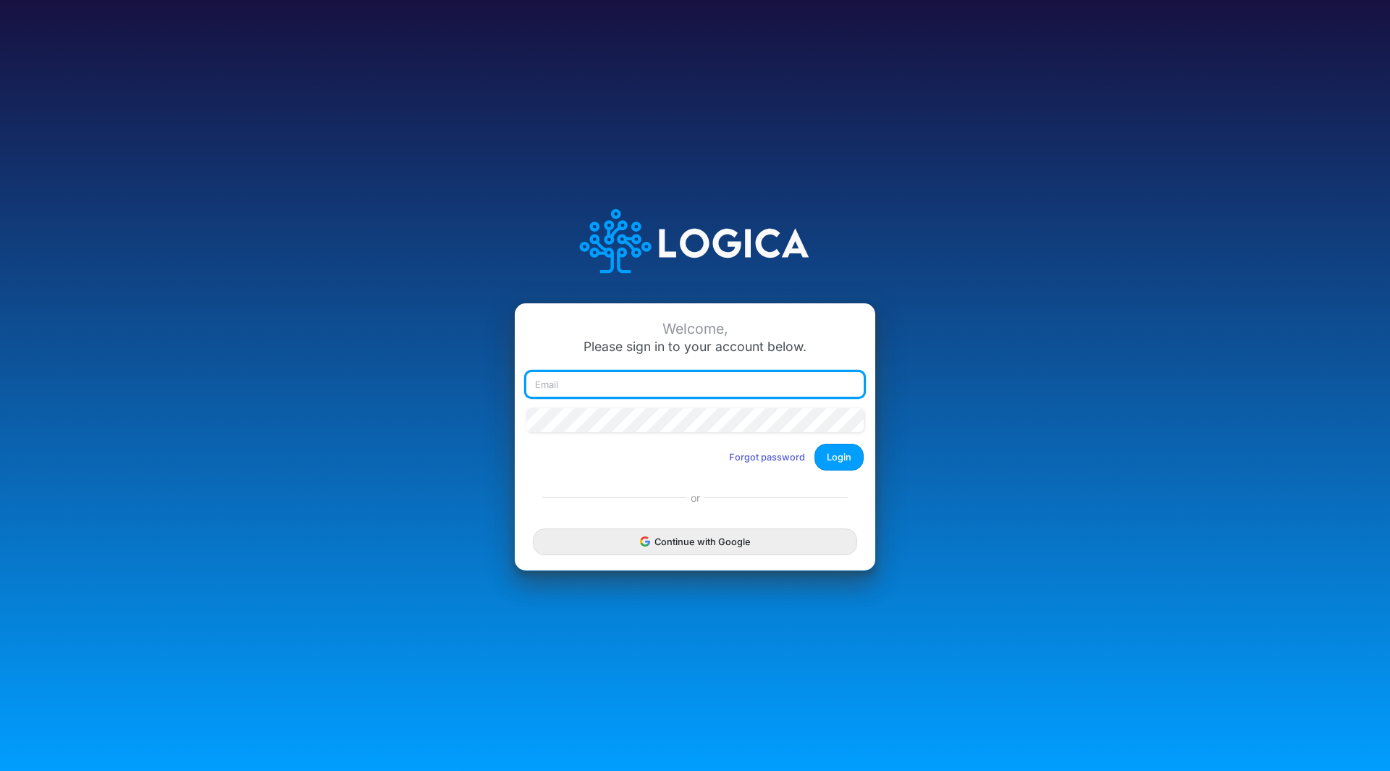
type input "[EMAIL_ADDRESS][DOMAIN_NAME]"
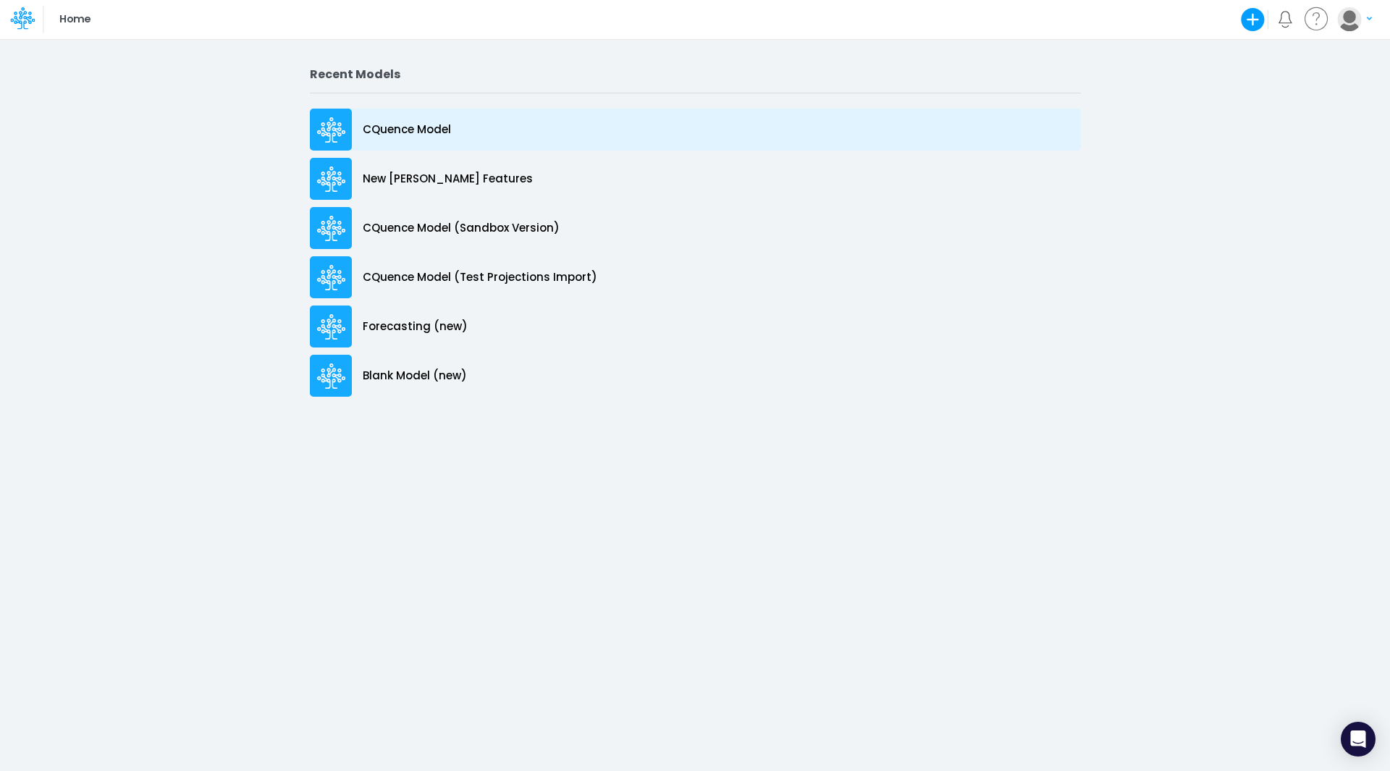
click at [387, 130] on p "CQuence Model" at bounding box center [407, 130] width 88 height 17
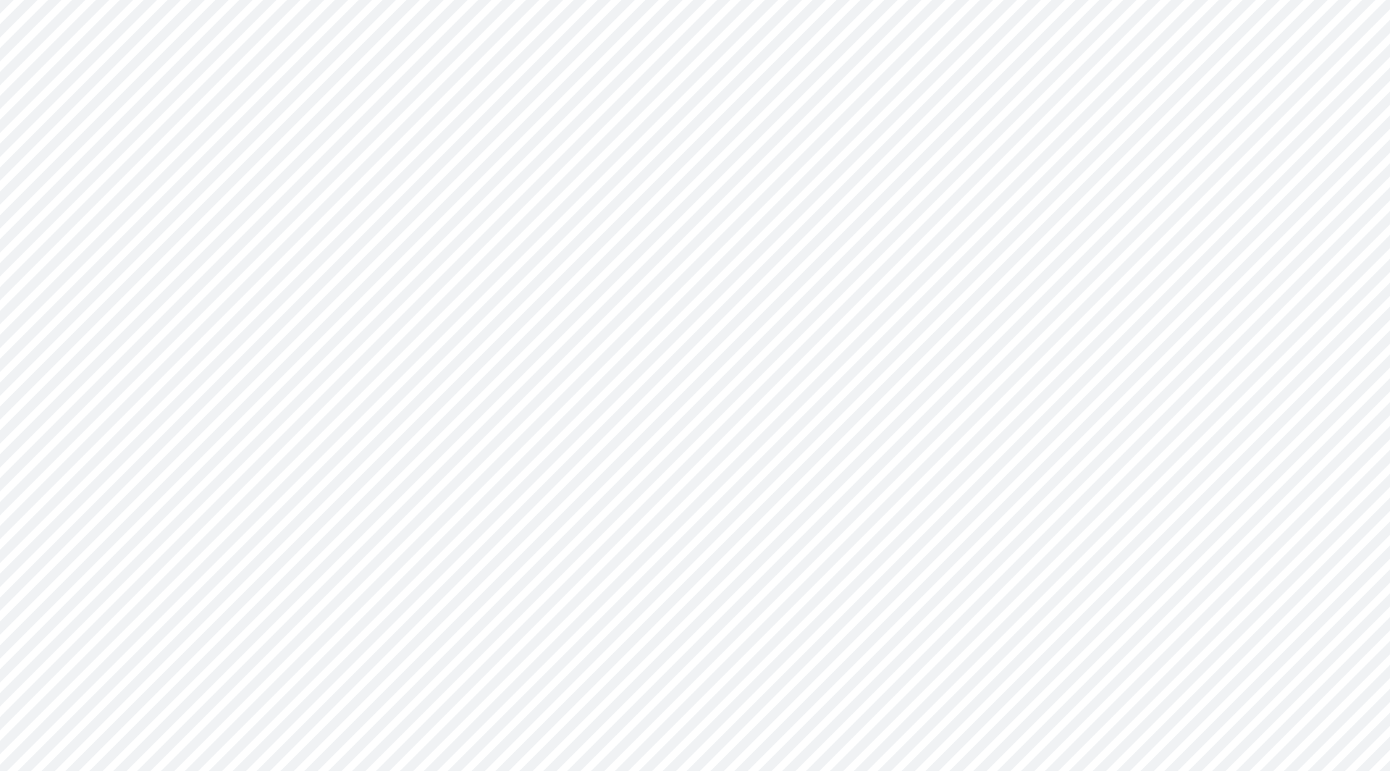
type input "Consolidated All by Month"
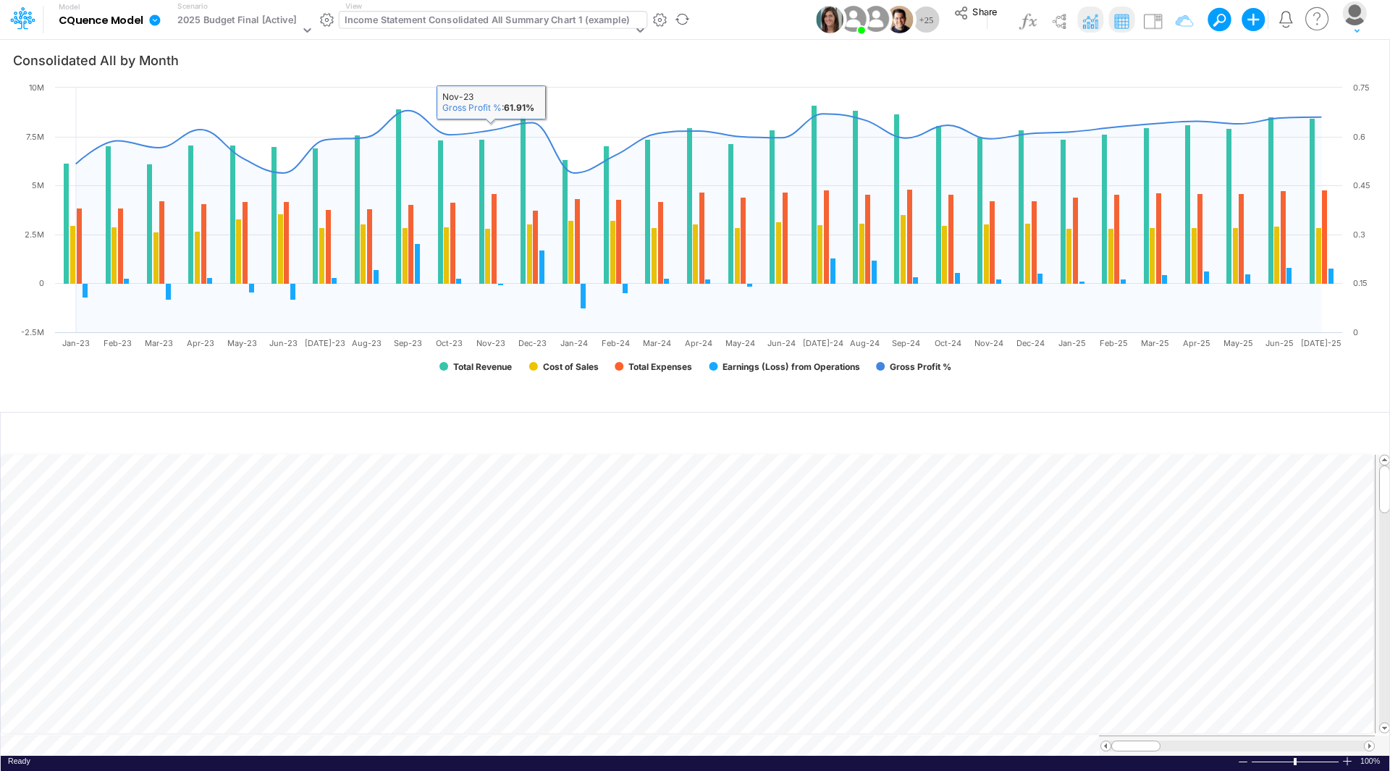
click at [499, 24] on div "Income Statement Consolidated All Summary Chart 1 (example)" at bounding box center [487, 21] width 284 height 17
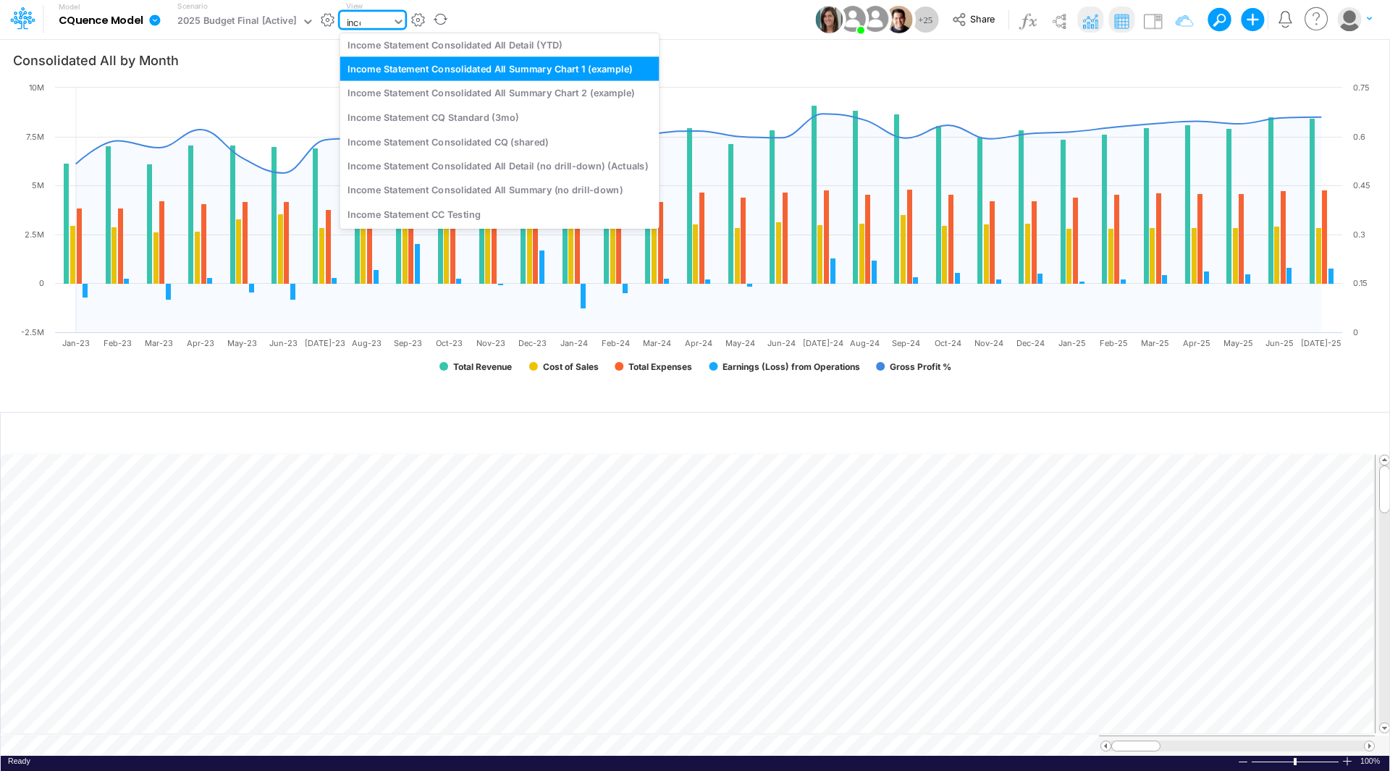
scroll to position [976, 0]
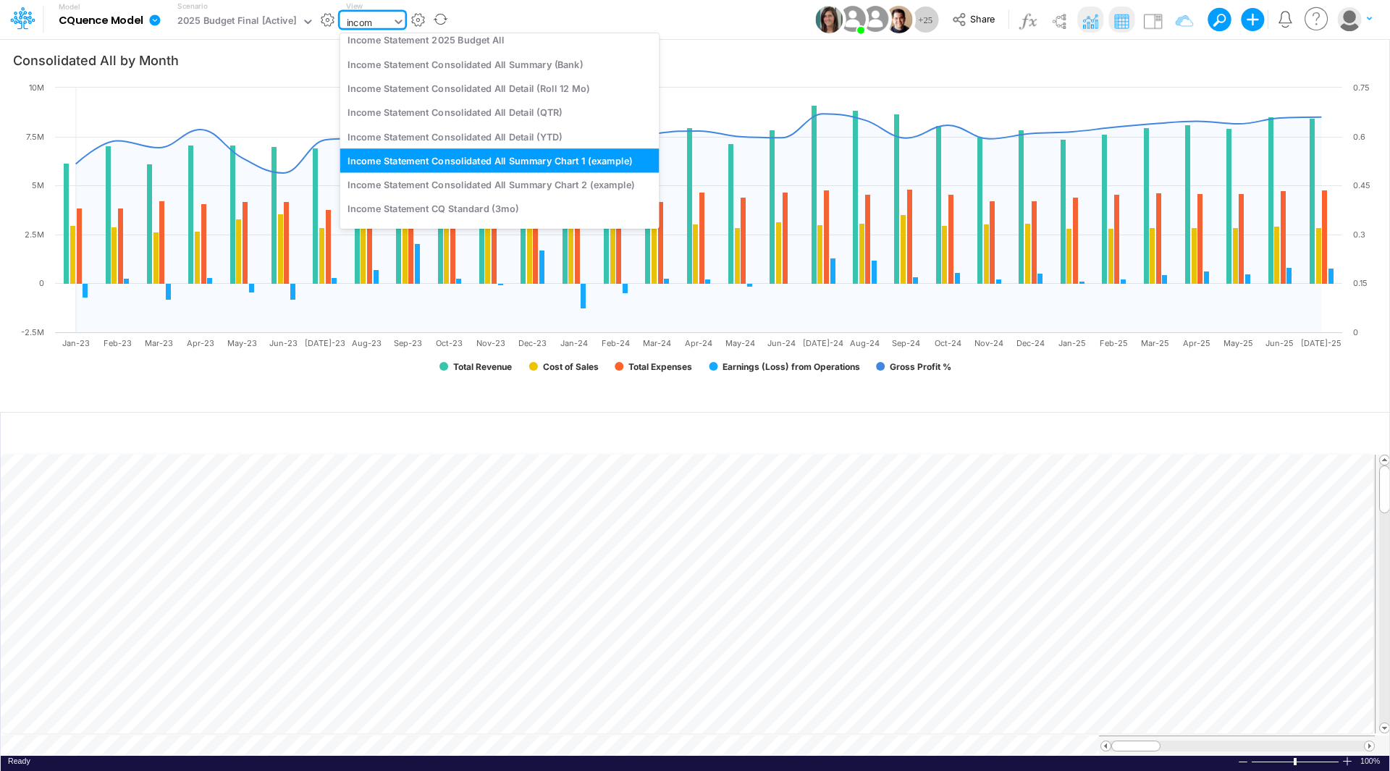
type input "income"
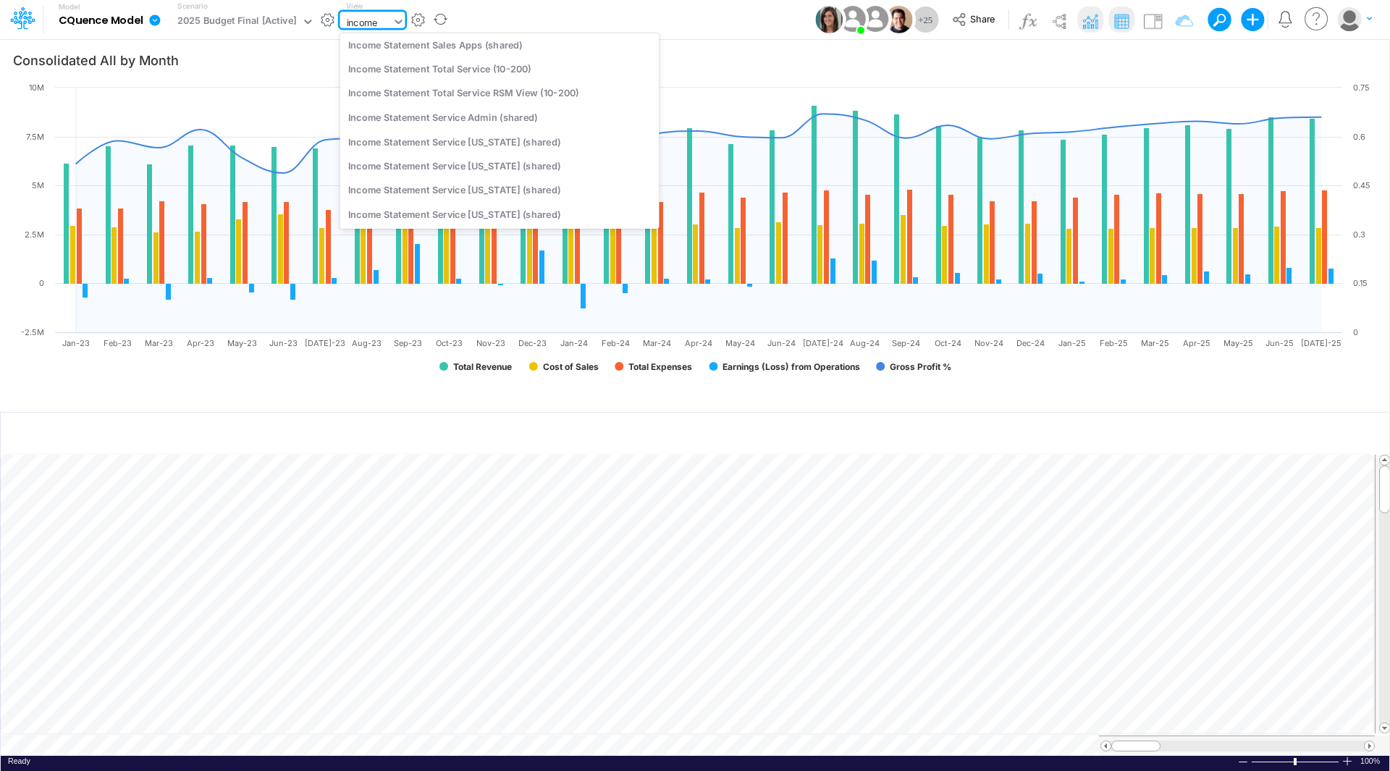
scroll to position [0, 0]
click at [505, 46] on div "Income Statement Detail Cassling (YTD with drill-down)" at bounding box center [499, 47] width 319 height 24
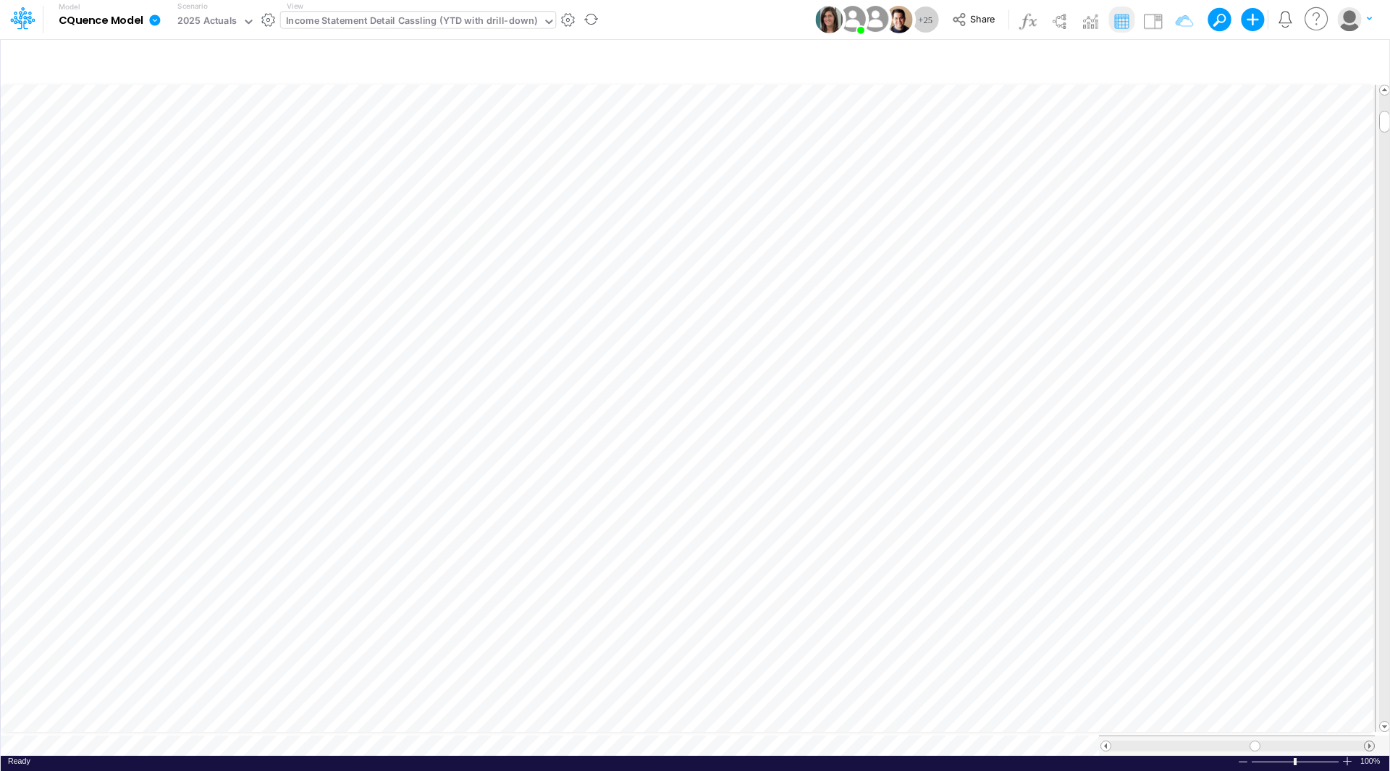
click at [1367, 741] on span at bounding box center [1368, 745] width 9 height 9
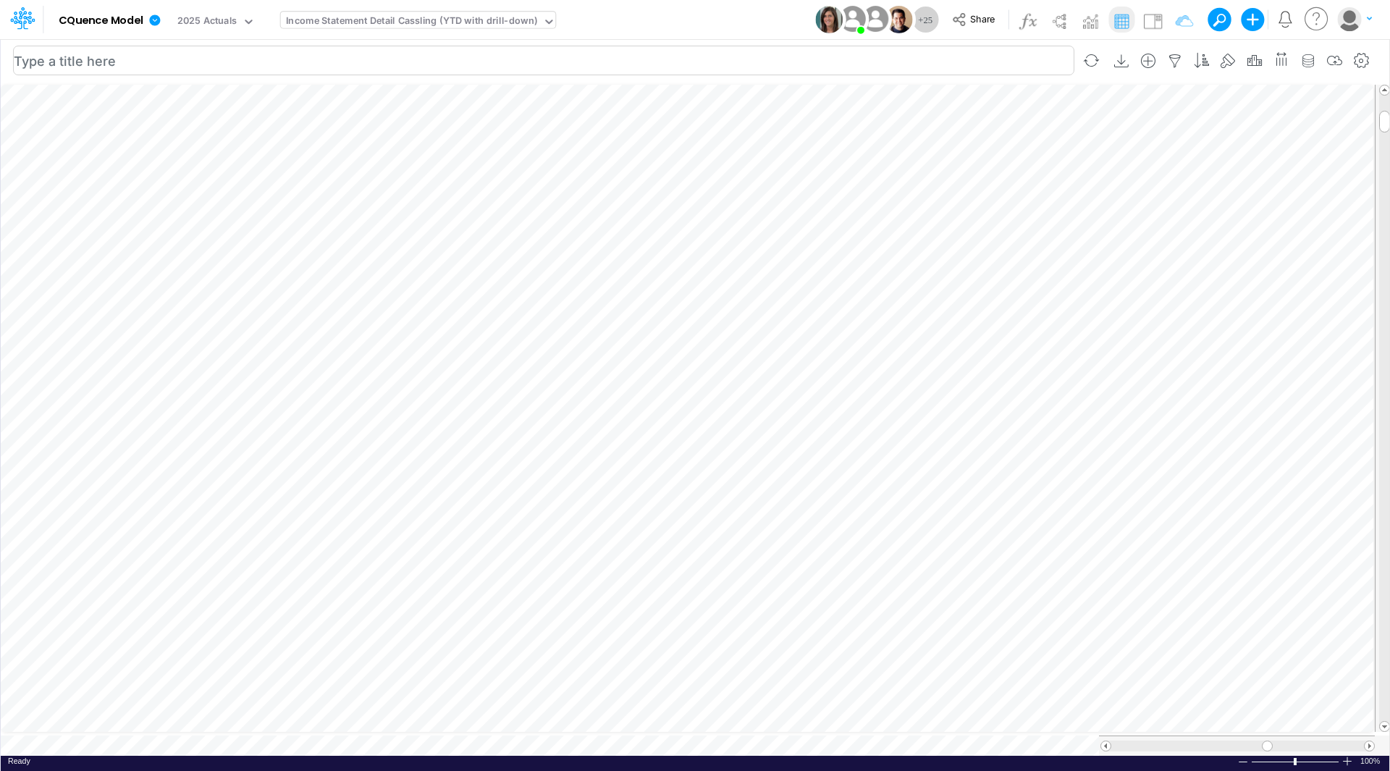
scroll to position [7, 1]
click at [958, 17] on icon at bounding box center [959, 19] width 12 height 13
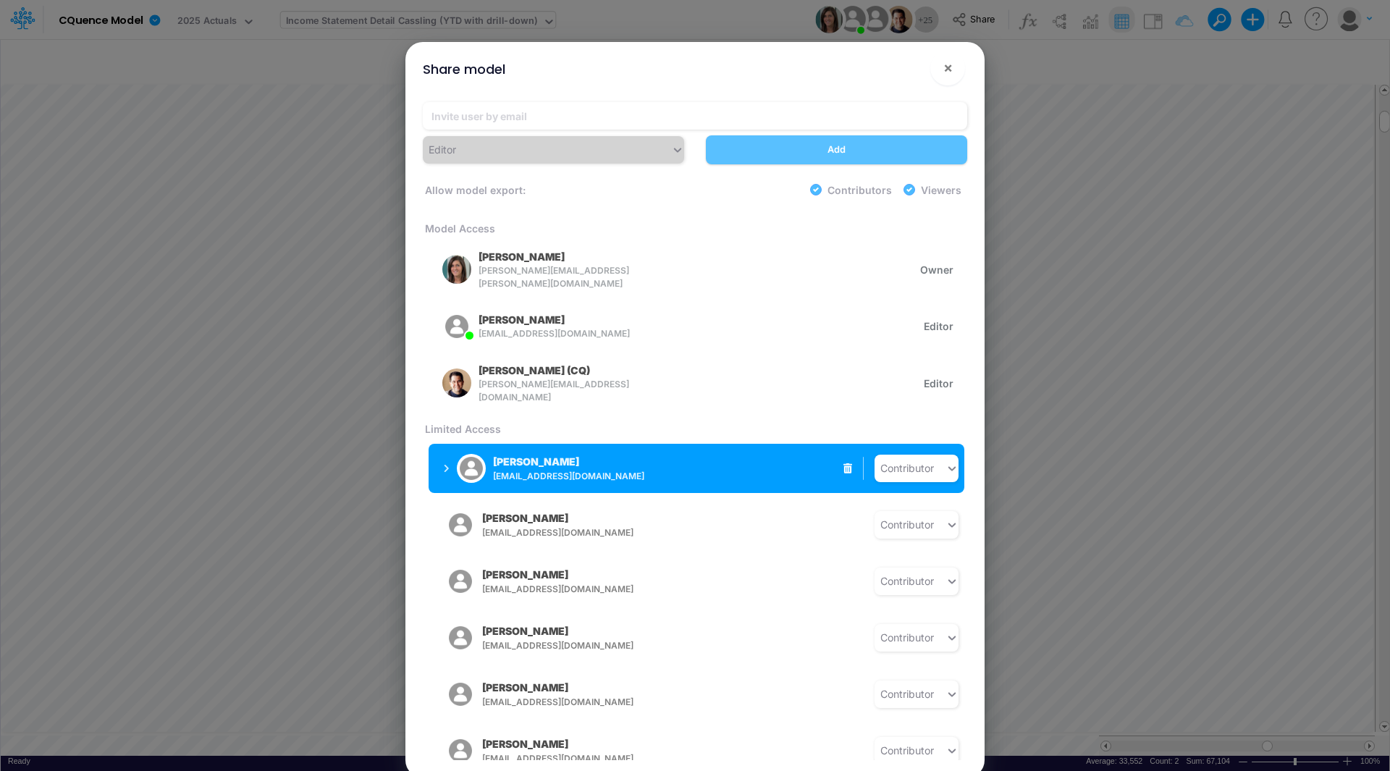
click at [659, 466] on div "[PERSON_NAME] [EMAIL_ADDRESS][DOMAIN_NAME] Contributor" at bounding box center [696, 468] width 536 height 49
click at [623, 457] on div "[PERSON_NAME] [EMAIL_ADDRESS][DOMAIN_NAME]" at bounding box center [549, 468] width 210 height 36
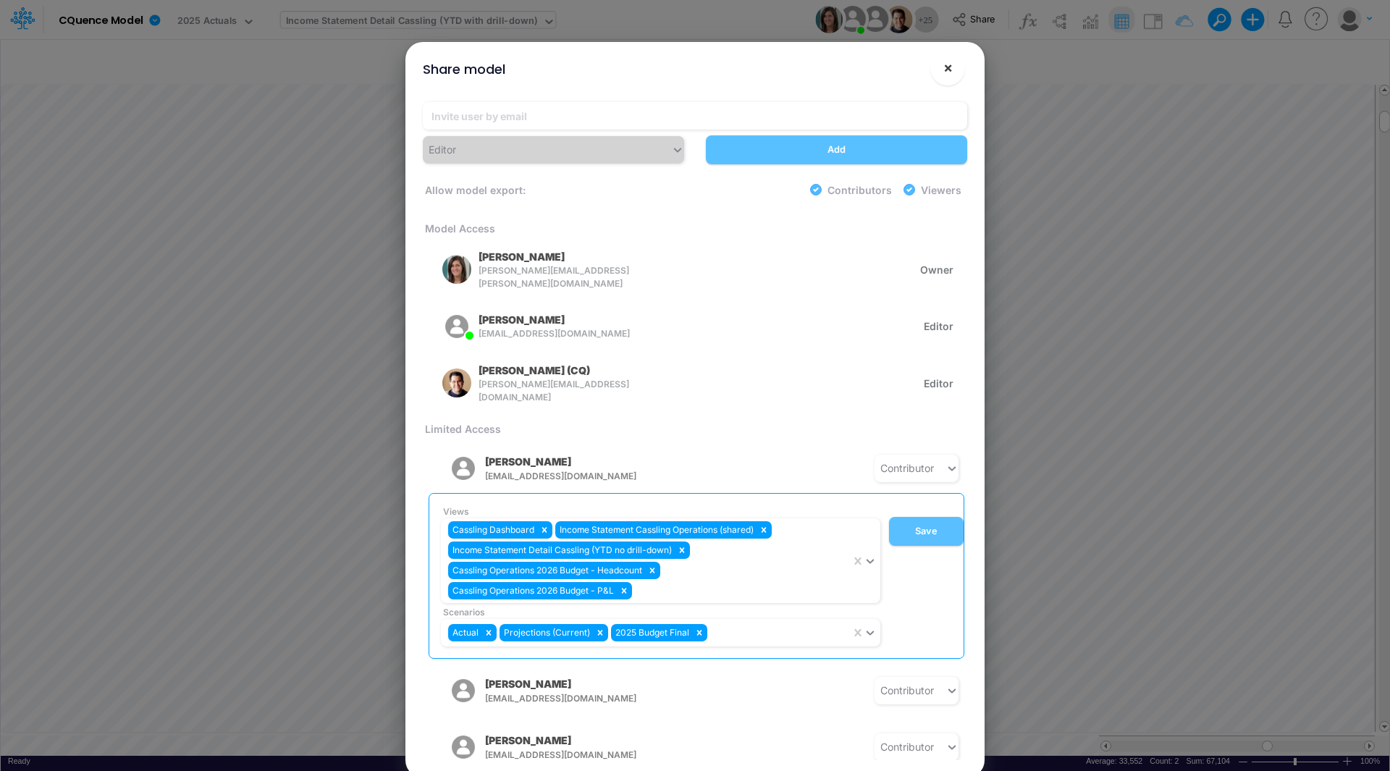
click at [946, 67] on span "×" at bounding box center [947, 67] width 9 height 17
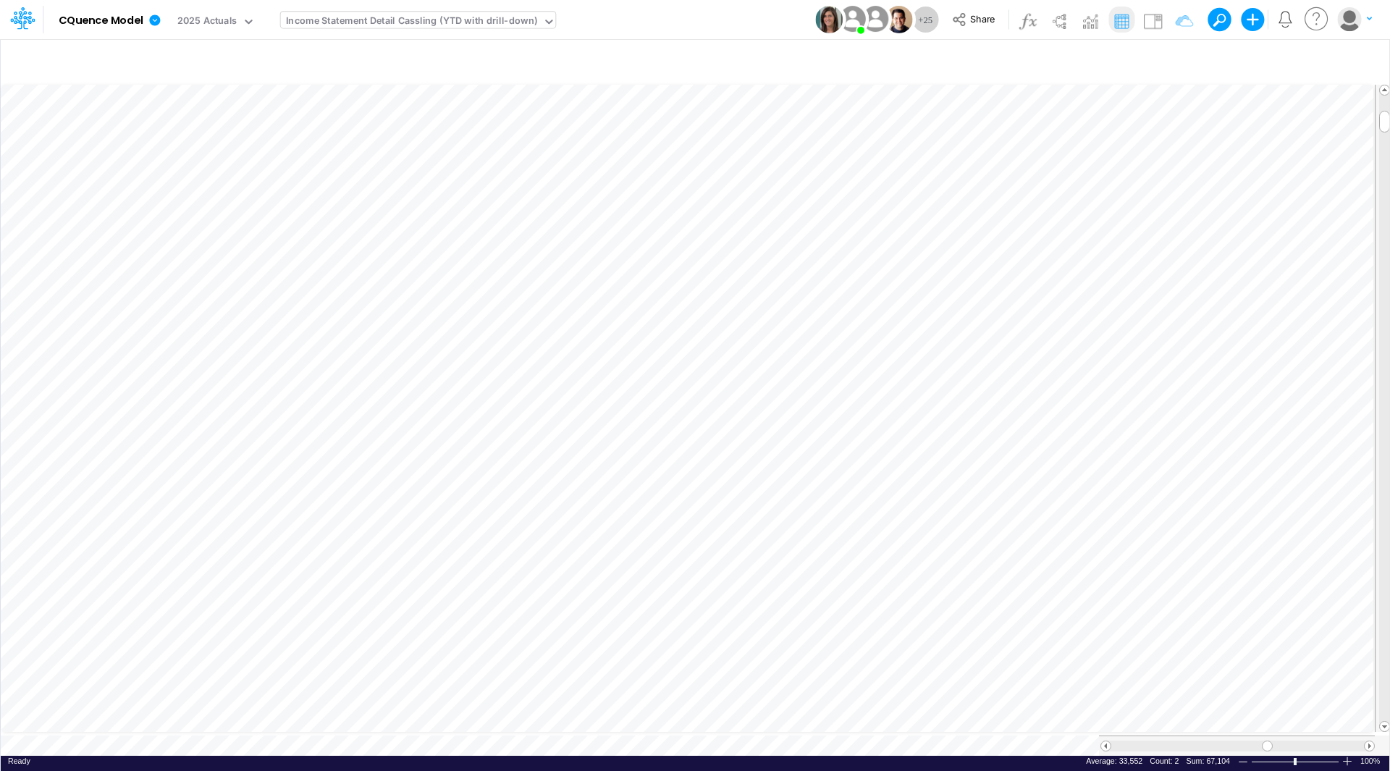
click at [483, 20] on div "Income Statement Detail Cassling (YTD with drill-down)" at bounding box center [411, 22] width 251 height 17
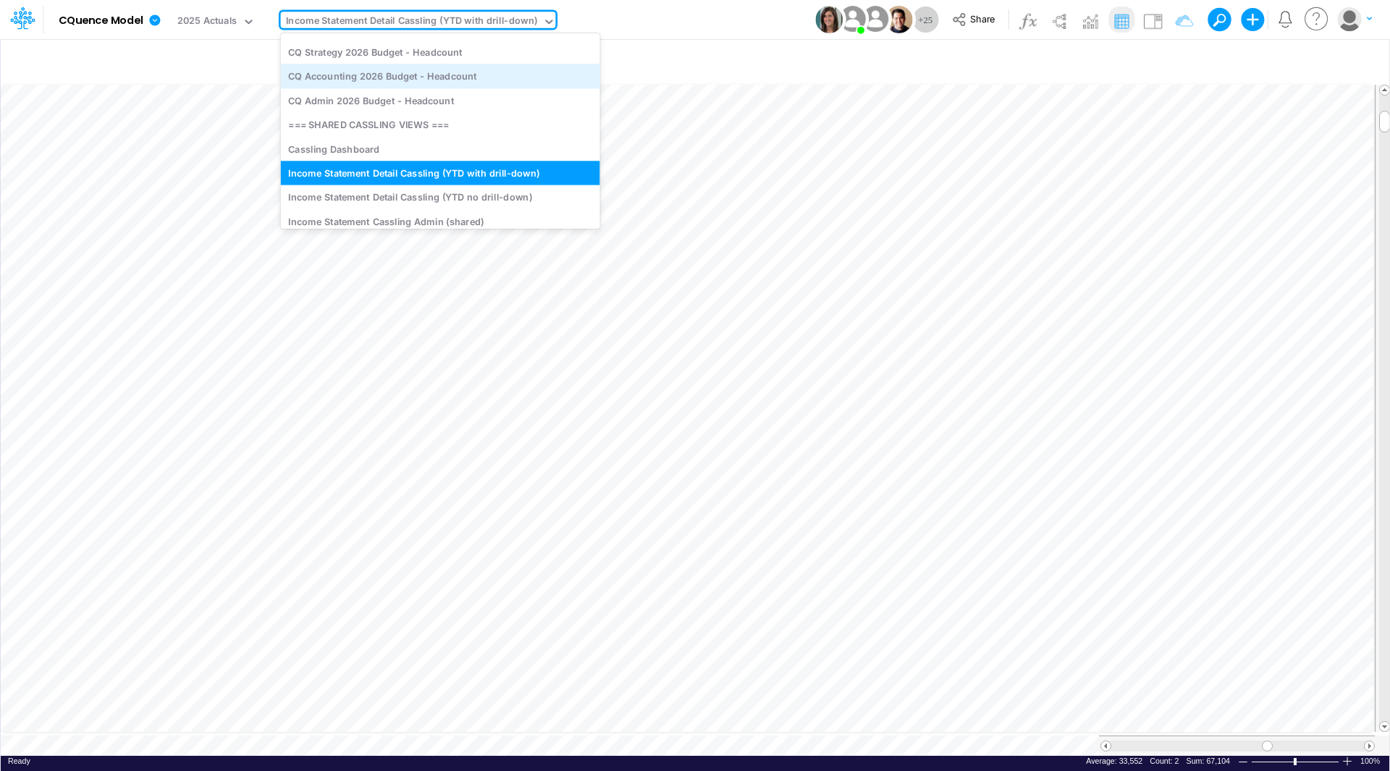
scroll to position [672, 0]
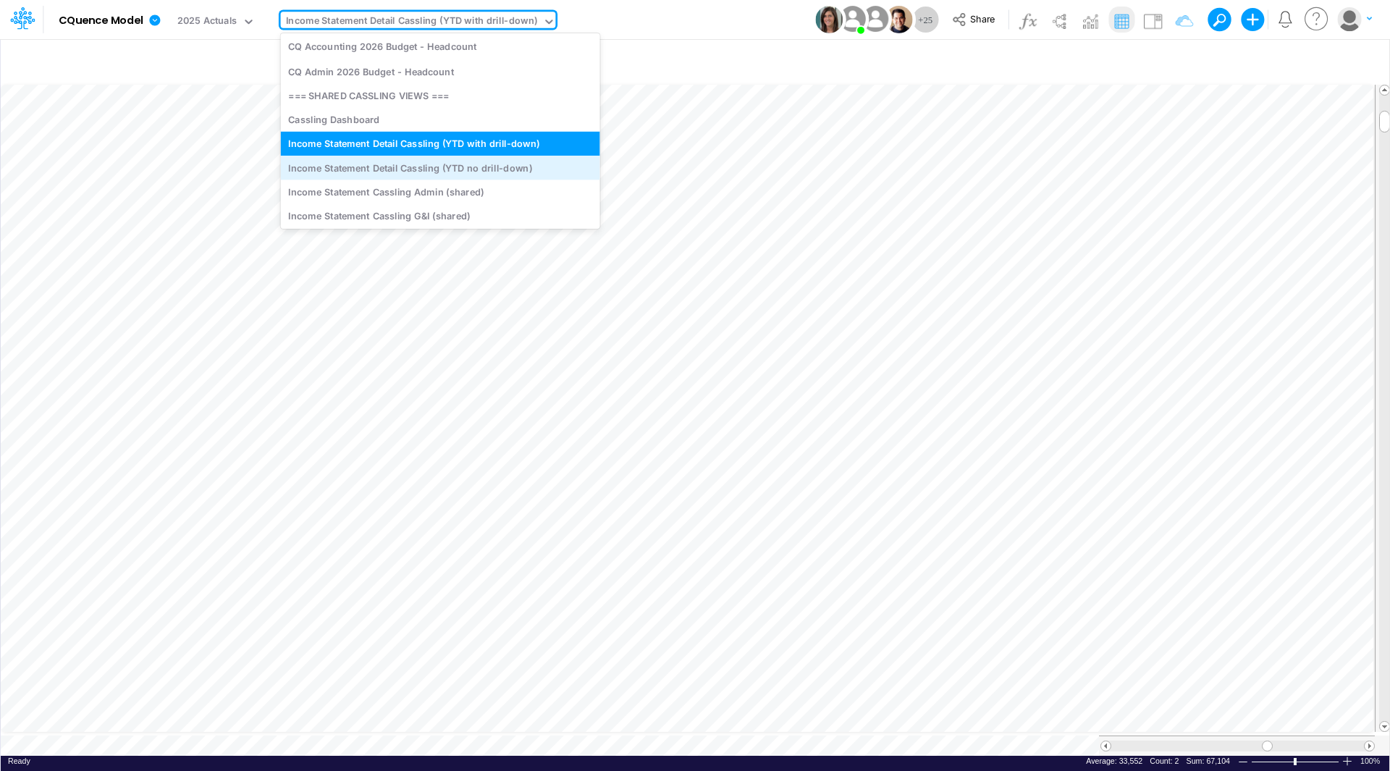
click at [457, 166] on div "Income Statement Detail Cassling (YTD no drill-down)" at bounding box center [440, 168] width 319 height 24
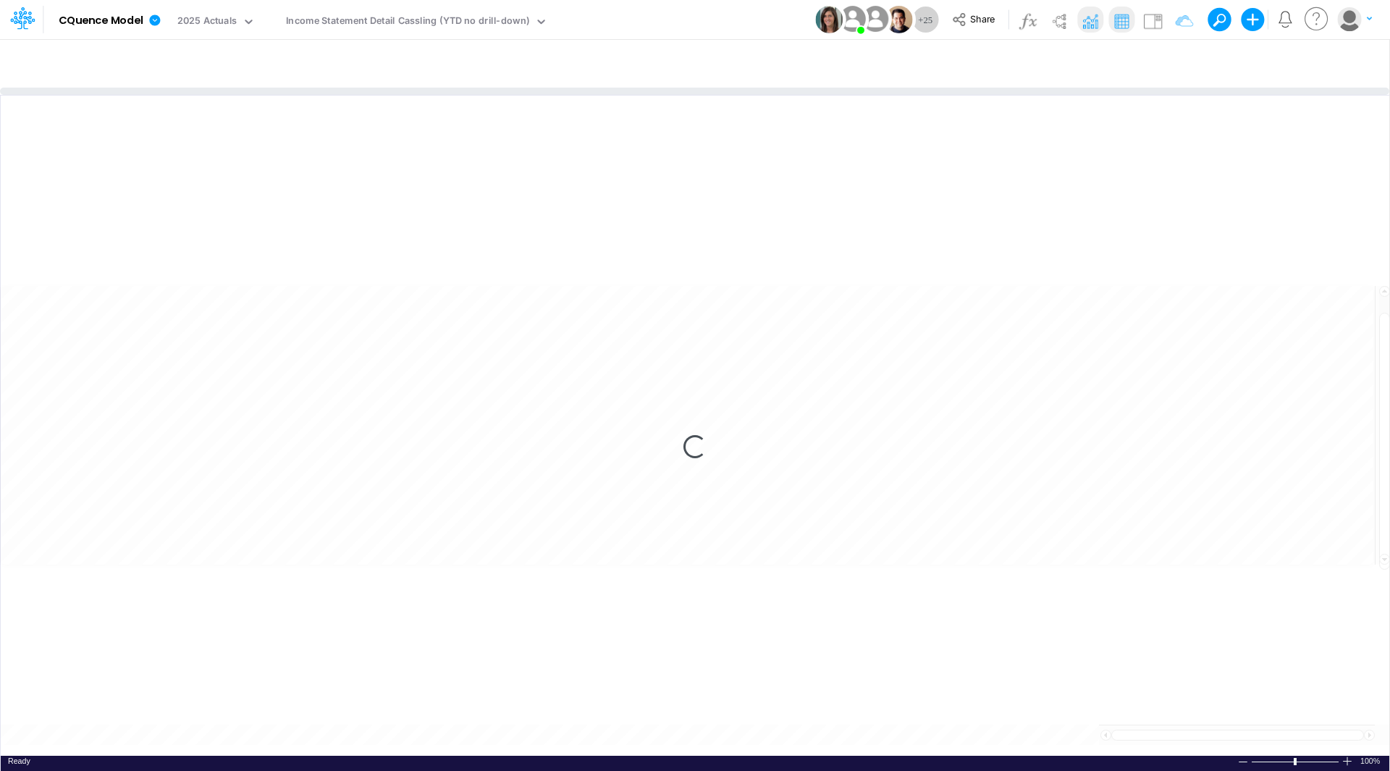
drag, startPoint x: 727, startPoint y: 404, endPoint x: 749, endPoint y: 69, distance: 335.1
click at [749, 88] on div at bounding box center [694, 91] width 1389 height 7
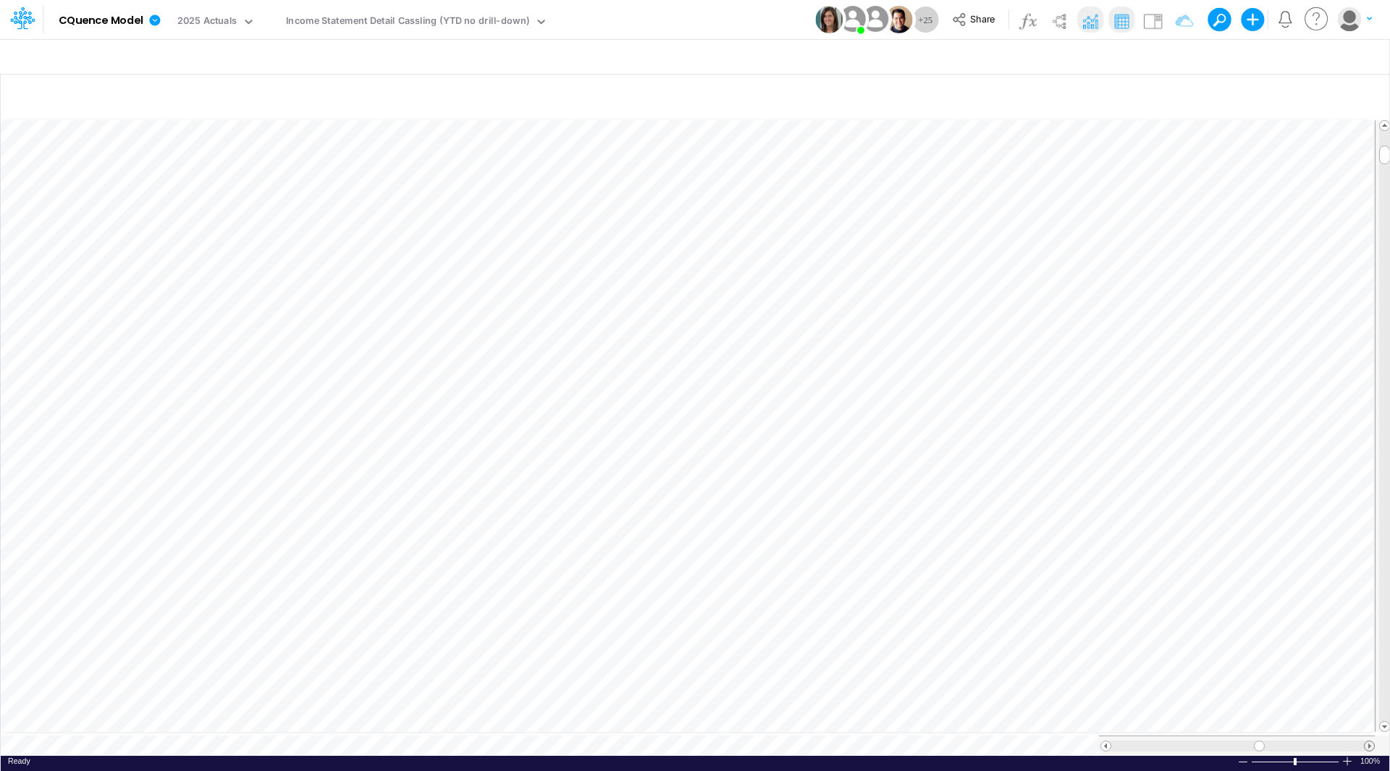
click at [1369, 741] on span at bounding box center [1368, 745] width 9 height 9
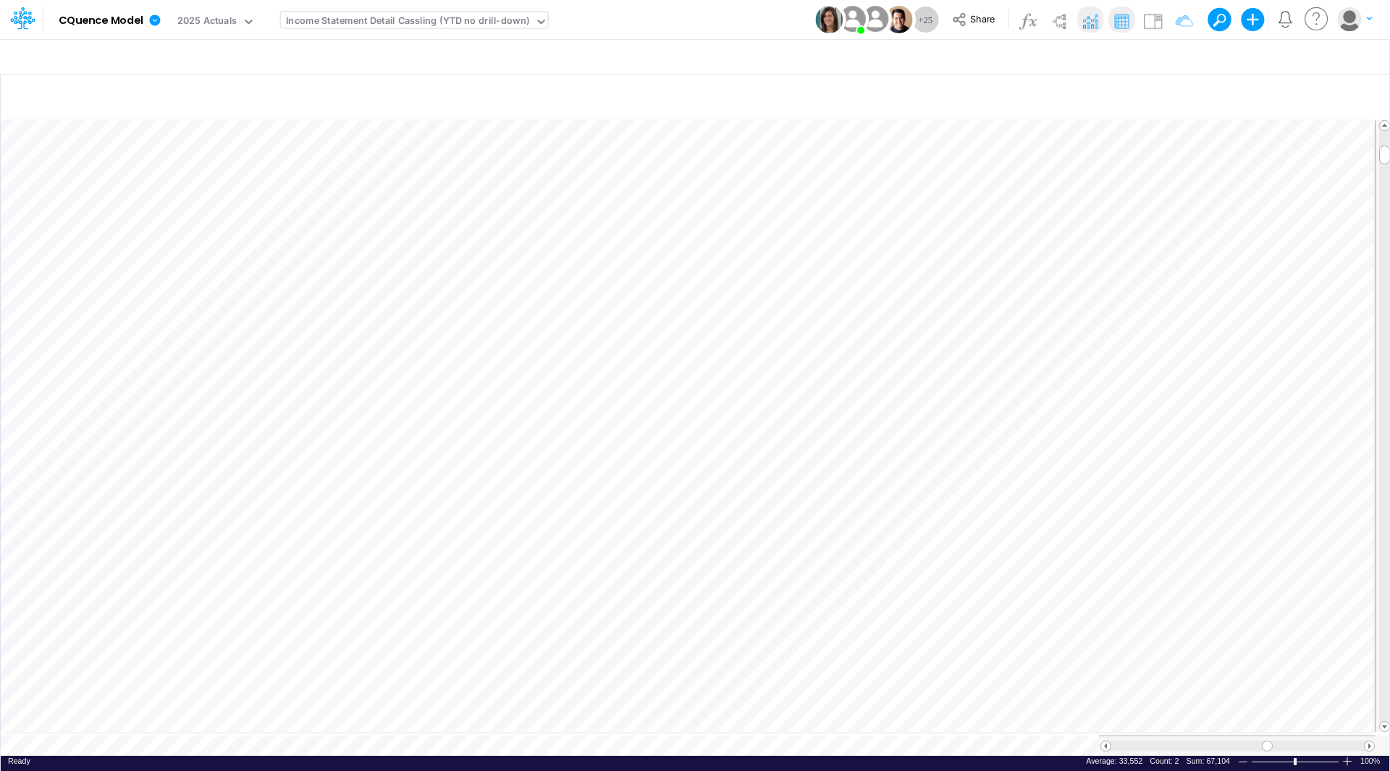
click at [396, 20] on div "Income Statement Detail Cassling (YTD no drill-down)" at bounding box center [408, 22] width 244 height 17
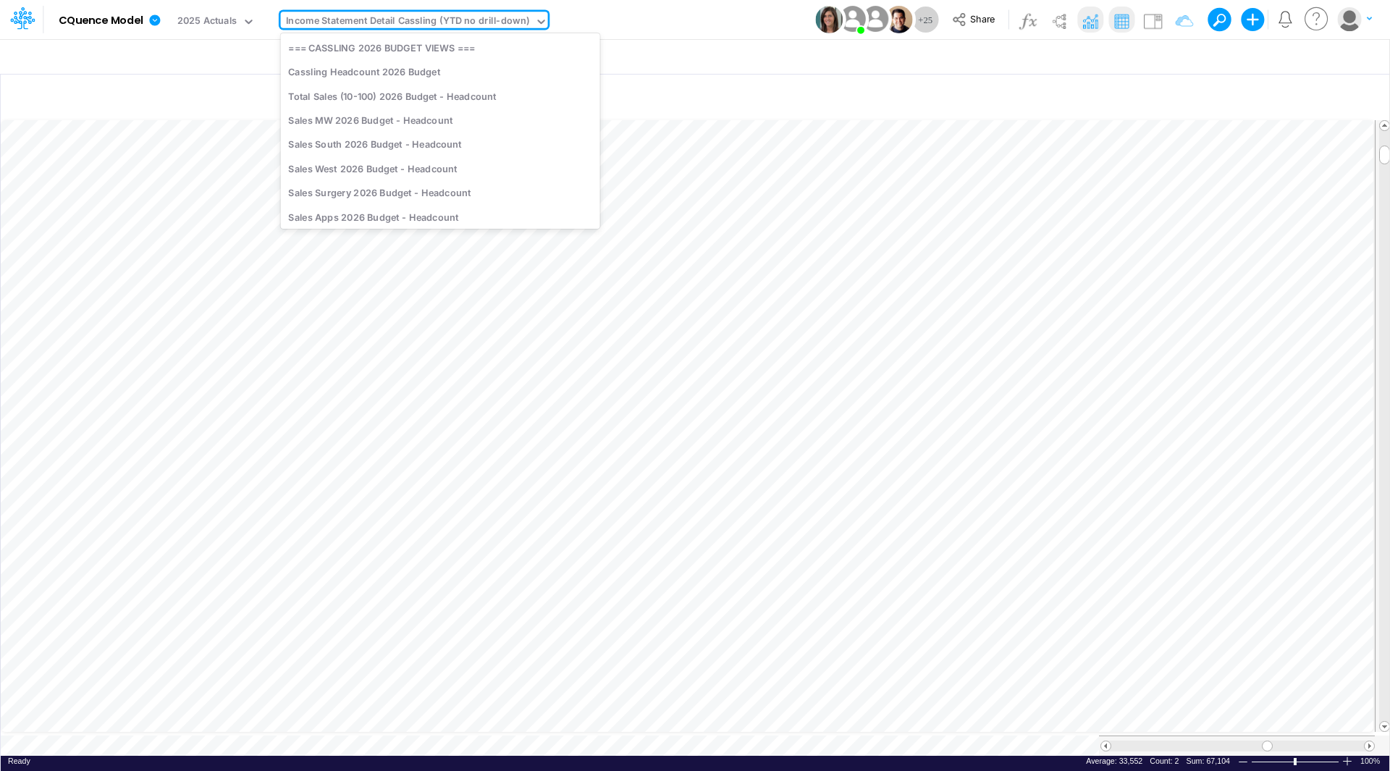
scroll to position [627, 0]
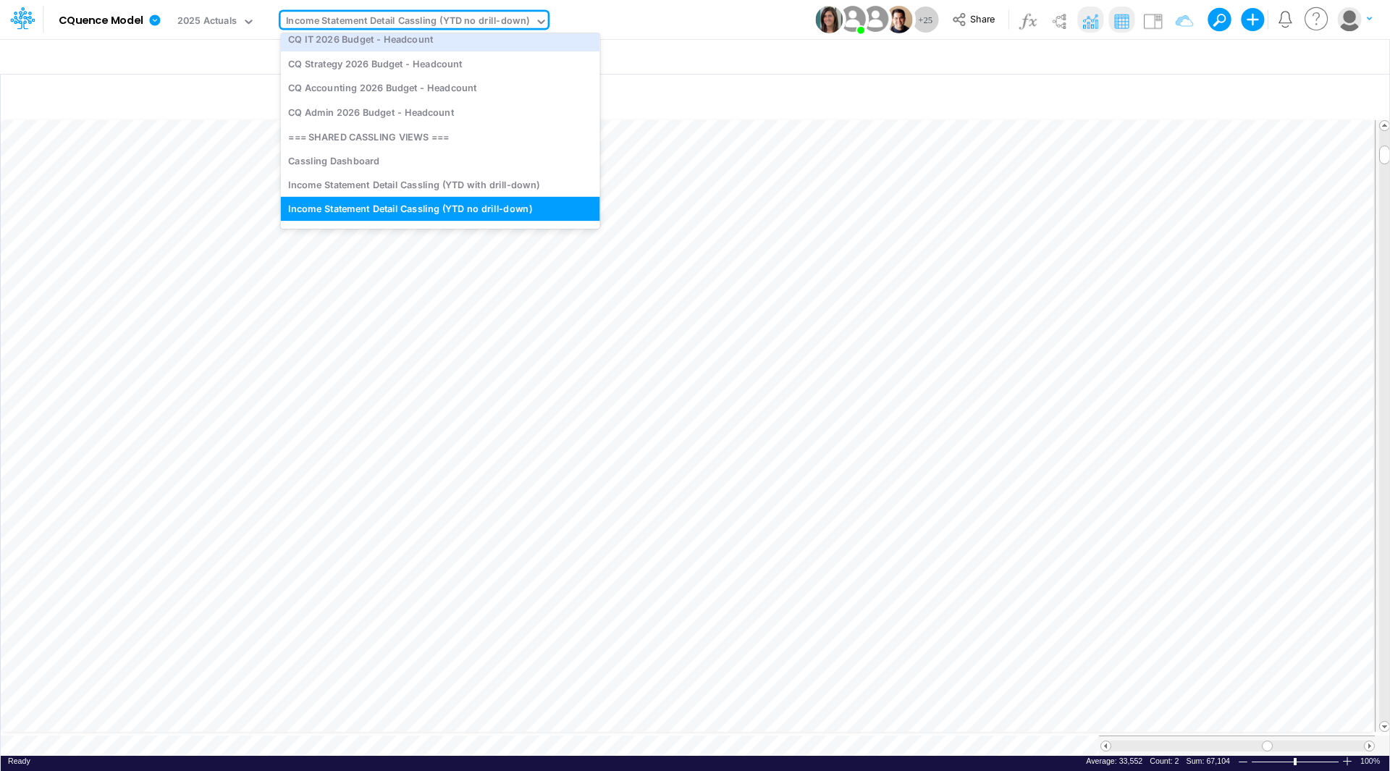
click at [926, 22] on span "+ 25" at bounding box center [925, 19] width 14 height 9
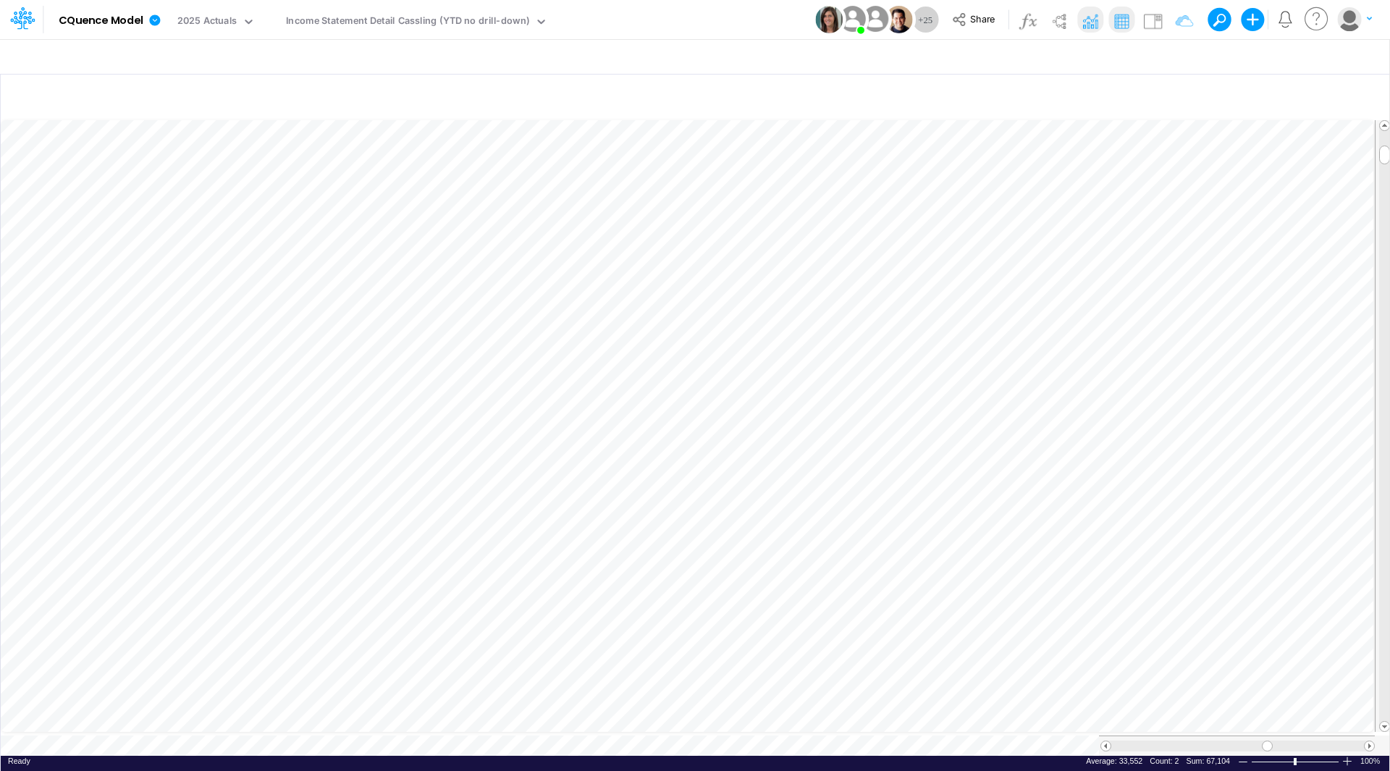
click at [951, 20] on button "×" at bounding box center [947, 31] width 35 height 35
click at [951, 20] on icon at bounding box center [959, 20] width 16 height 16
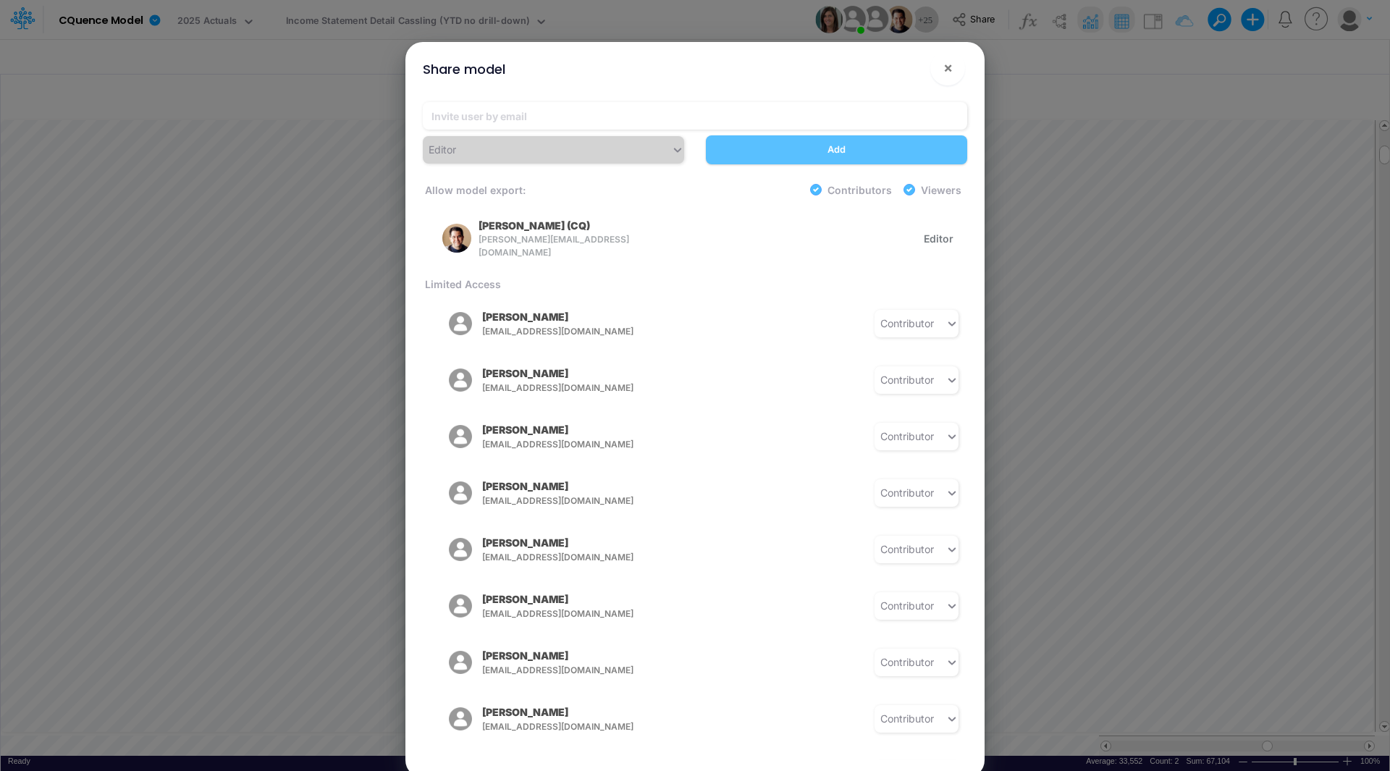
scroll to position [217, 0]
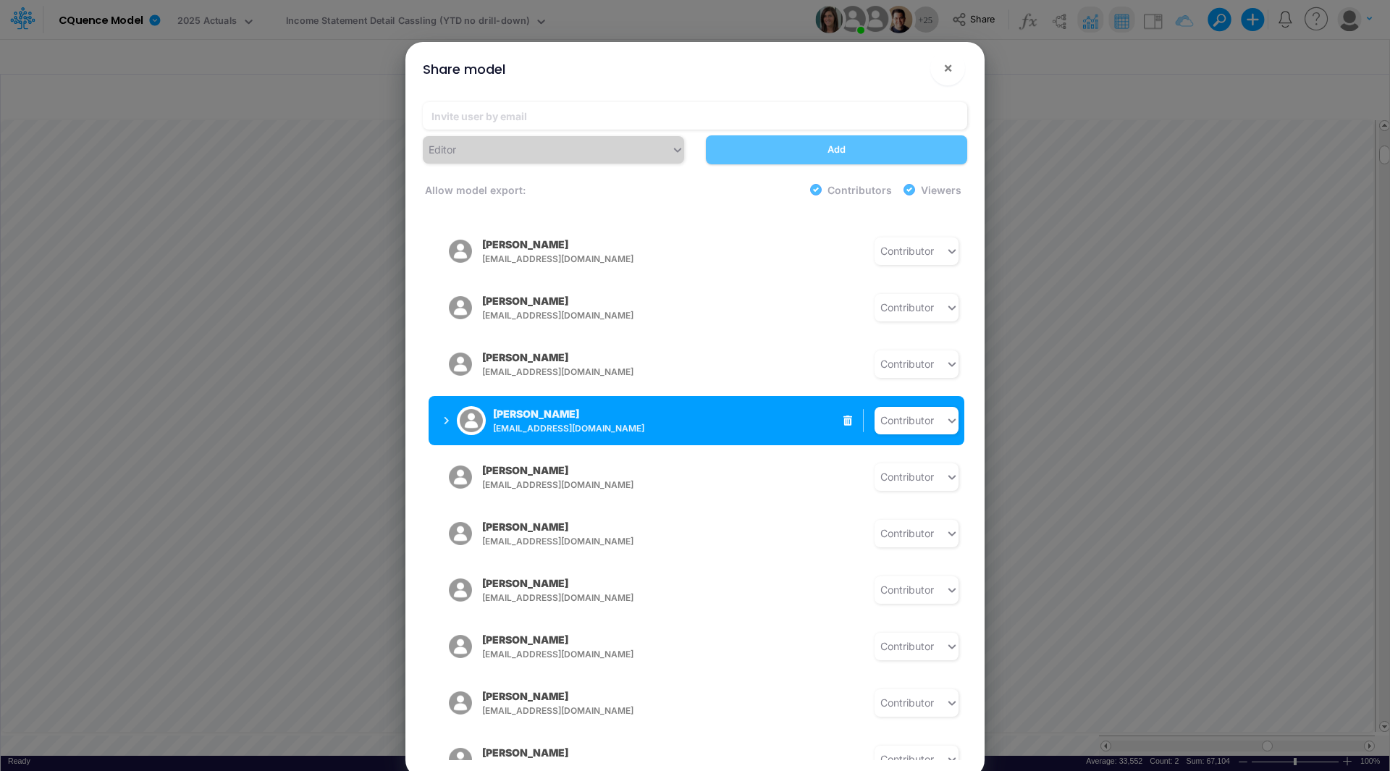
click at [576, 407] on div "[PERSON_NAME] [EMAIL_ADDRESS][DOMAIN_NAME]" at bounding box center [568, 420] width 151 height 28
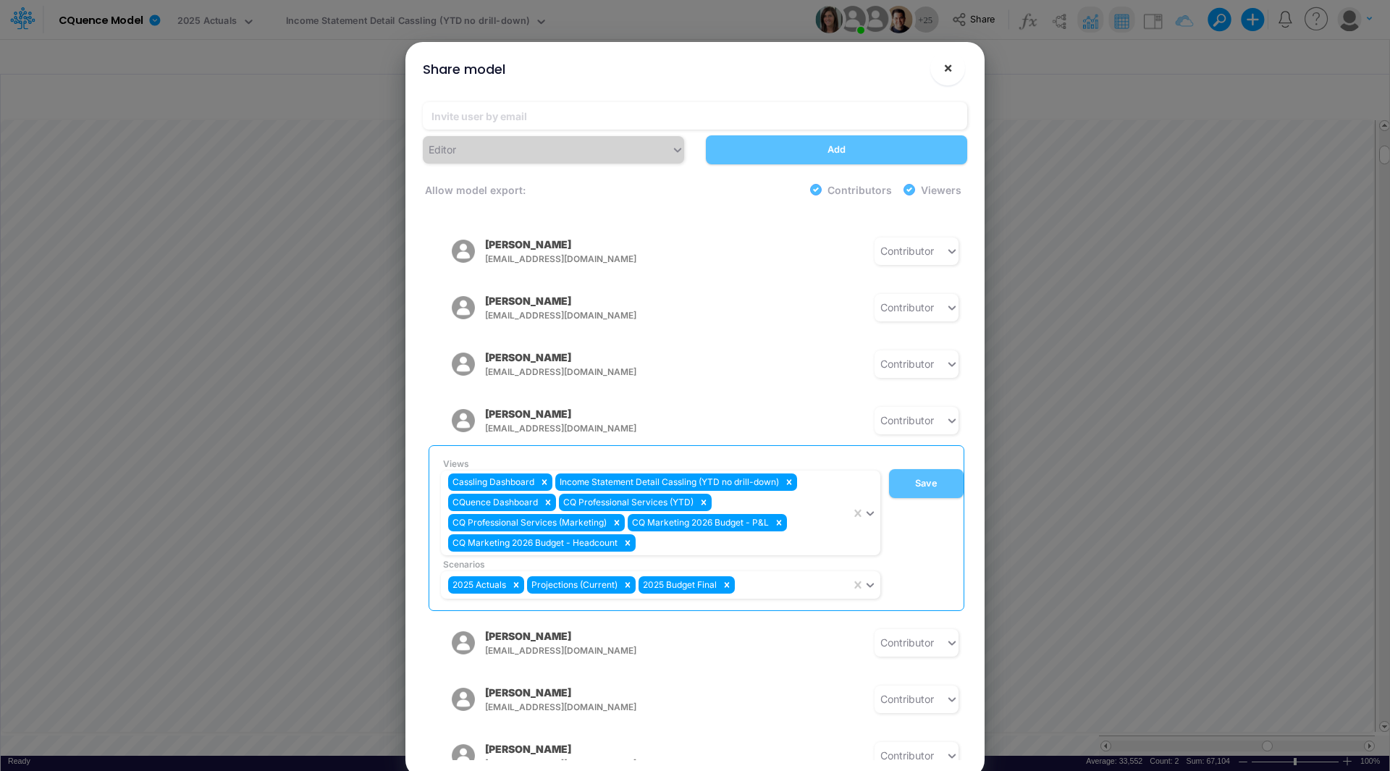
click at [953, 70] on button "×" at bounding box center [947, 68] width 35 height 35
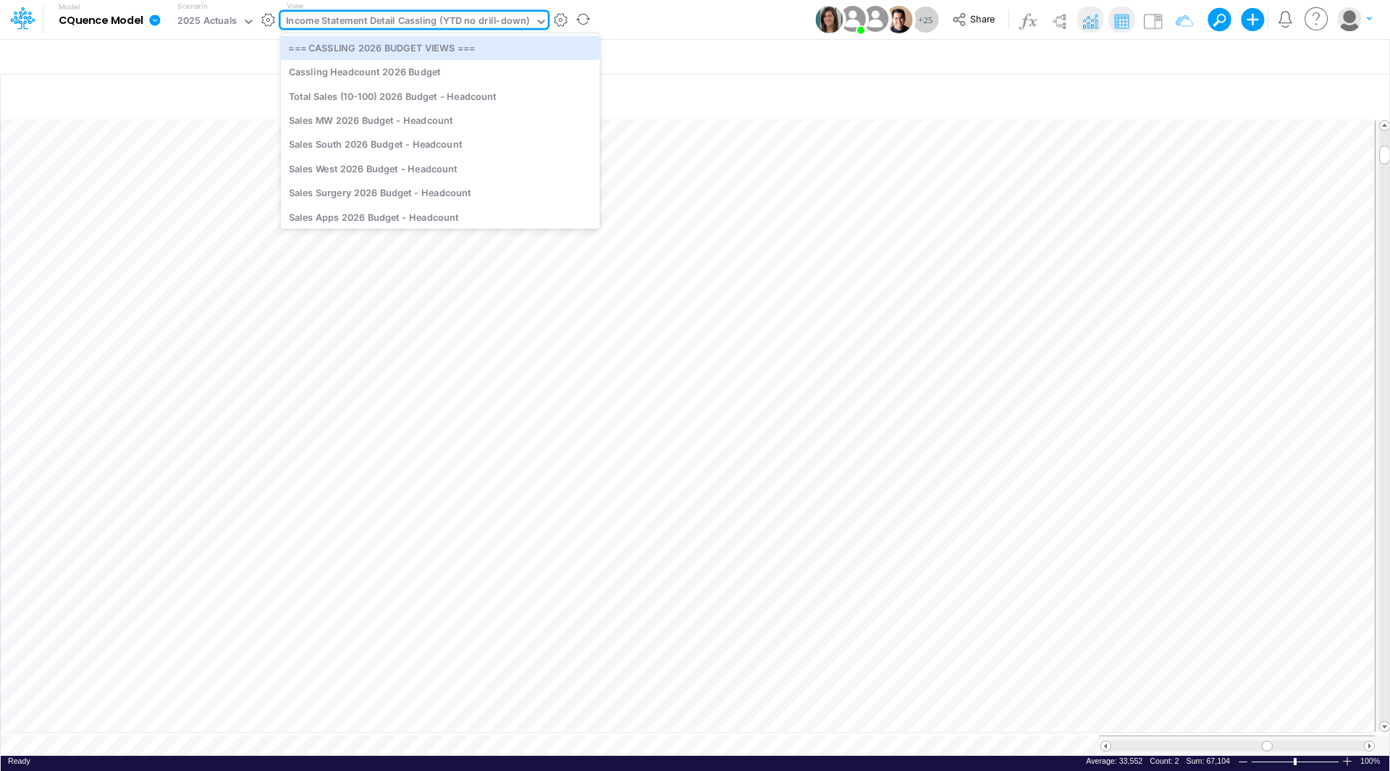
click at [470, 22] on div "Income Statement Detail Cassling (YTD no drill-down)" at bounding box center [408, 22] width 244 height 17
type input "cq pro"
click at [421, 44] on div "CQ Professional Services (YTD)" at bounding box center [440, 47] width 319 height 24
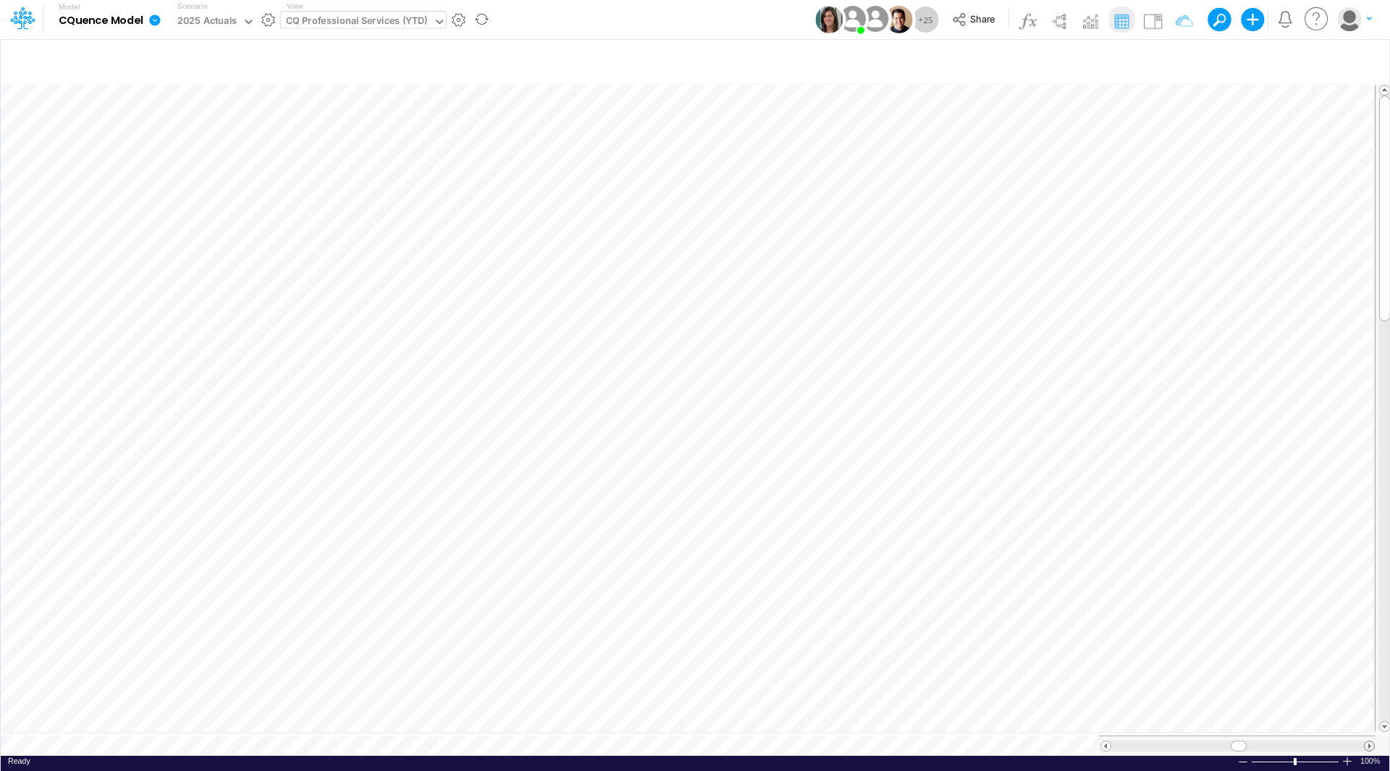
click at [1371, 741] on span at bounding box center [1368, 745] width 9 height 9
click at [1105, 741] on span at bounding box center [1105, 745] width 9 height 9
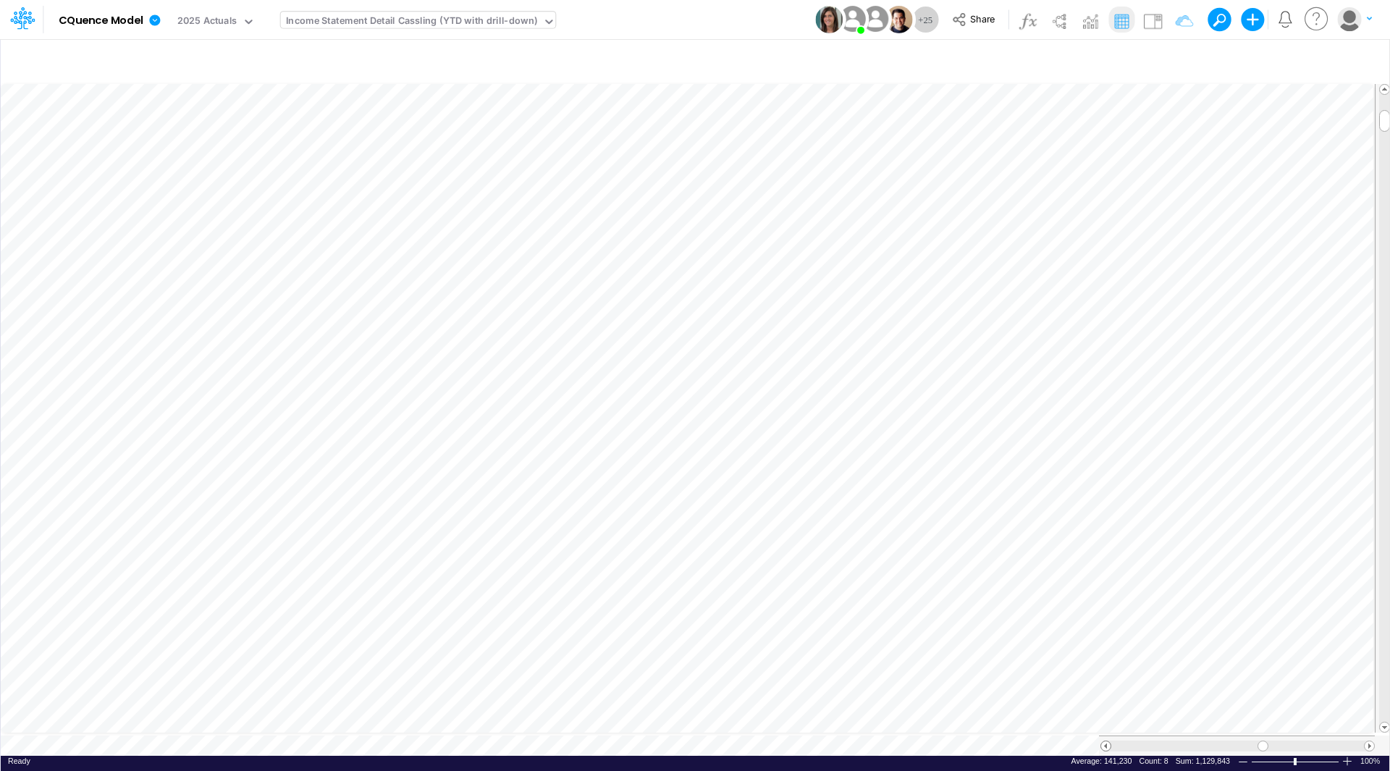
click at [1105, 741] on span at bounding box center [1105, 745] width 9 height 9
click at [1371, 741] on span at bounding box center [1368, 745] width 9 height 9
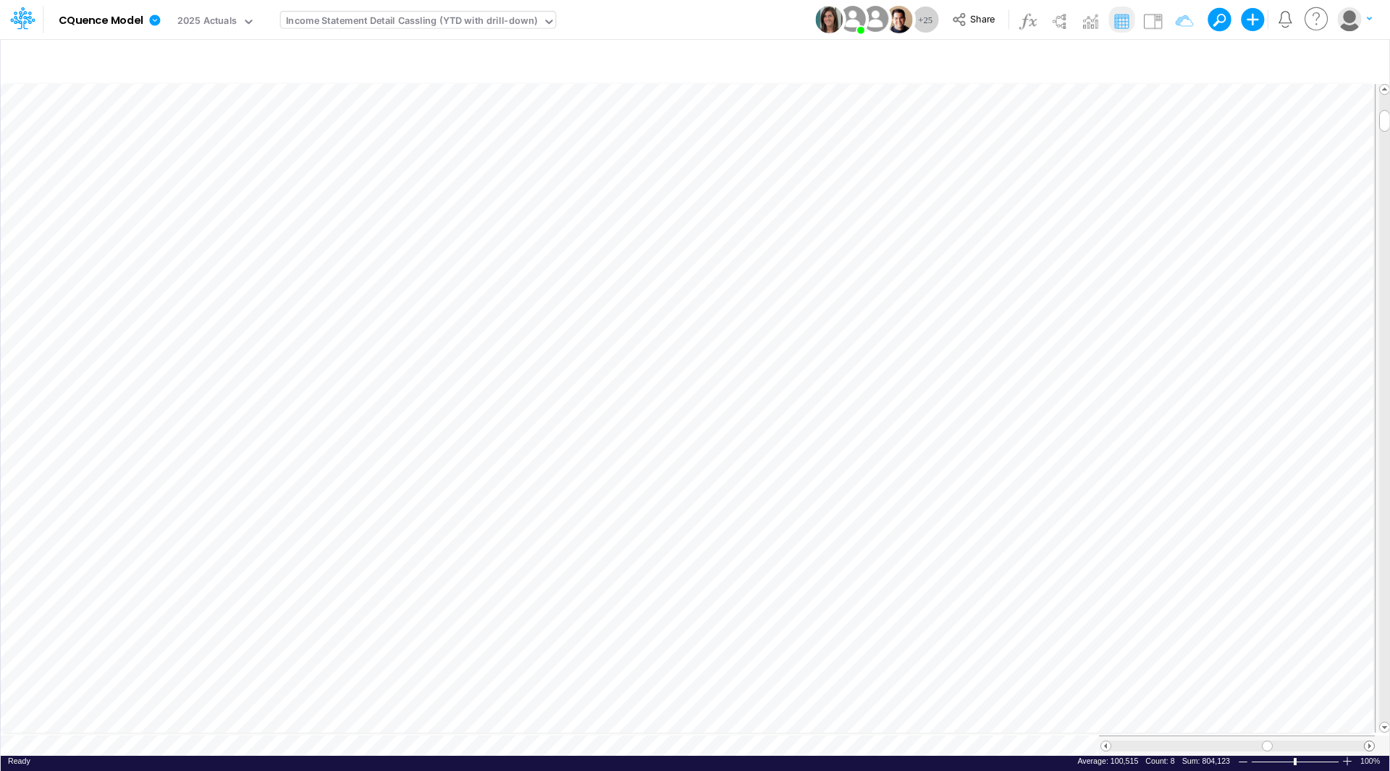
click at [1371, 741] on span at bounding box center [1368, 745] width 9 height 9
click at [1103, 741] on span at bounding box center [1105, 745] width 9 height 9
click at [407, 17] on div "Income Statement Detail Cassling (YTD with drill-down)" at bounding box center [411, 22] width 251 height 17
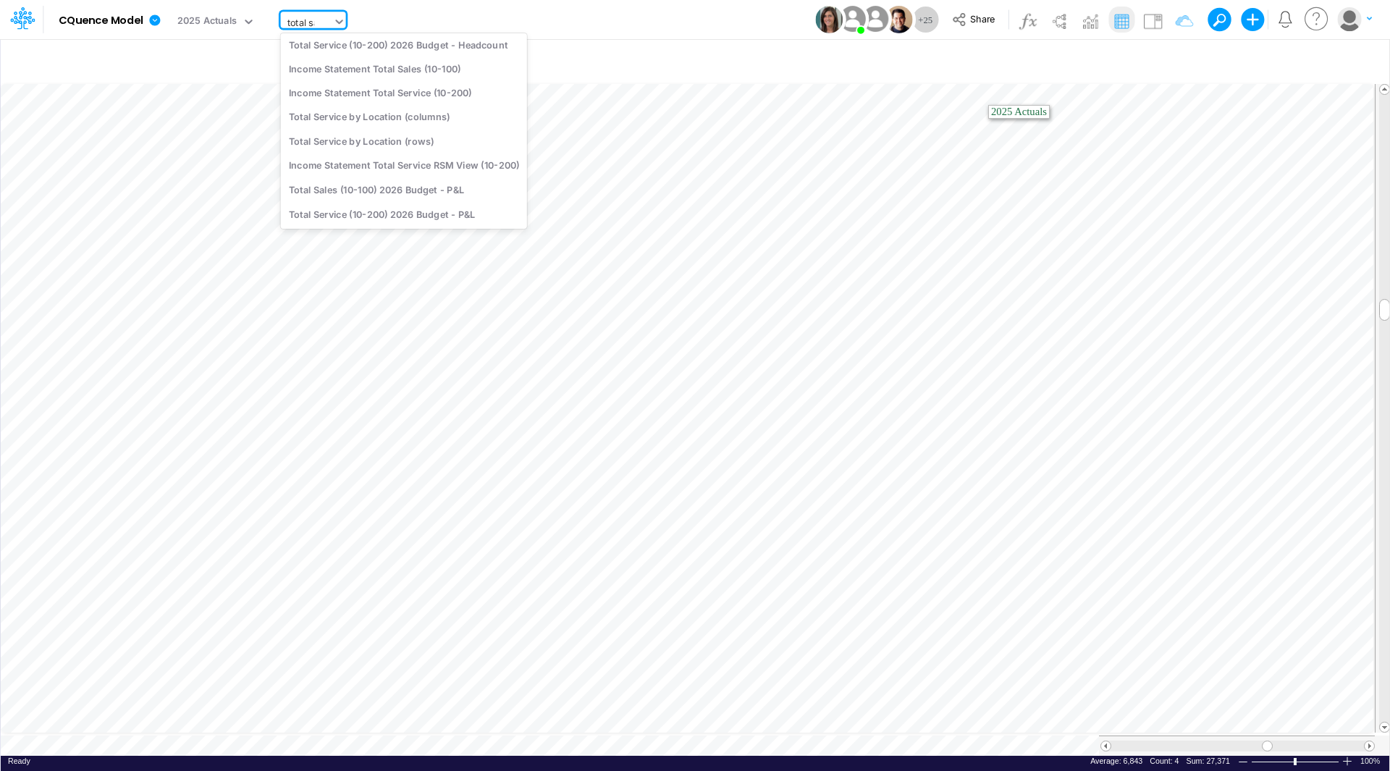
scroll to position [0, 0]
type input "total sales"
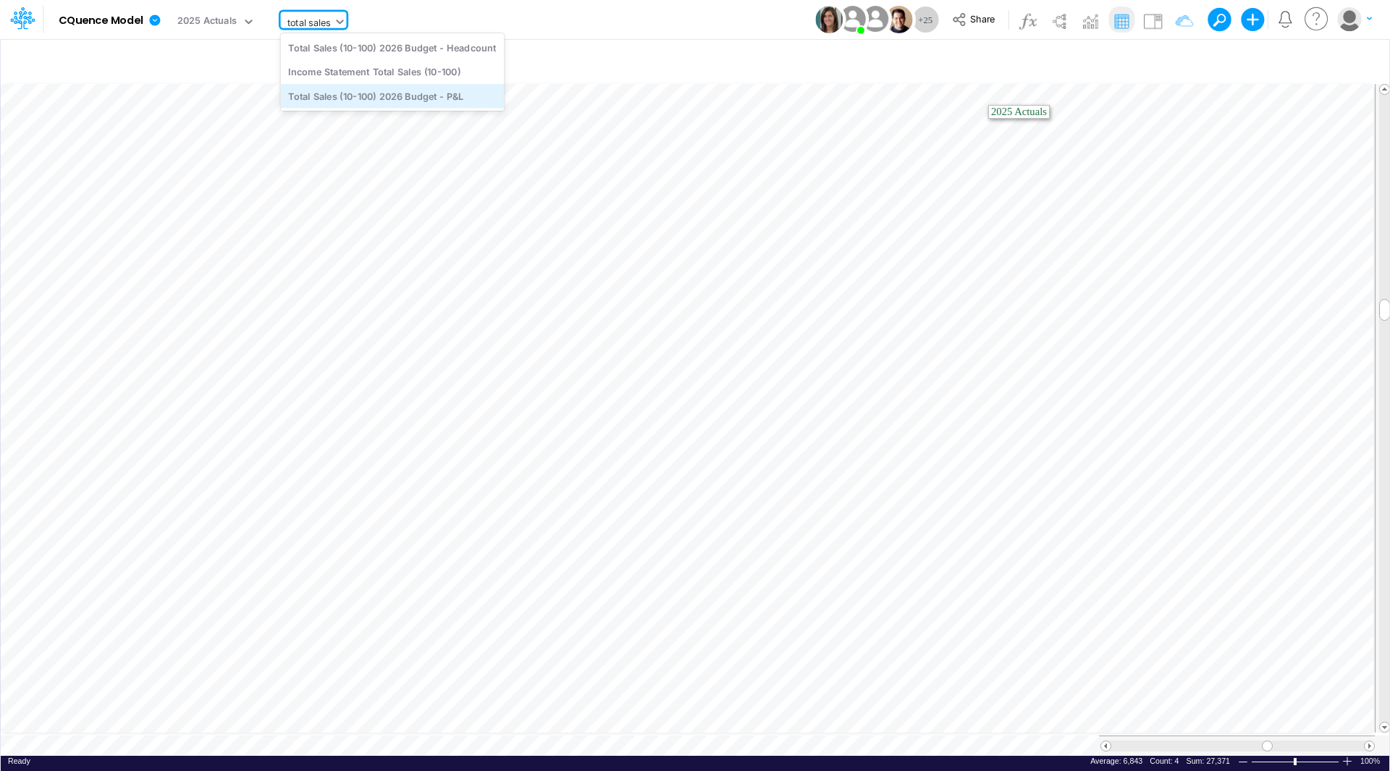
click at [409, 96] on div "Total Sales (10-100) 2026 Budget - P&L" at bounding box center [393, 96] width 224 height 24
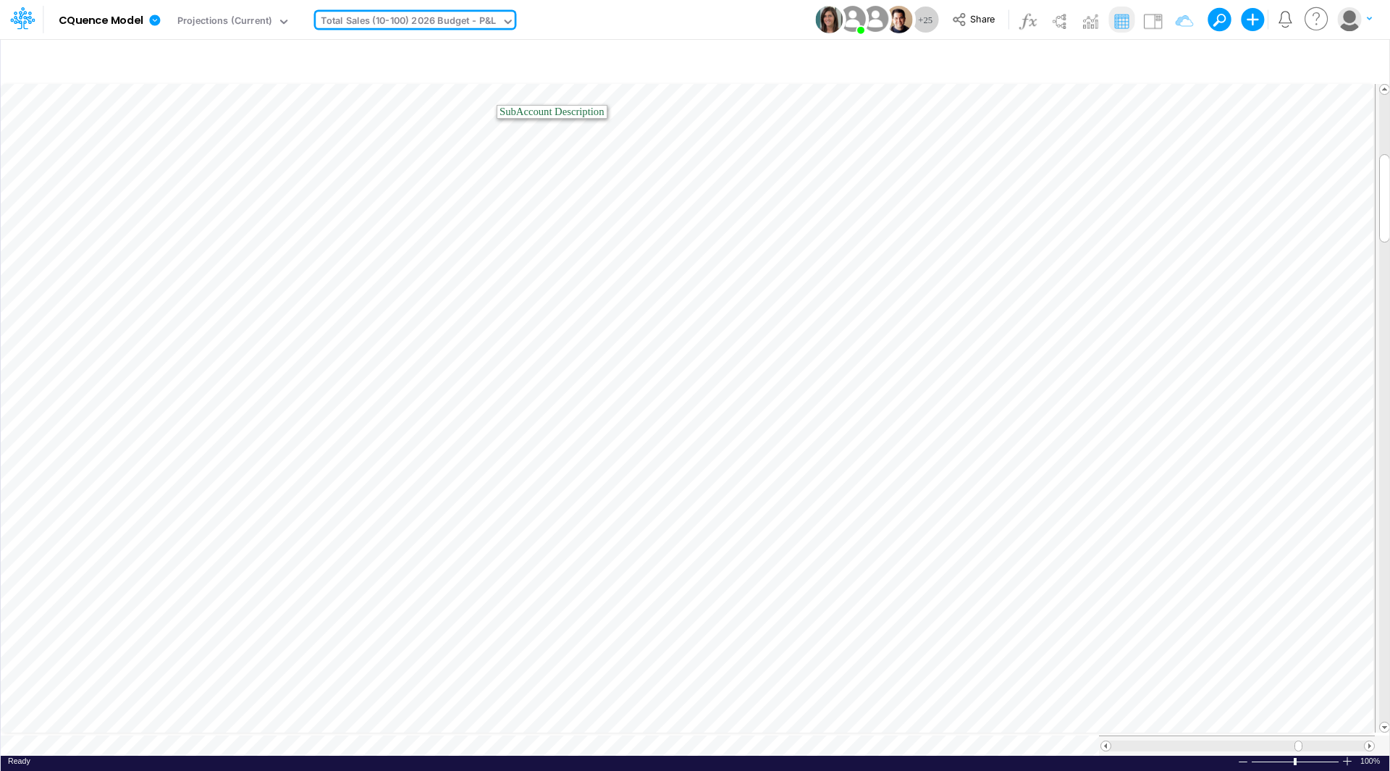
click at [416, 22] on div "Total Sales (10-100) 2026 Budget - P&L" at bounding box center [408, 22] width 175 height 17
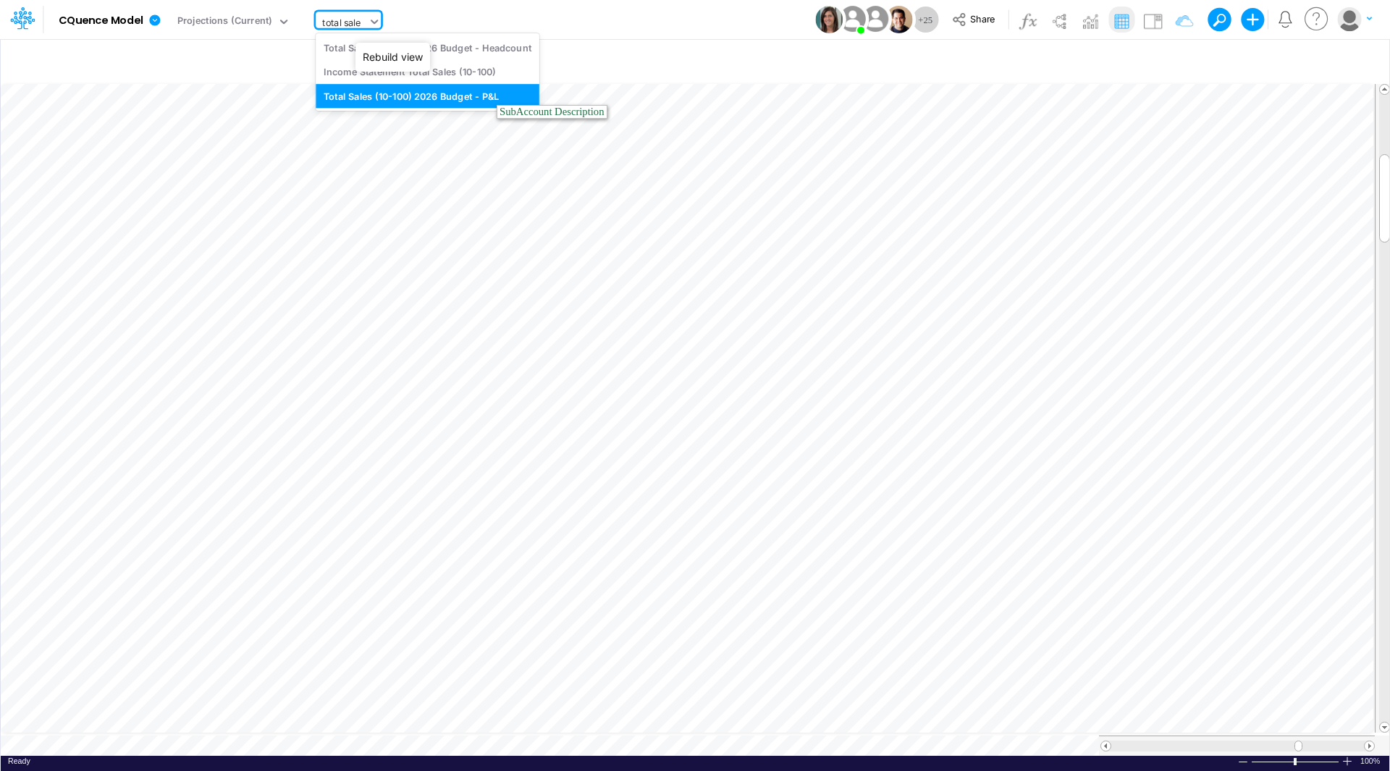
type input "total sales"
click at [452, 75] on div "Income Statement Total Sales (10-100)" at bounding box center [428, 72] width 224 height 24
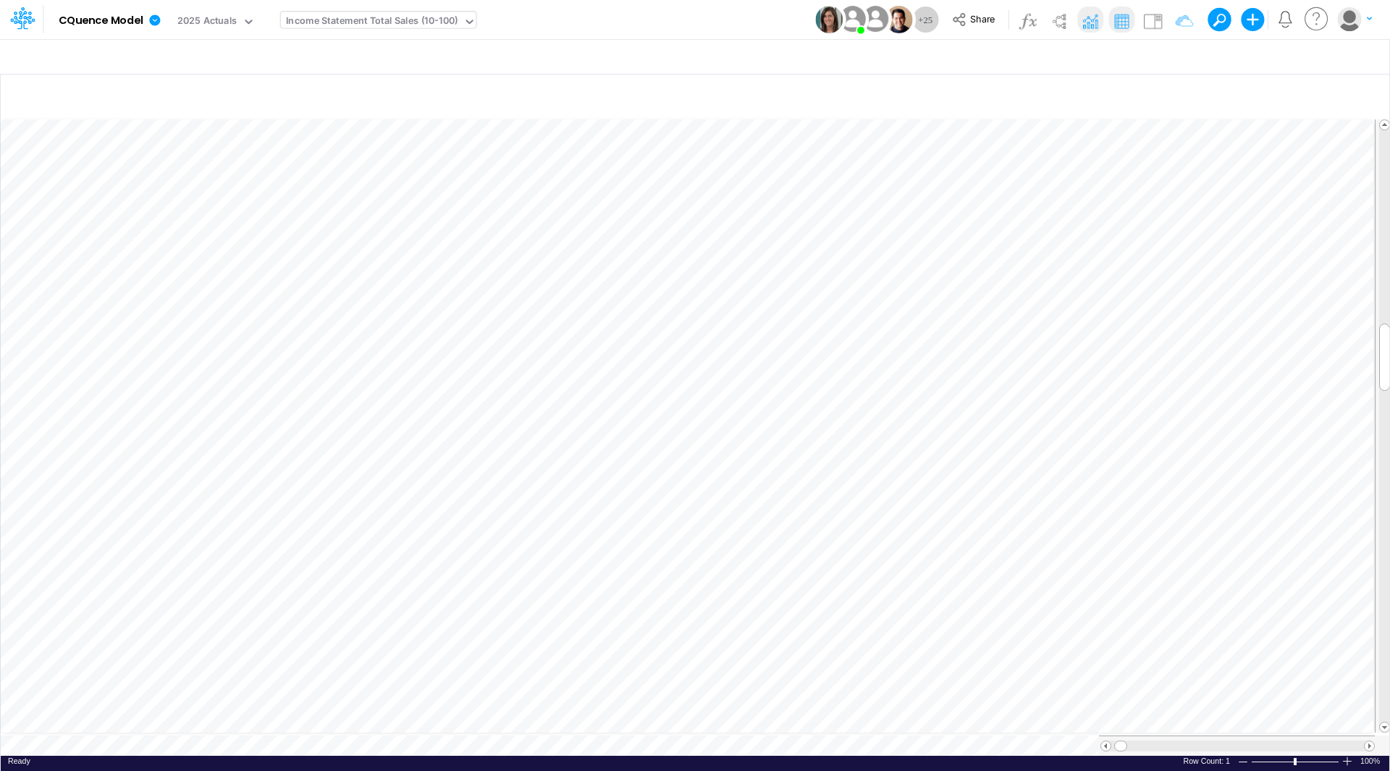
scroll to position [7, 1]
click at [1368, 741] on span at bounding box center [1368, 745] width 9 height 9
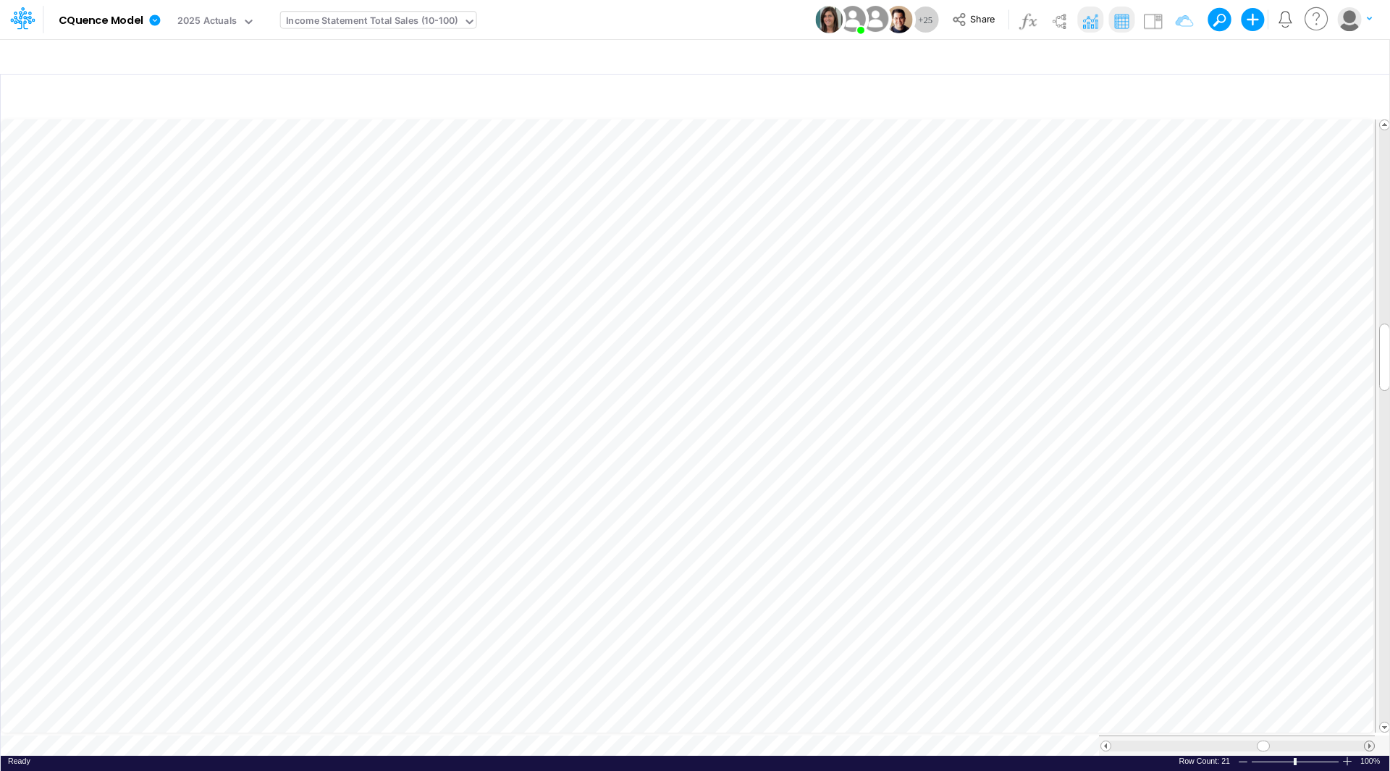
click at [1368, 741] on span at bounding box center [1368, 745] width 9 height 9
click at [1105, 743] on span at bounding box center [1105, 745] width 9 height 9
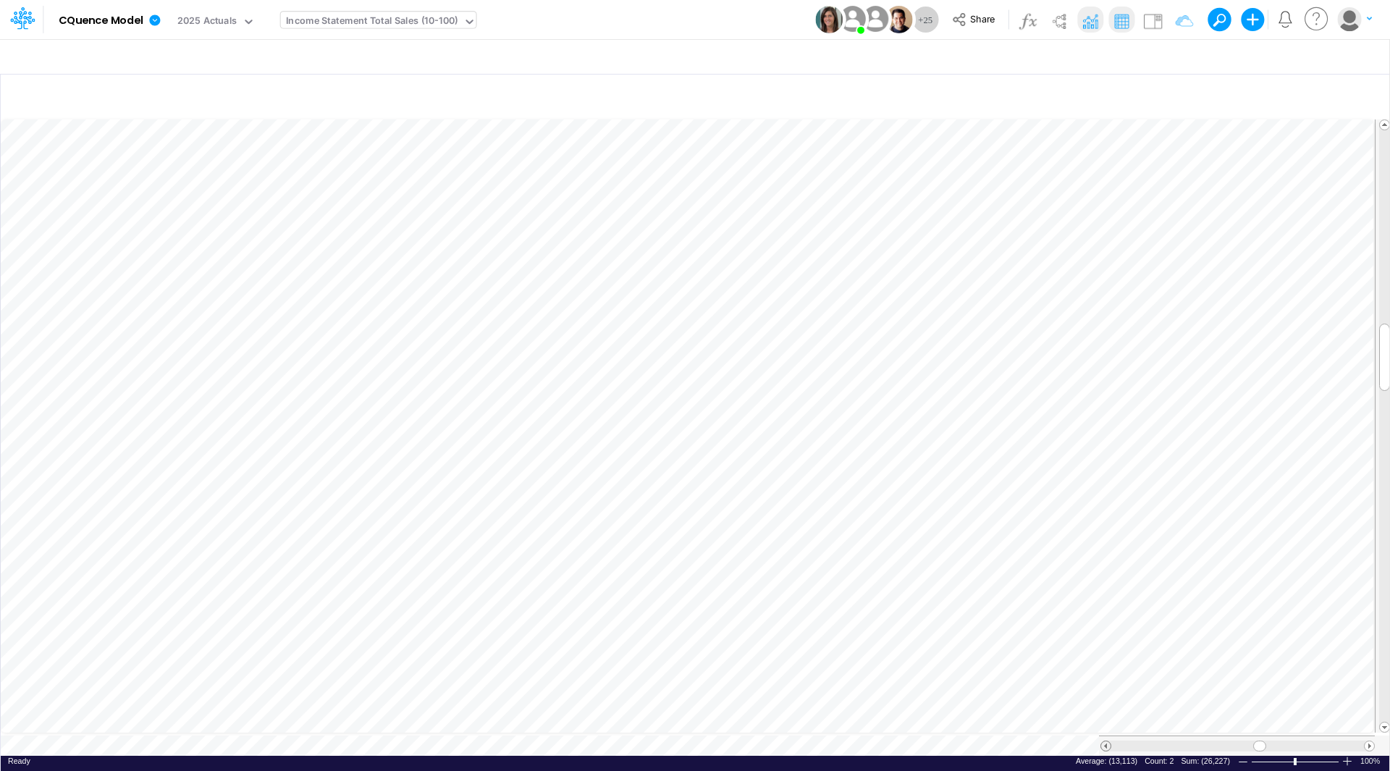
click at [1105, 743] on span at bounding box center [1105, 745] width 9 height 9
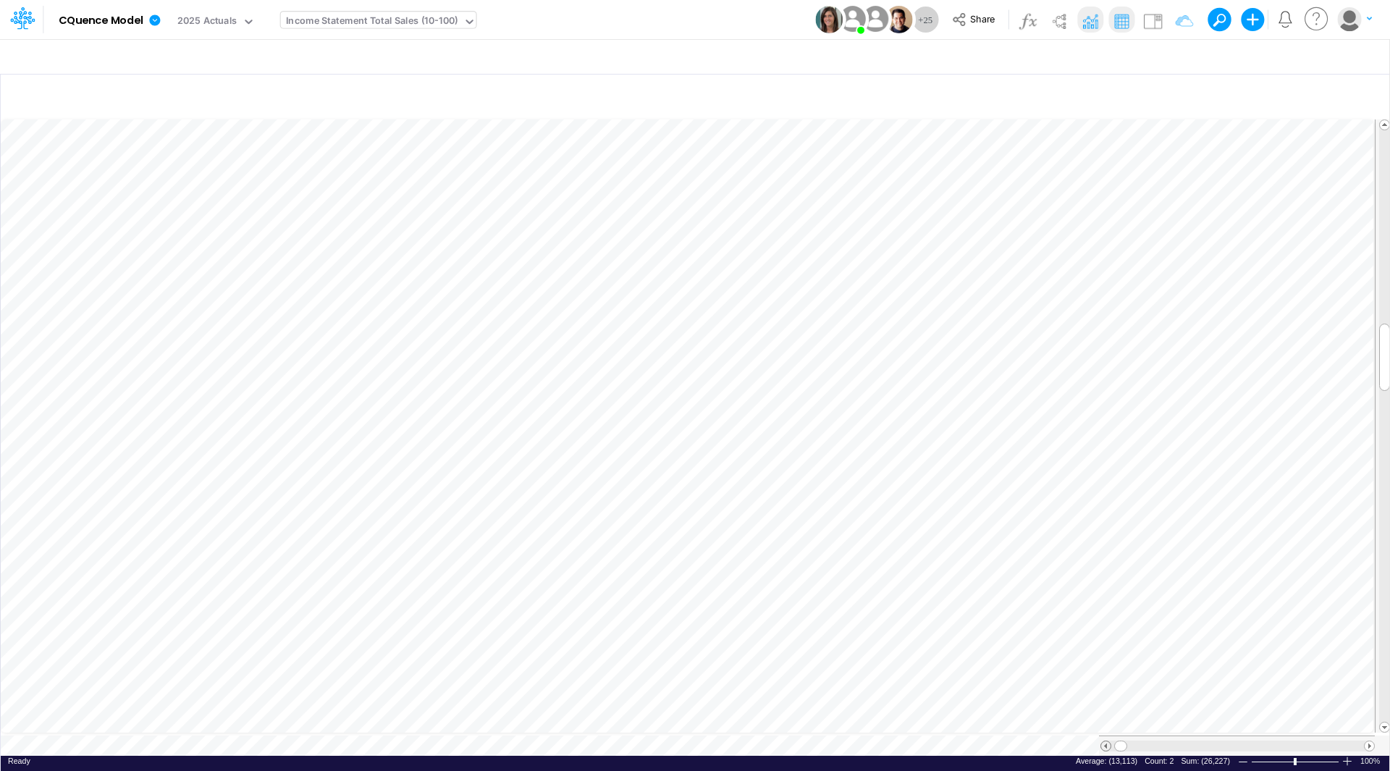
click at [1105, 743] on span at bounding box center [1105, 745] width 9 height 9
click at [1374, 743] on div at bounding box center [1382, 745] width 16 height 20
click at [1372, 741] on span at bounding box center [1368, 745] width 9 height 9
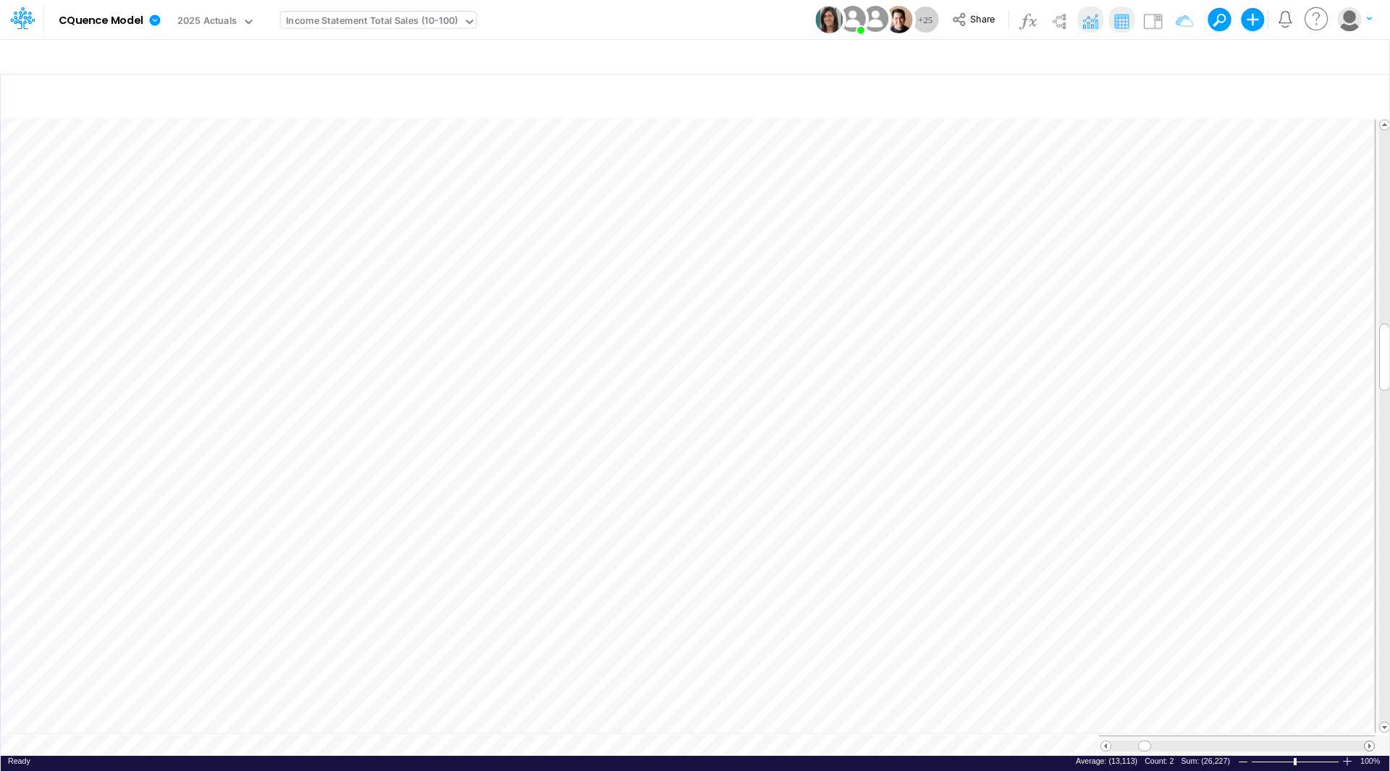
click at [1372, 741] on span at bounding box center [1368, 745] width 9 height 9
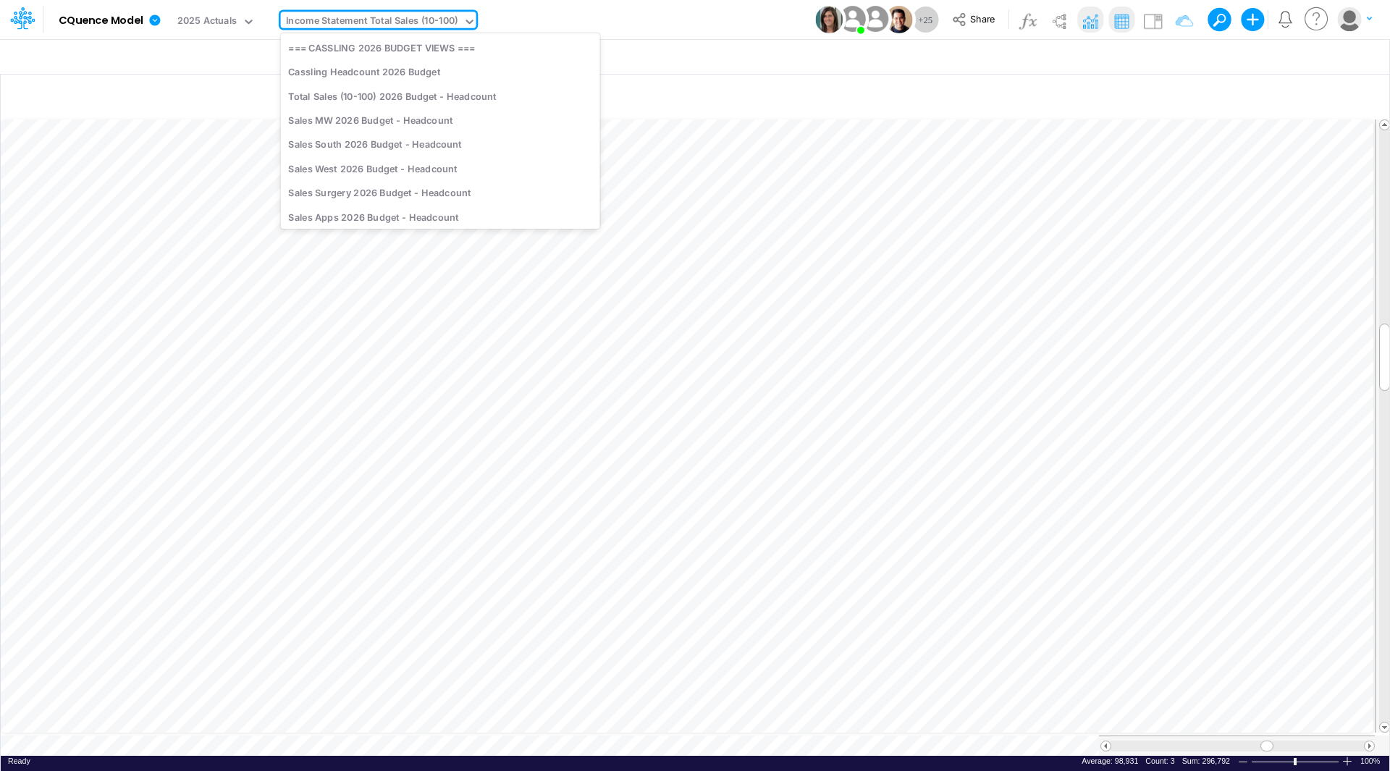
click at [342, 22] on div "Income Statement Total Sales (10-100)" at bounding box center [372, 22] width 172 height 17
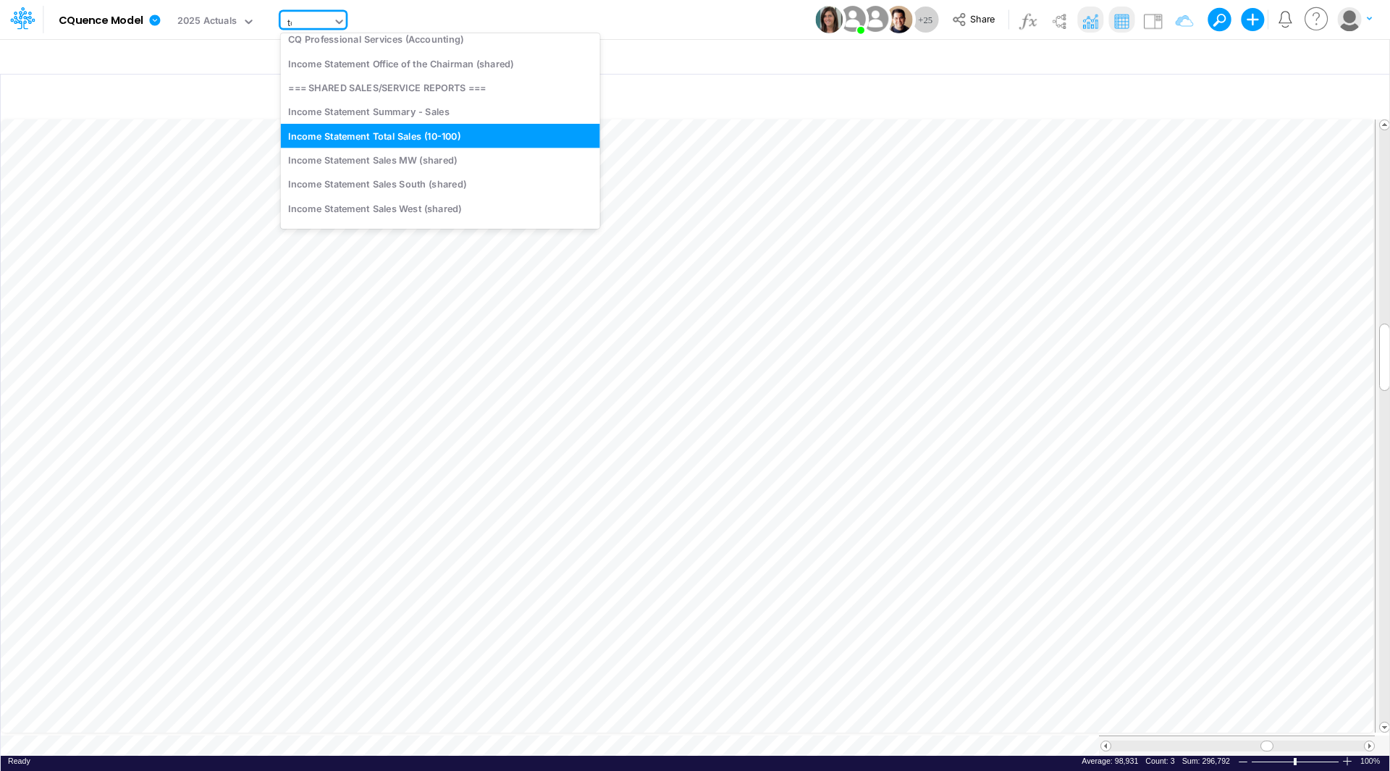
scroll to position [0, 0]
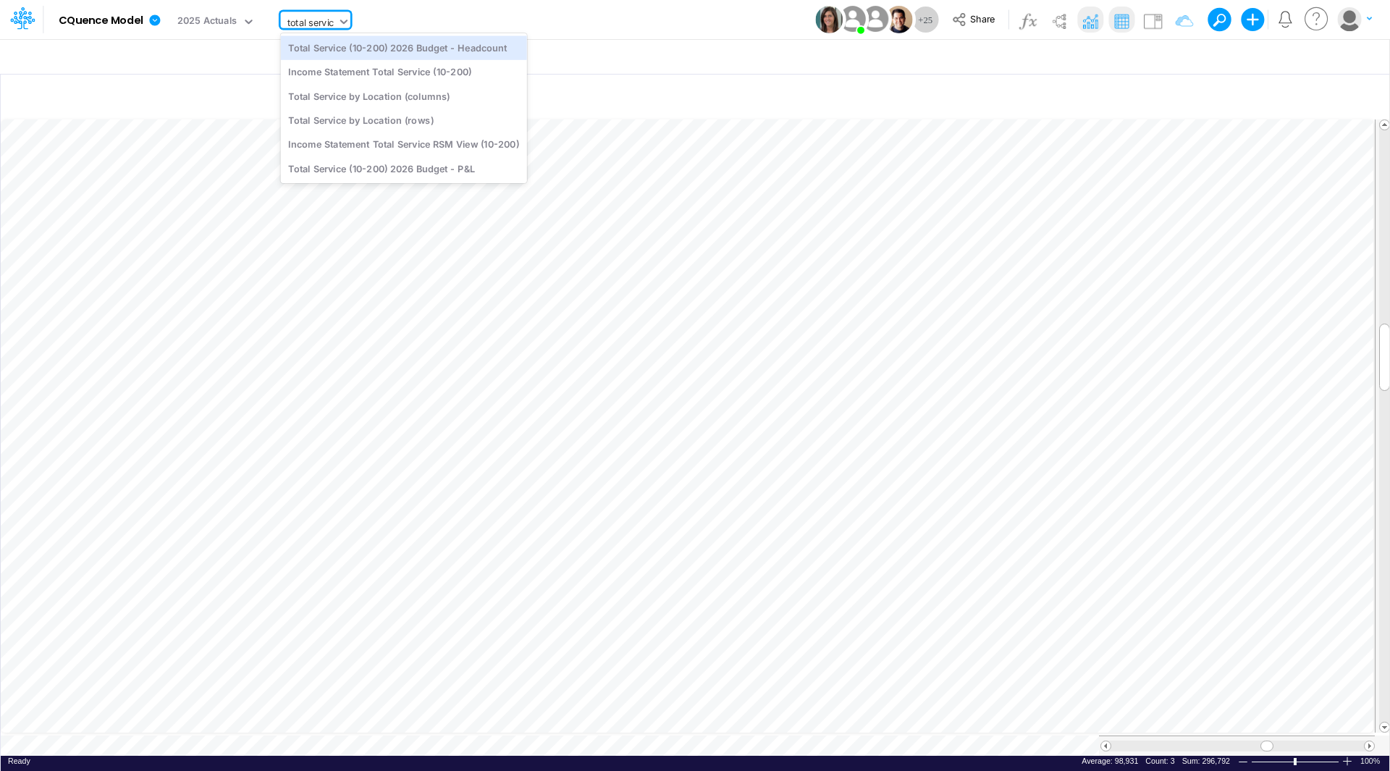
type input "total service"
click at [404, 76] on div "Income Statement Total Service (10-200)" at bounding box center [404, 72] width 246 height 24
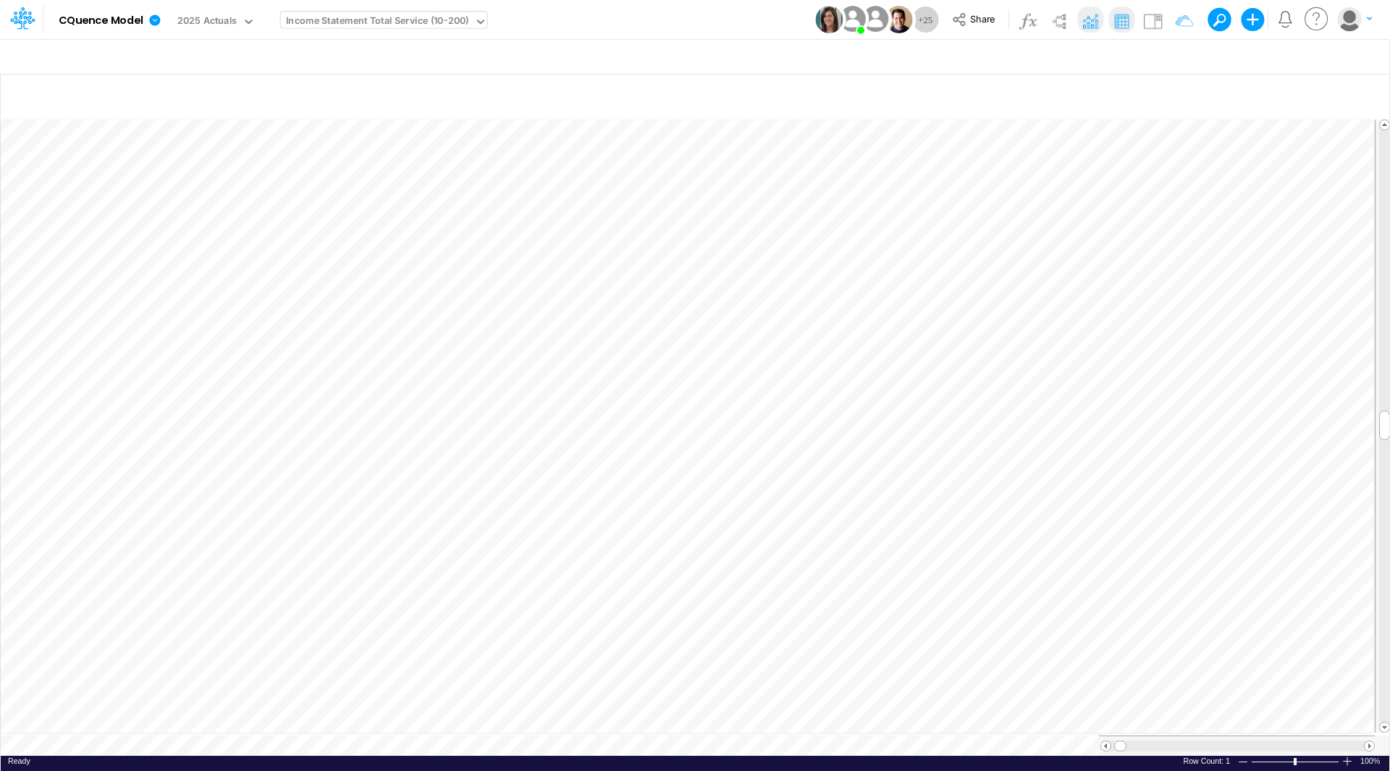
scroll to position [7, 1]
click at [1369, 741] on span at bounding box center [1368, 745] width 9 height 9
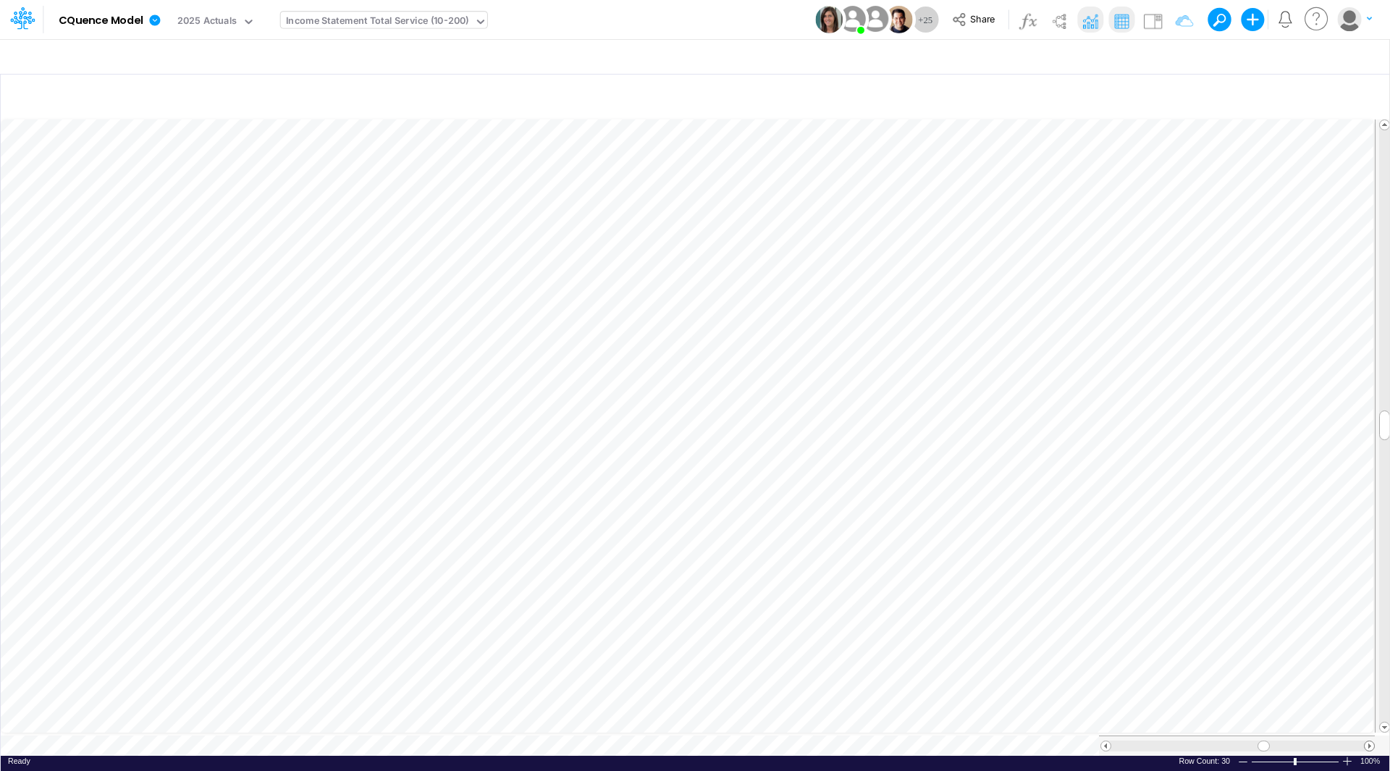
click at [1369, 741] on span at bounding box center [1368, 745] width 9 height 9
click at [1106, 741] on span at bounding box center [1105, 745] width 9 height 9
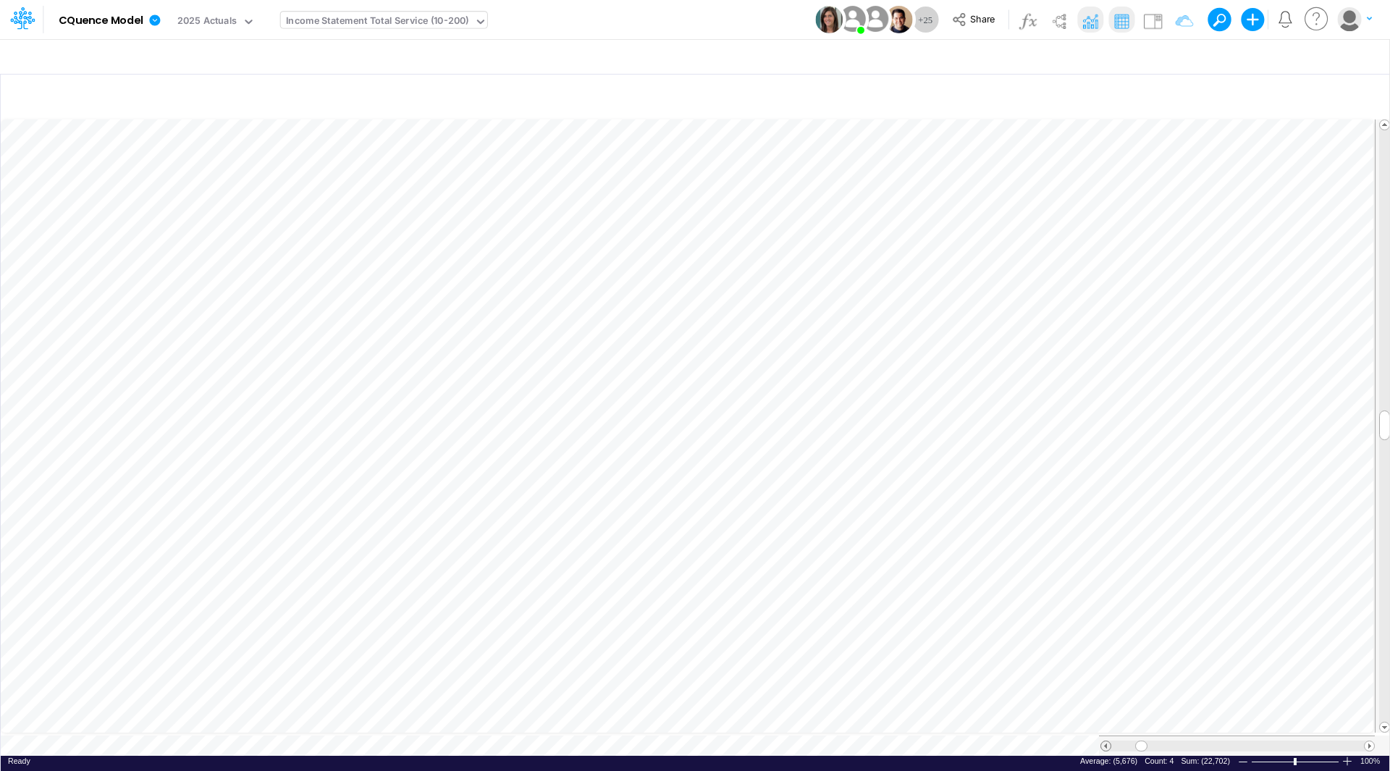
click at [1106, 741] on span at bounding box center [1105, 745] width 9 height 9
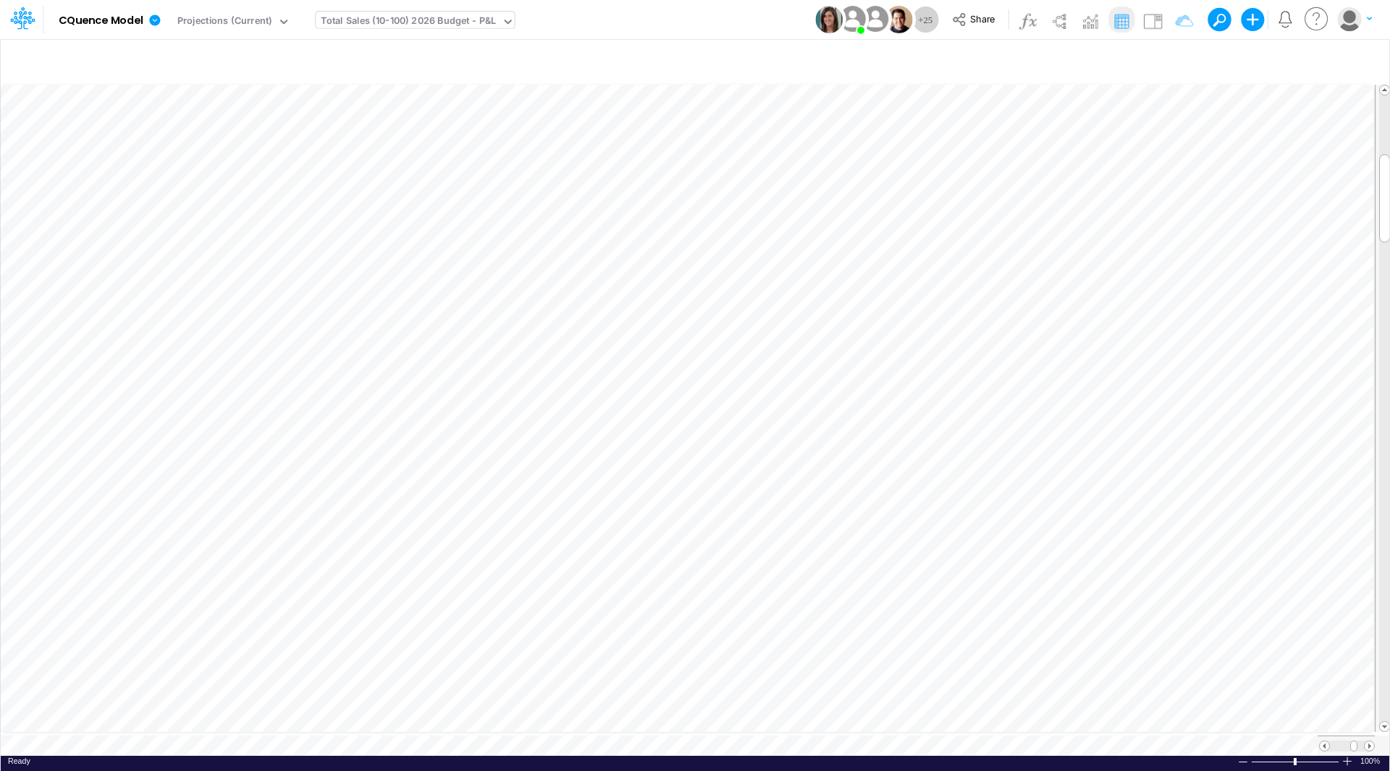
scroll to position [7, 0]
click at [1029, 738] on table at bounding box center [696, 418] width 1390 height 675
click at [428, 23] on div "Income Statement Detail Cassling (YTD no drill-down)" at bounding box center [408, 22] width 244 height 17
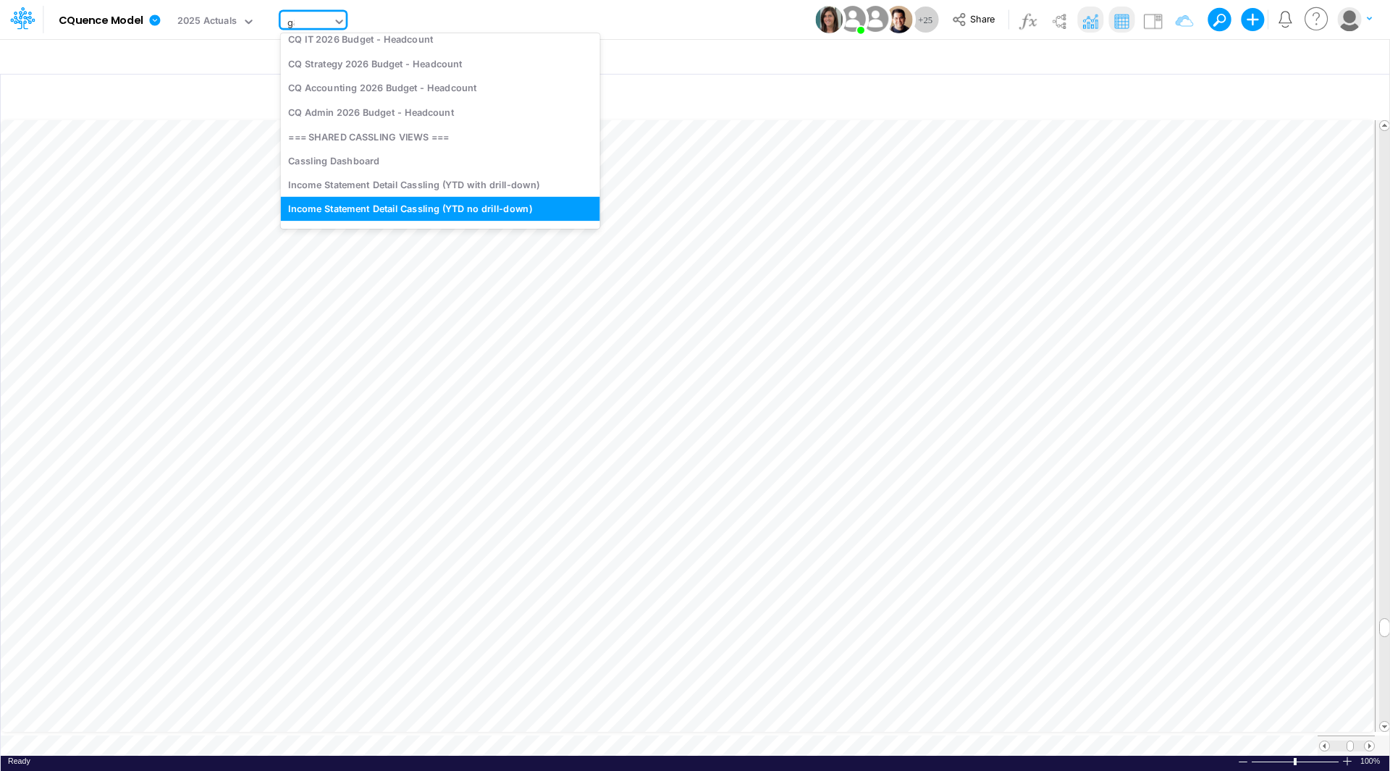
scroll to position [0, 0]
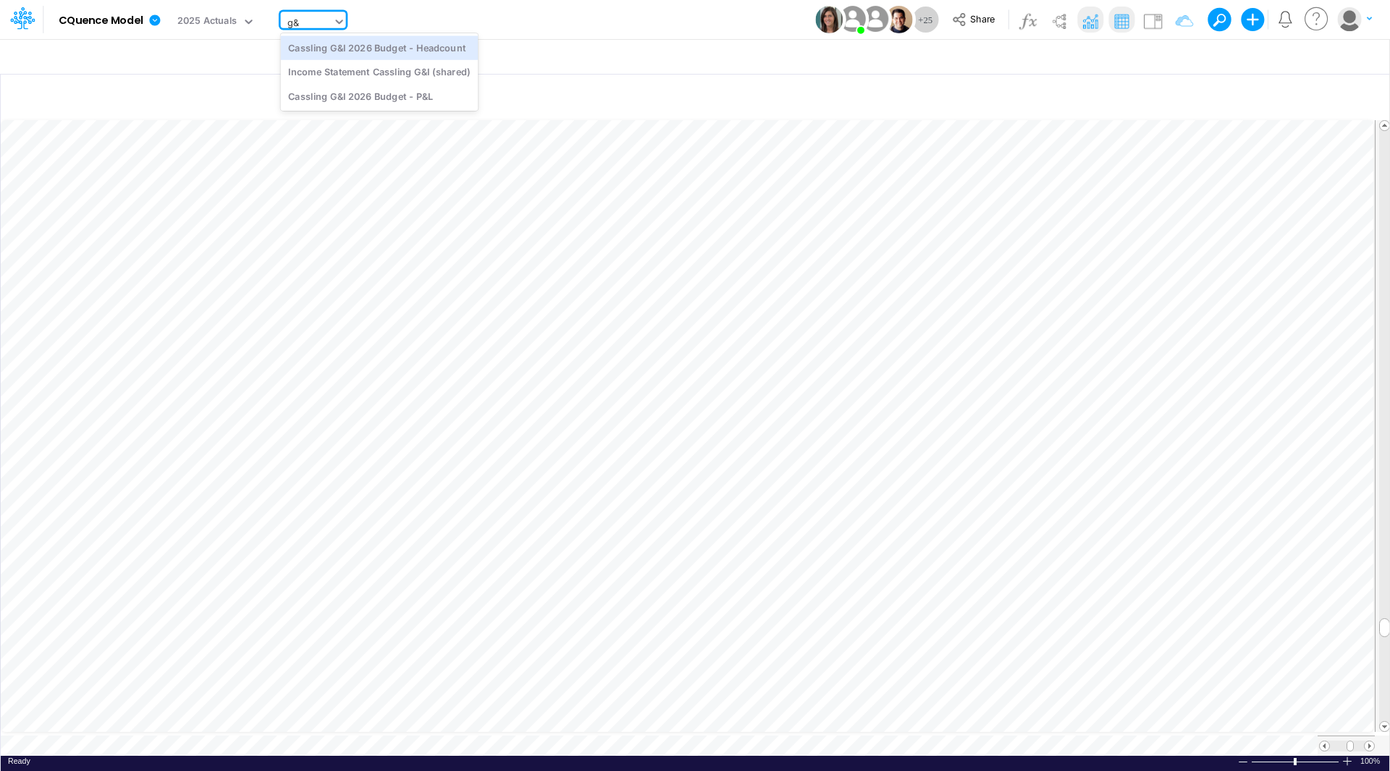
type input "g&I"
click at [421, 69] on div "Income Statement Cassling G&I (shared)" at bounding box center [380, 72] width 198 height 24
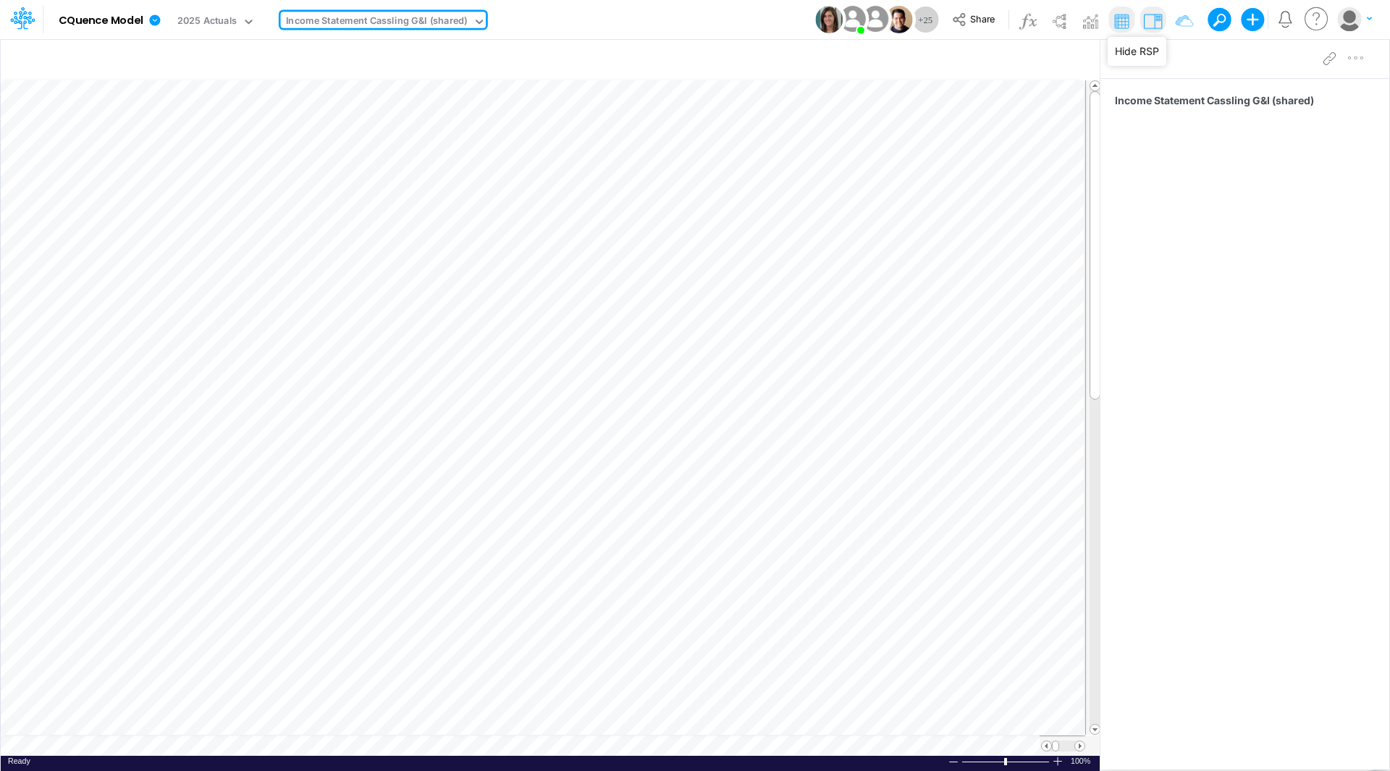
click at [1149, 17] on img at bounding box center [1152, 20] width 23 height 23
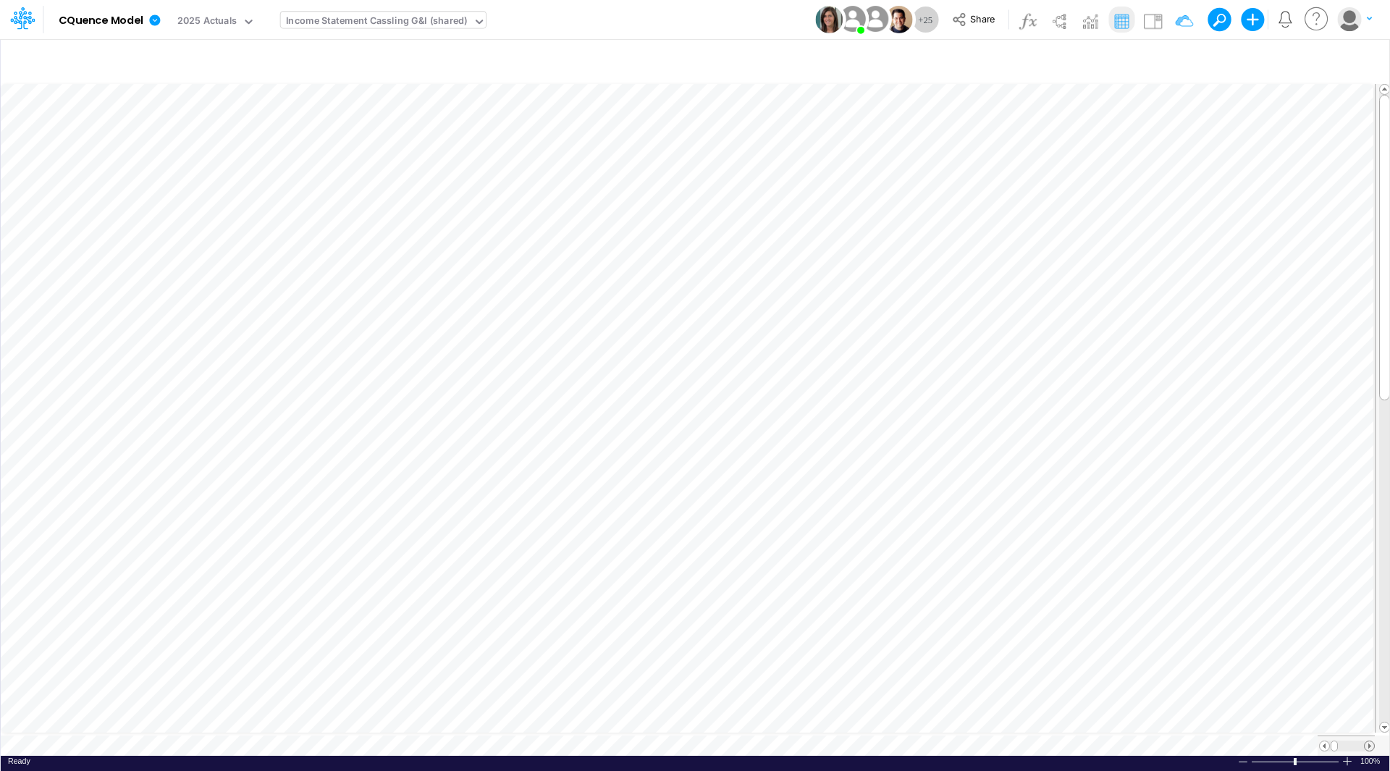
click at [1373, 741] on span at bounding box center [1368, 745] width 9 height 9
click at [1370, 741] on span at bounding box center [1368, 745] width 9 height 9
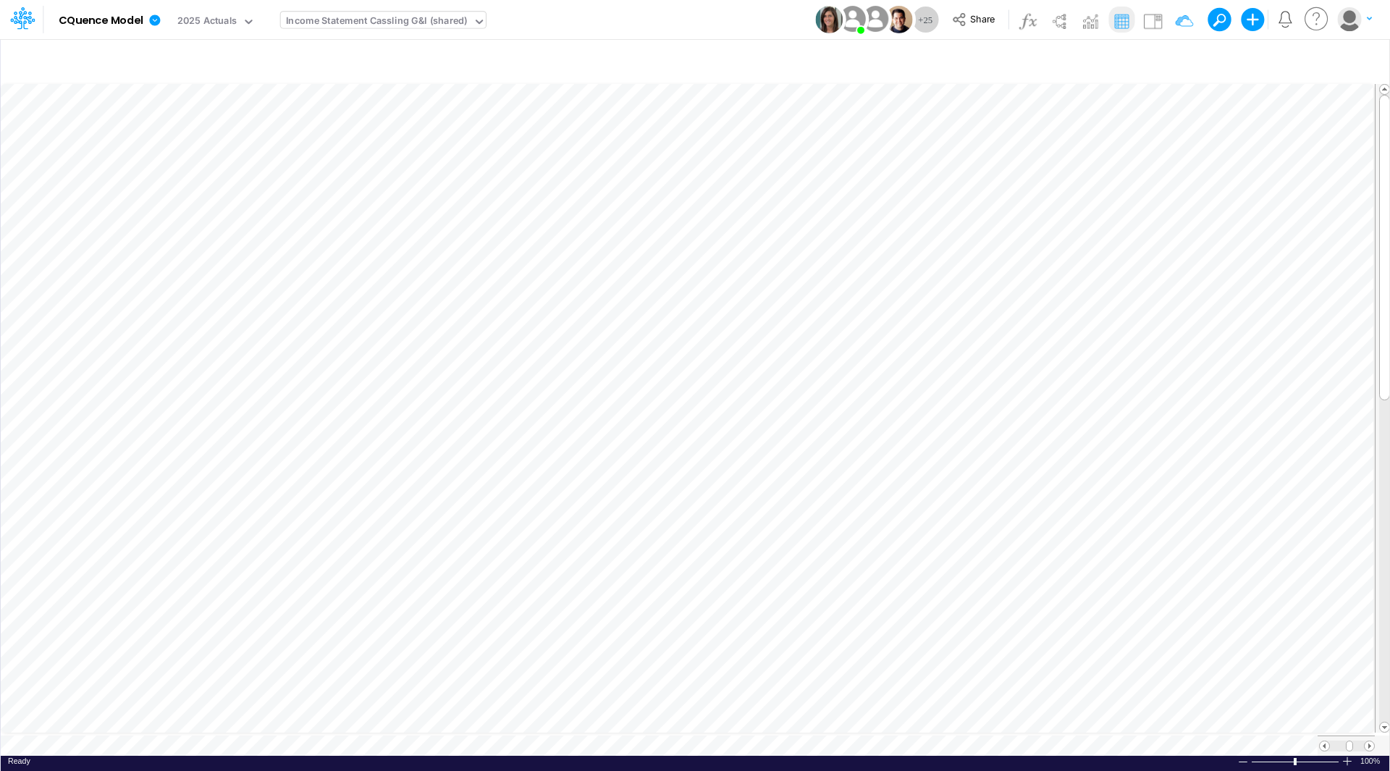
scroll to position [7, 1]
click at [1322, 744] on div at bounding box center [1345, 745] width 57 height 20
click at [1322, 742] on span at bounding box center [1323, 745] width 9 height 9
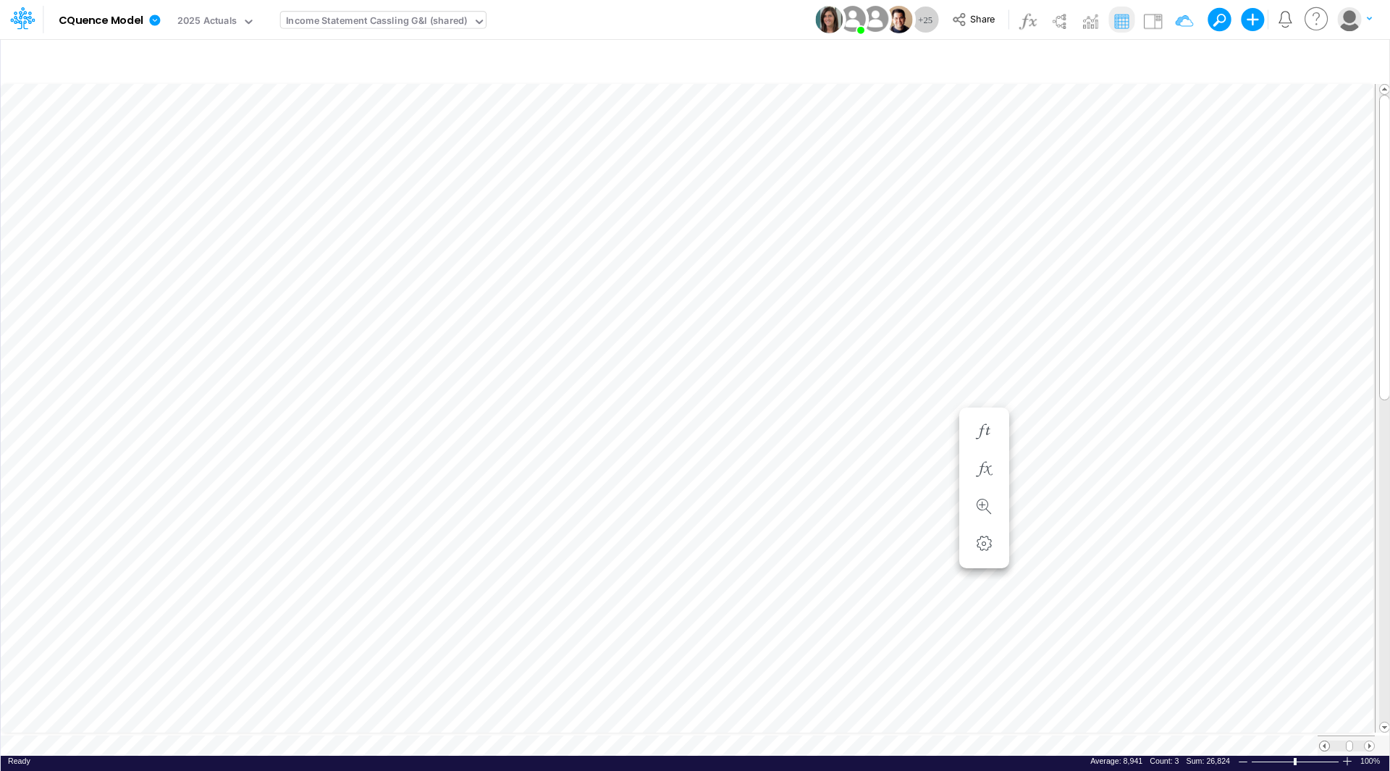
click at [1323, 742] on span at bounding box center [1323, 745] width 9 height 9
click at [1370, 741] on span at bounding box center [1368, 745] width 9 height 9
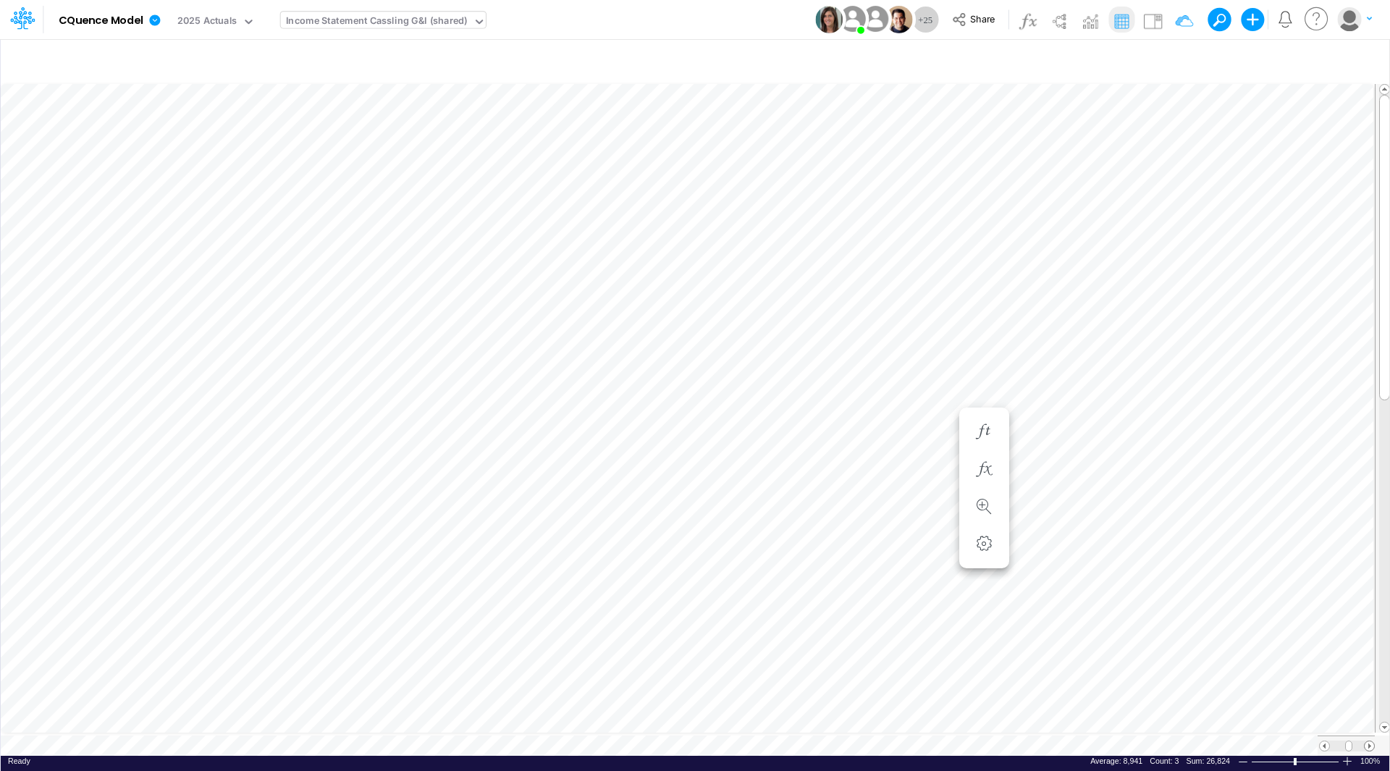
click at [1370, 741] on span at bounding box center [1368, 745] width 9 height 9
click at [1322, 744] on div at bounding box center [1345, 745] width 57 height 20
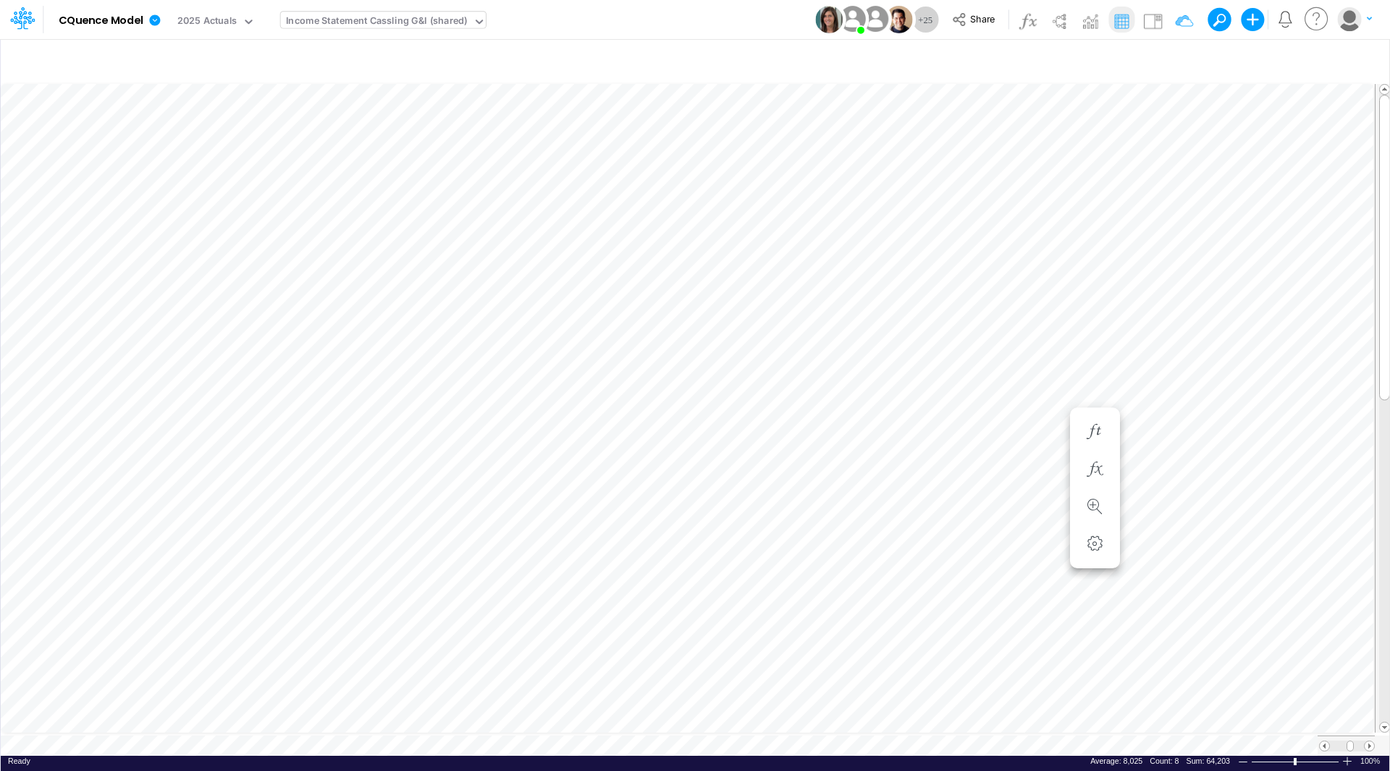
click at [1322, 744] on div at bounding box center [1345, 745] width 57 height 20
click at [1321, 741] on span at bounding box center [1323, 745] width 9 height 9
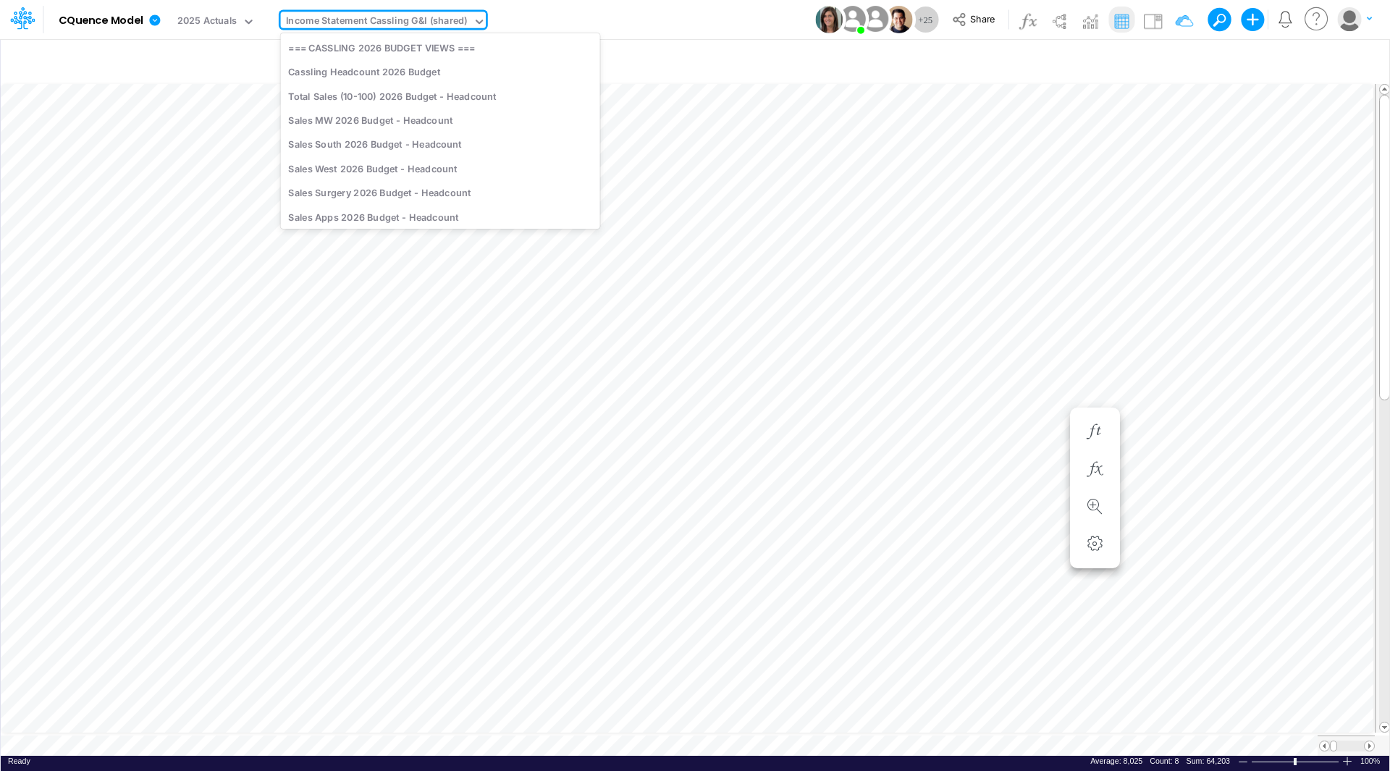
click at [397, 22] on div "Income Statement Cassling G&I (shared)" at bounding box center [377, 22] width 182 height 17
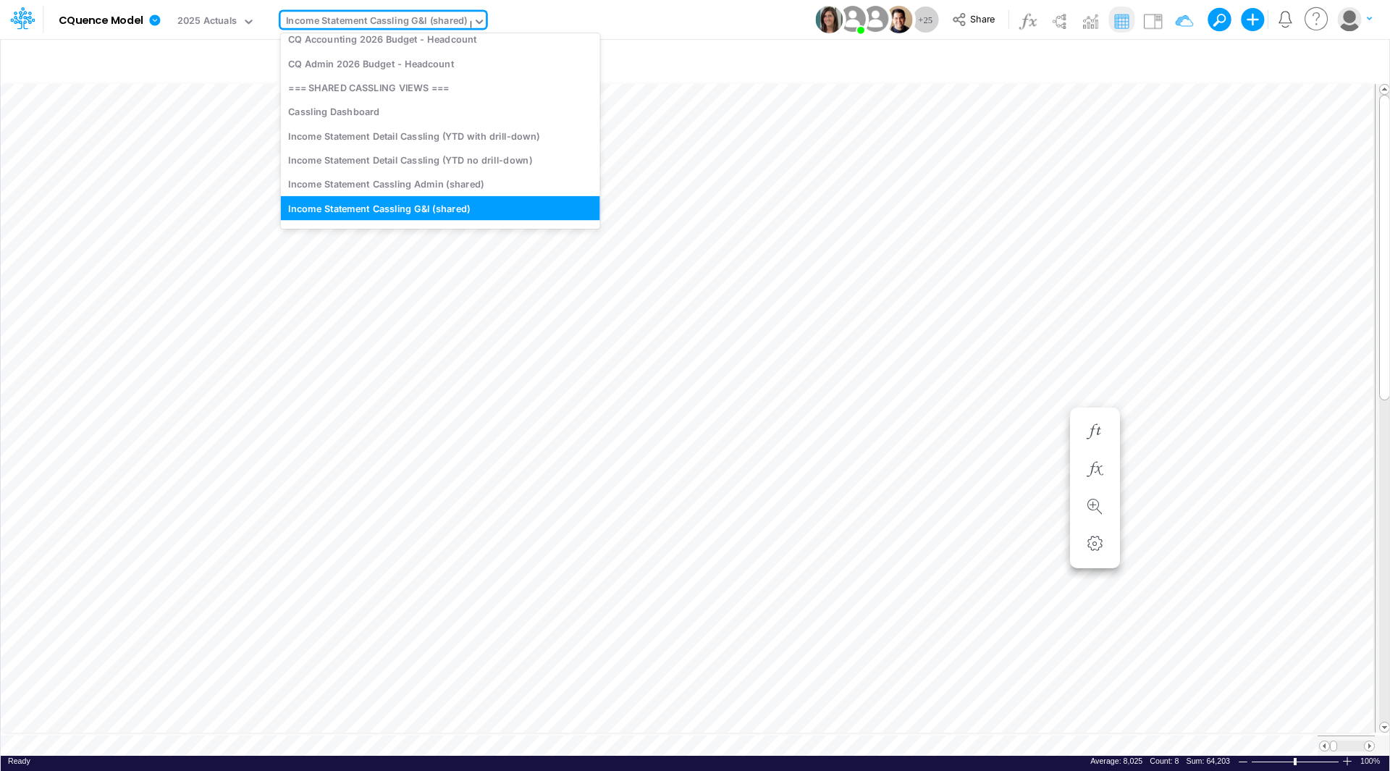
scroll to position [0, 0]
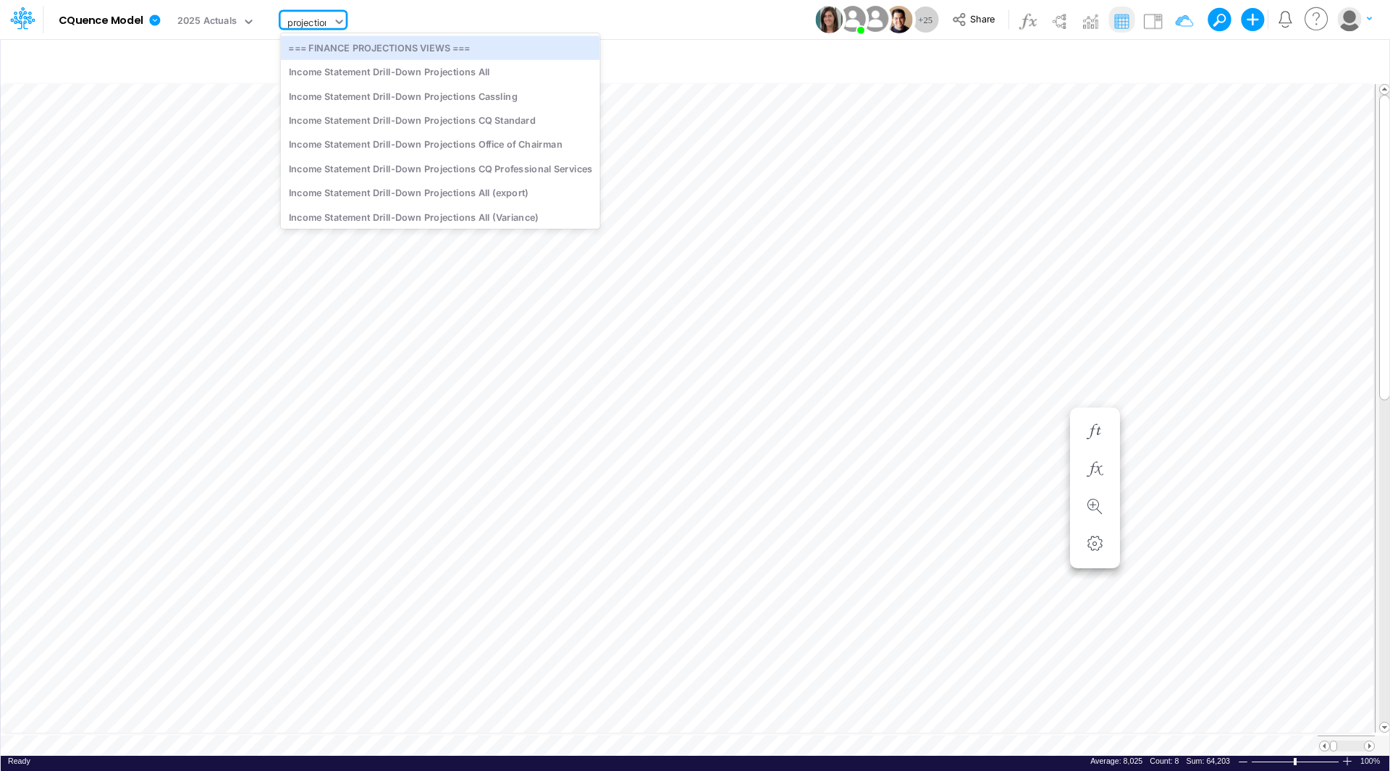
type input "projections"
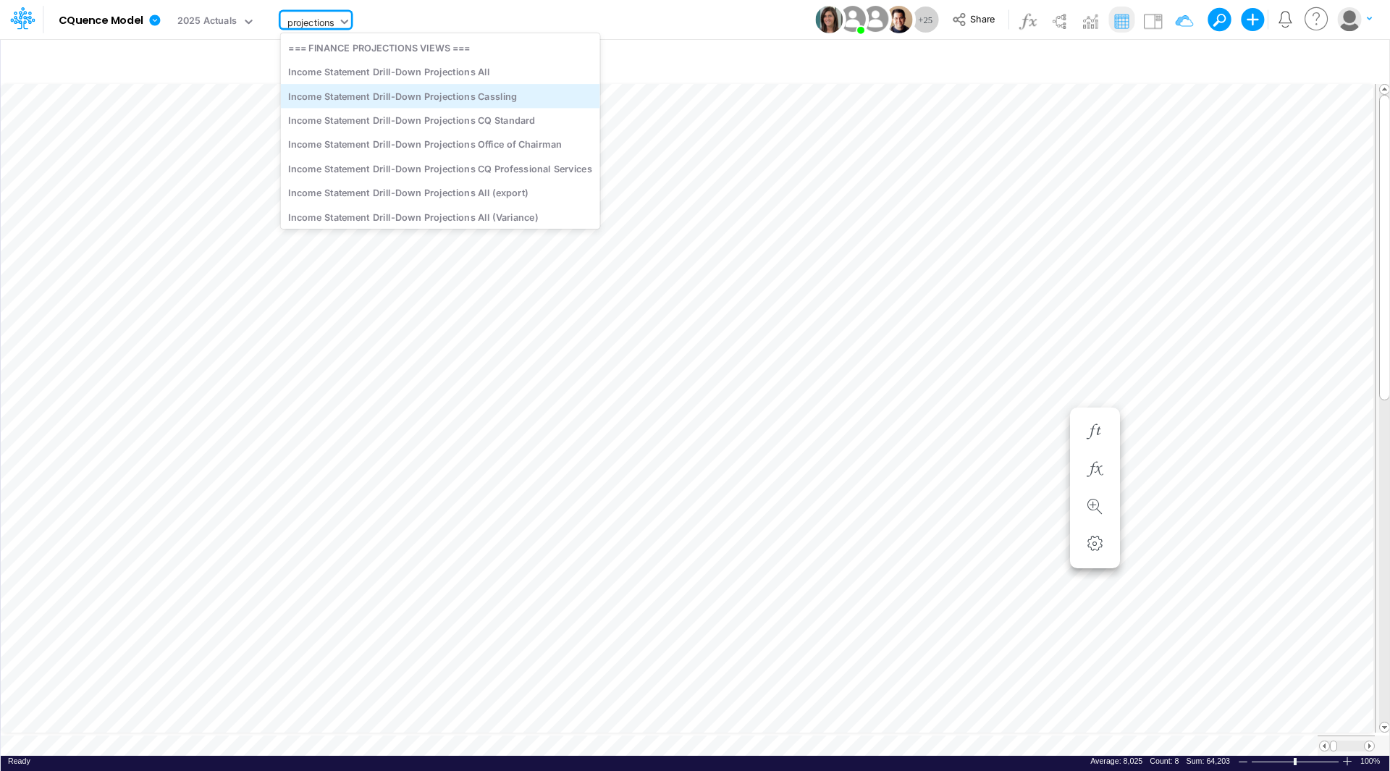
click at [439, 94] on div "Income Statement Drill-Down Projections Cassling" at bounding box center [440, 96] width 319 height 24
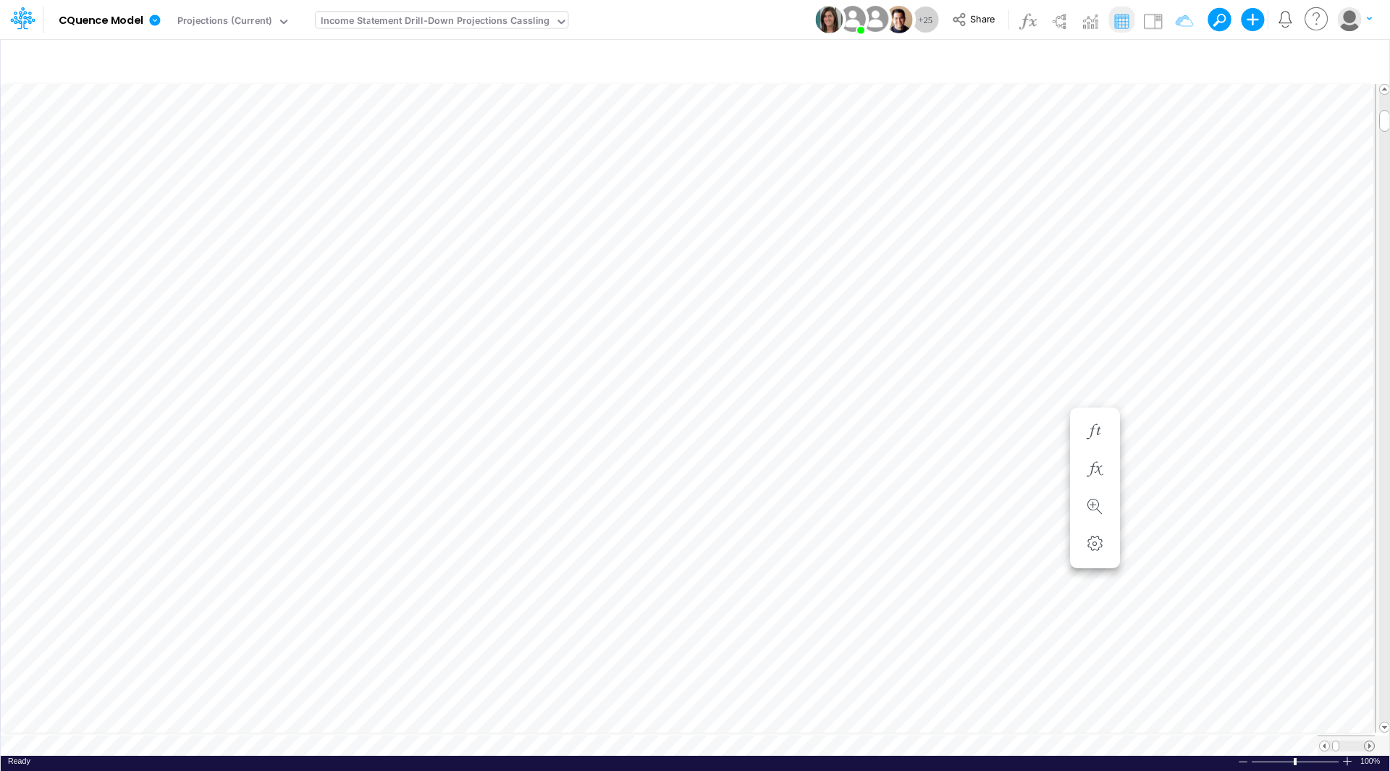
click at [1371, 742] on span at bounding box center [1368, 745] width 9 height 9
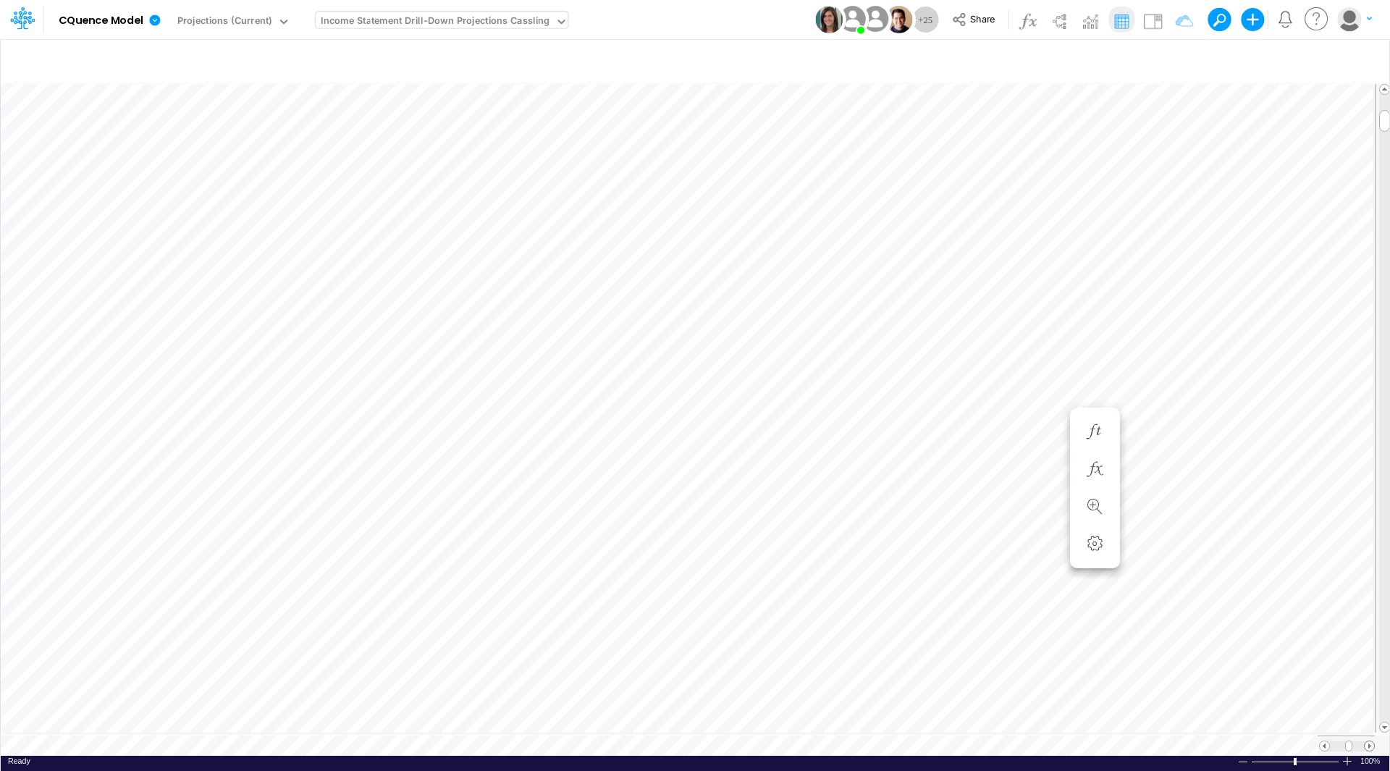
click at [1371, 742] on span at bounding box center [1368, 745] width 9 height 9
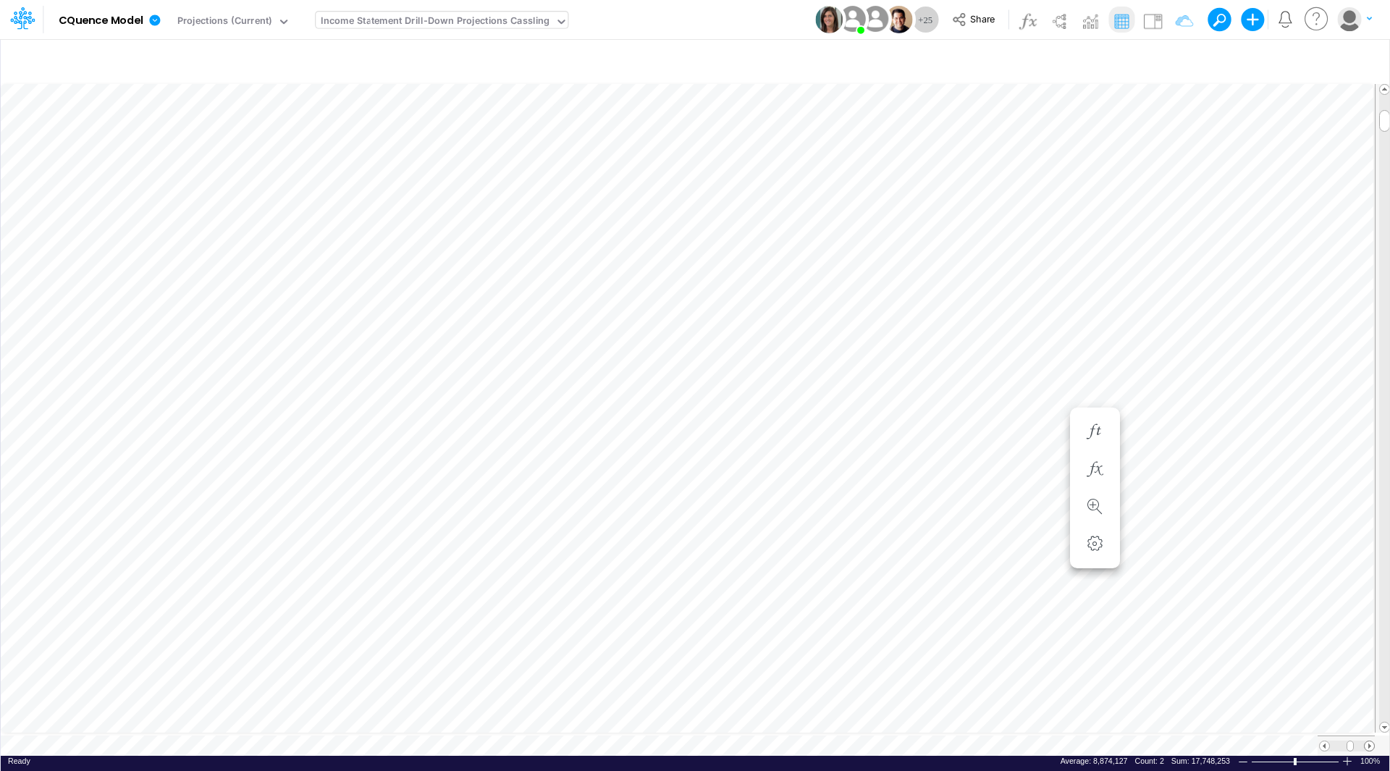
click at [1372, 741] on span at bounding box center [1368, 745] width 9 height 9
drag, startPoint x: 1382, startPoint y: 628, endPoint x: 1395, endPoint y: 91, distance: 537.2
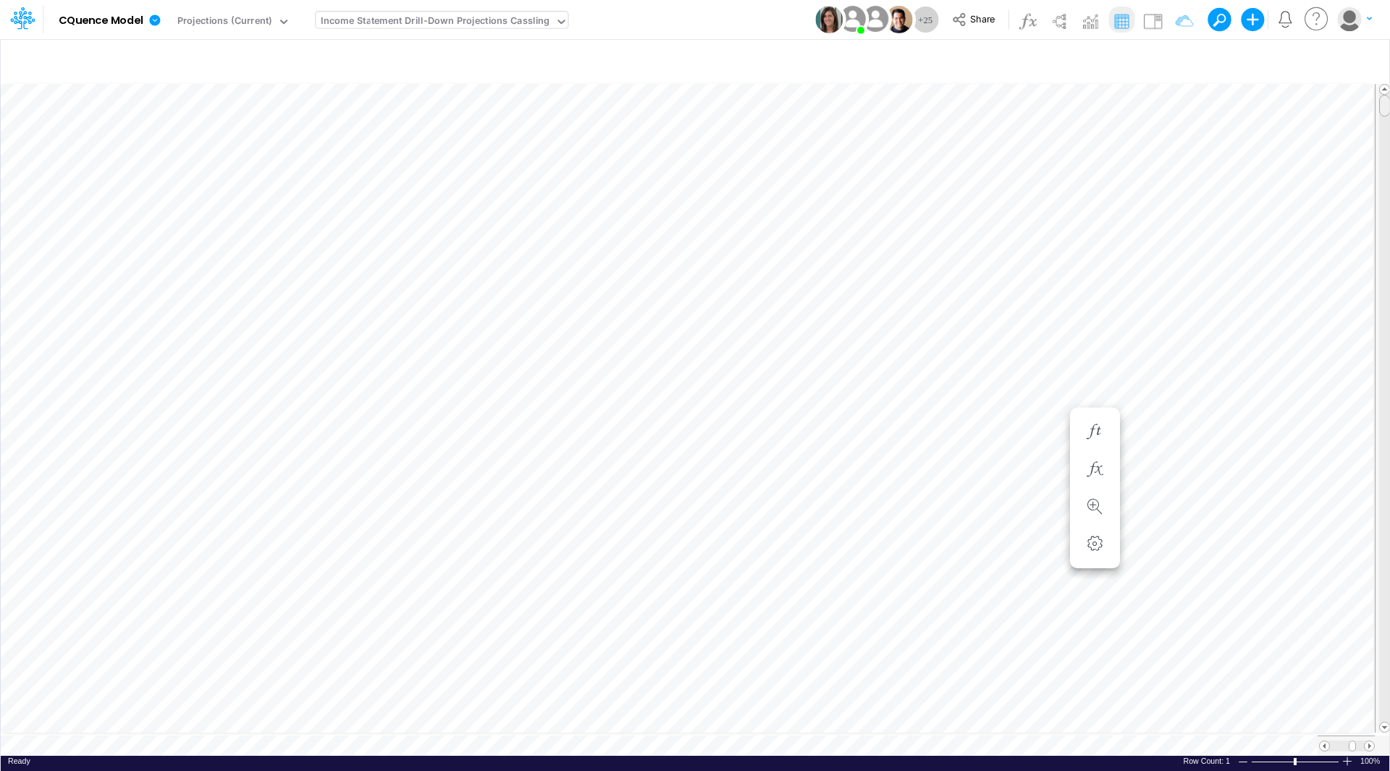
click at [1389, 91] on html "Model CQuence Model Edit model settings Duplicate Import QuickBooks QuickBooks …" at bounding box center [695, 385] width 1390 height 771
click at [1324, 741] on span at bounding box center [1323, 745] width 9 height 9
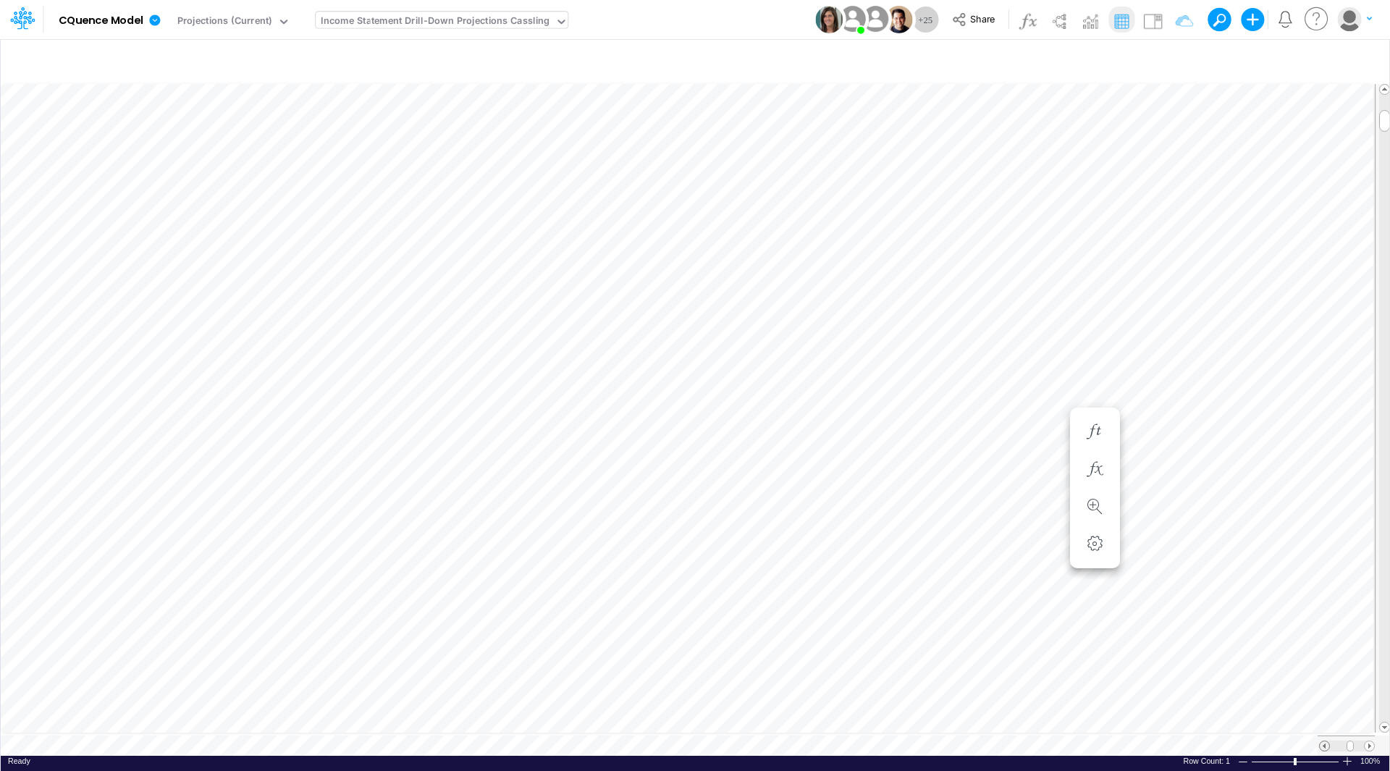
click at [1324, 741] on span at bounding box center [1323, 745] width 9 height 9
click at [1367, 741] on span at bounding box center [1368, 745] width 9 height 9
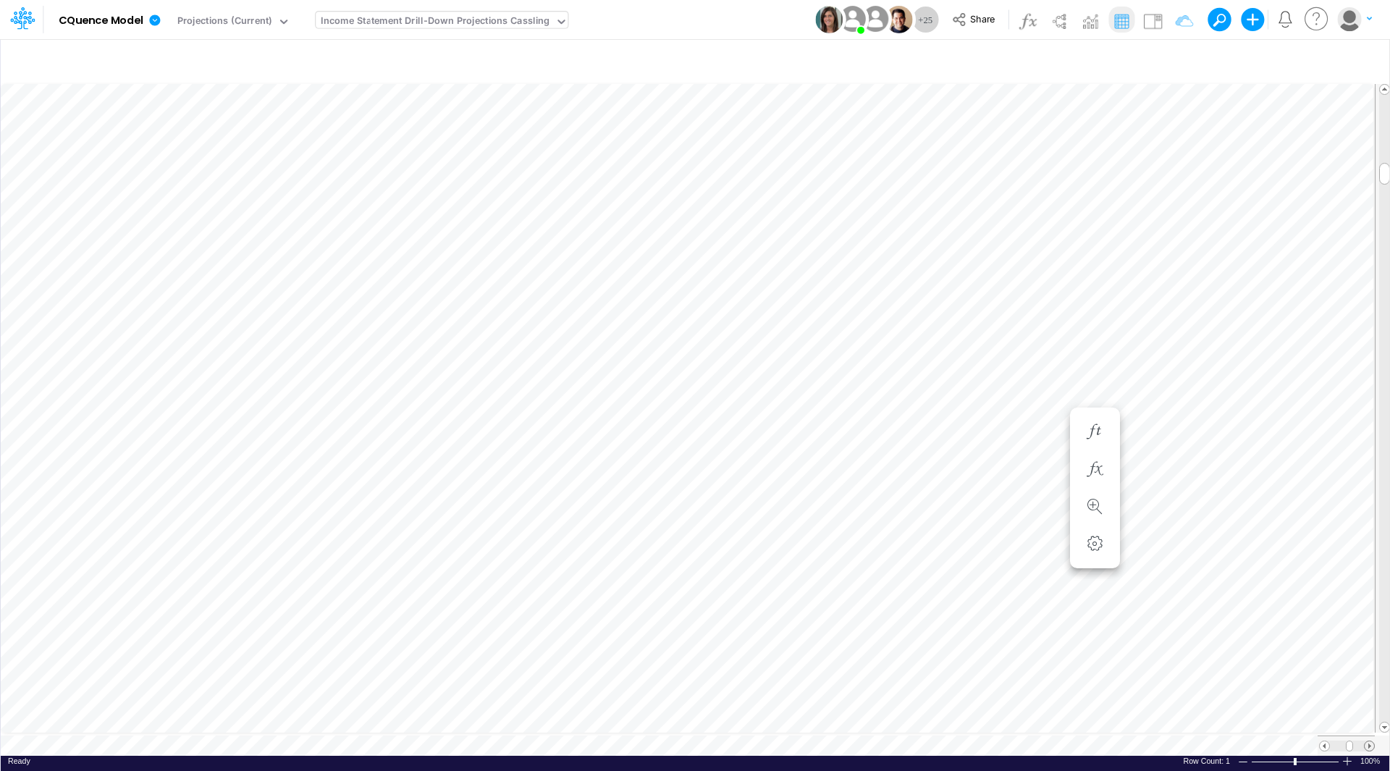
click at [1367, 741] on span at bounding box center [1368, 745] width 9 height 9
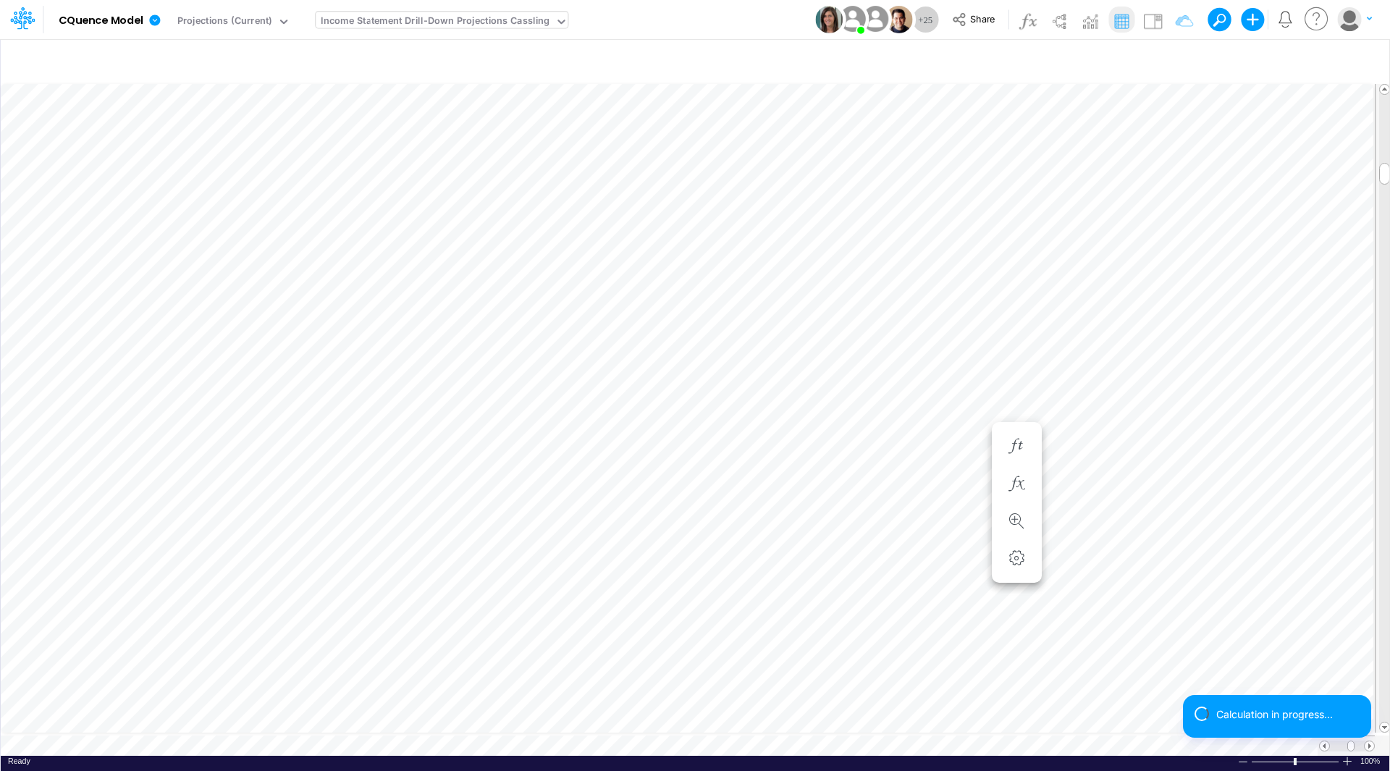
scroll to position [7, 1]
drag, startPoint x: 1381, startPoint y: 223, endPoint x: 1398, endPoint y: 73, distance: 150.7
click at [1389, 73] on html "Model CQuence Model Edit model settings Duplicate Import QuickBooks QuickBooks …" at bounding box center [695, 385] width 1390 height 771
click at [1320, 741] on span at bounding box center [1323, 745] width 9 height 9
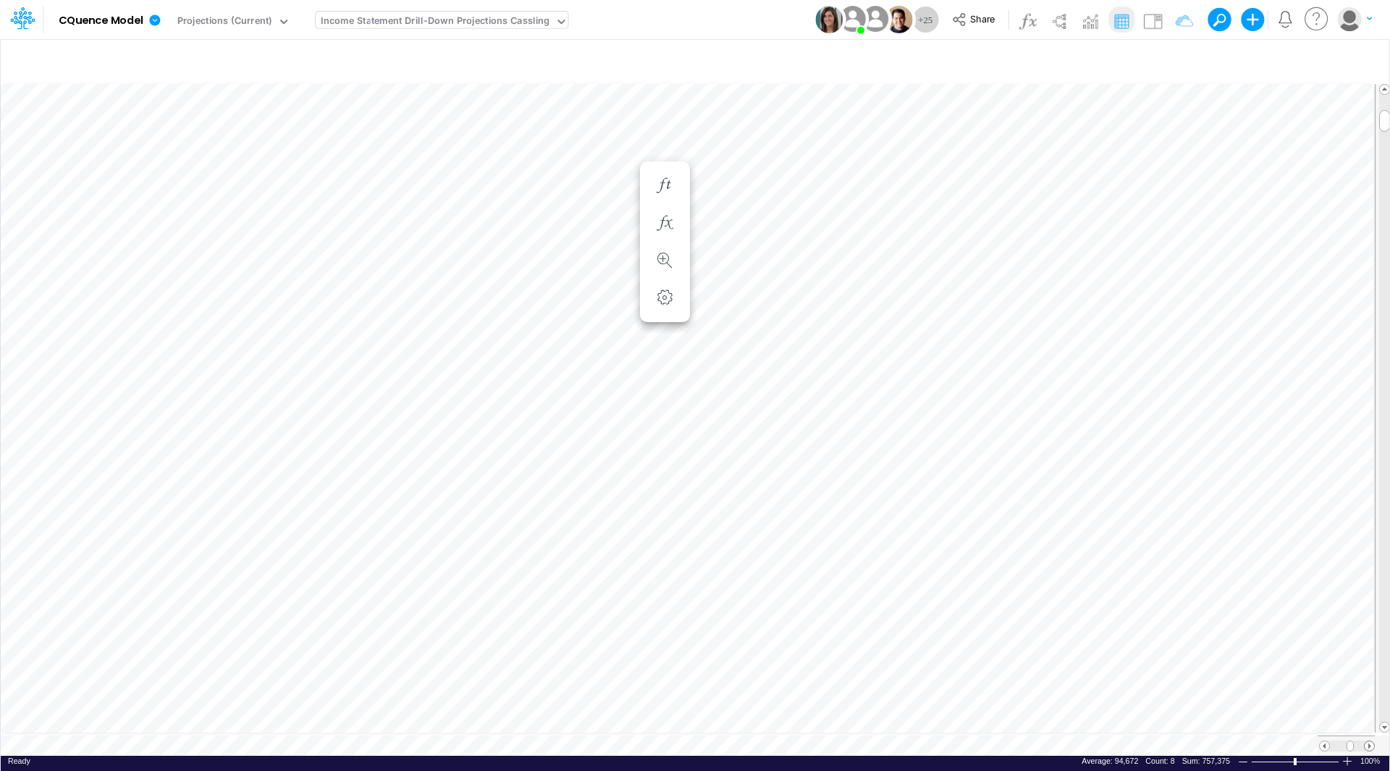
click at [1369, 741] on span at bounding box center [1368, 745] width 9 height 9
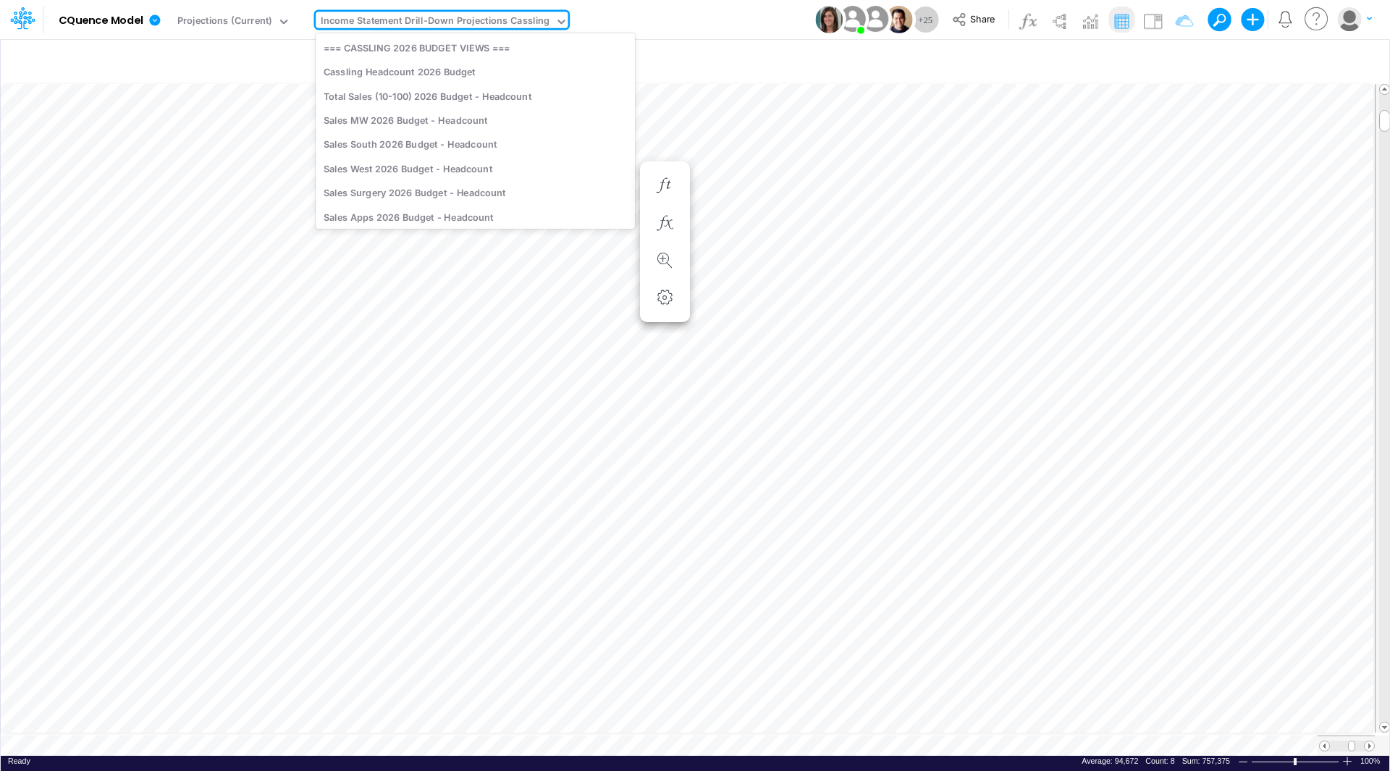
click at [362, 29] on div "Income Statement Drill-Down Projections Cassling" at bounding box center [435, 22] width 229 height 17
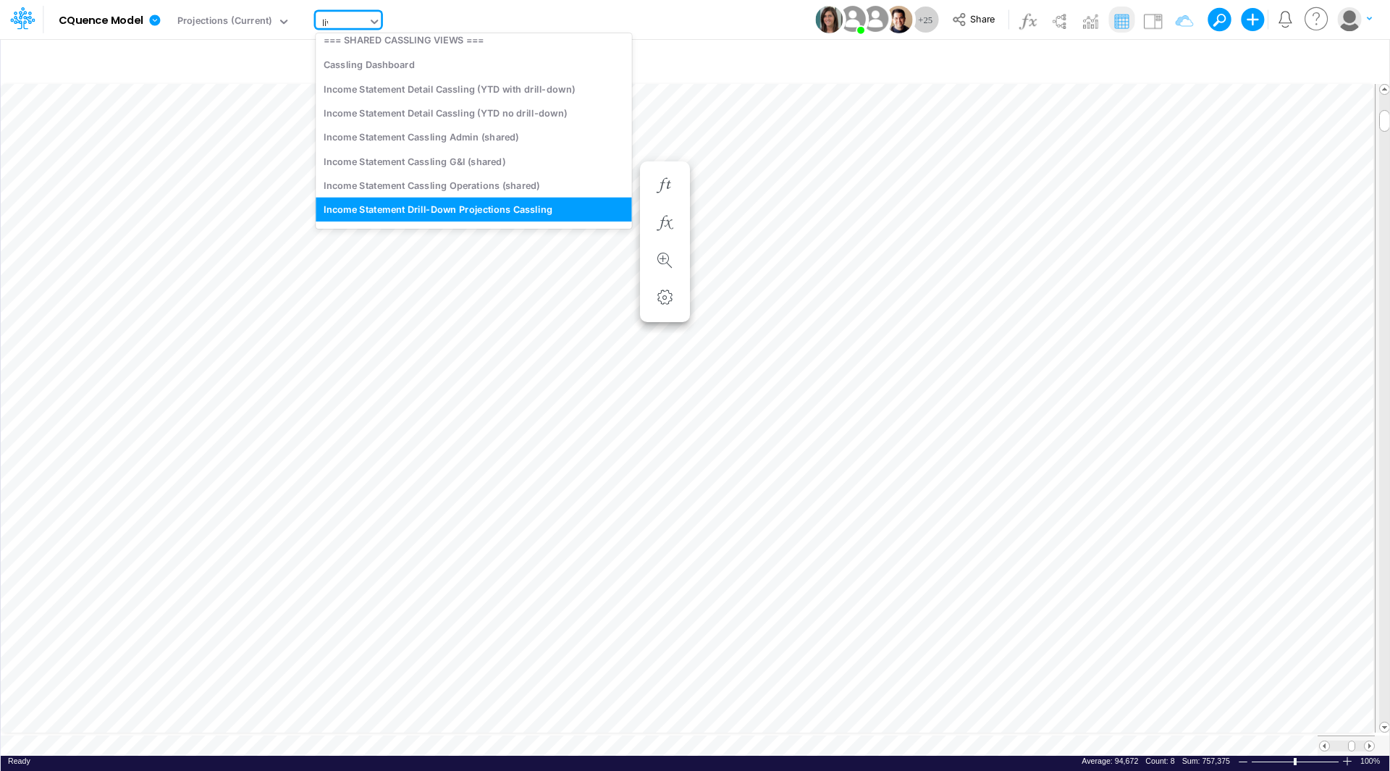
scroll to position [0, 0]
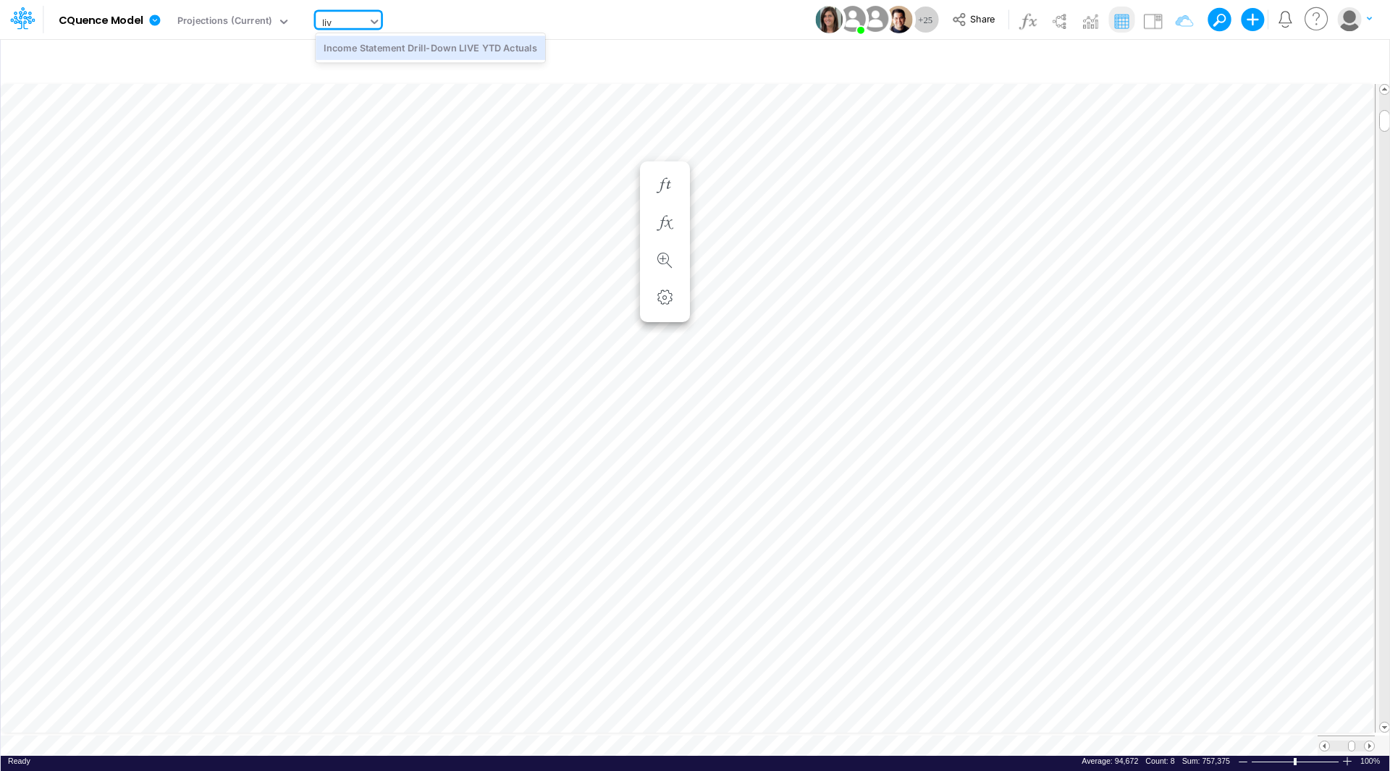
type input "live"
click at [374, 42] on div "Income Statement Drill-Down LIVE YTD Actuals" at bounding box center [430, 47] width 229 height 24
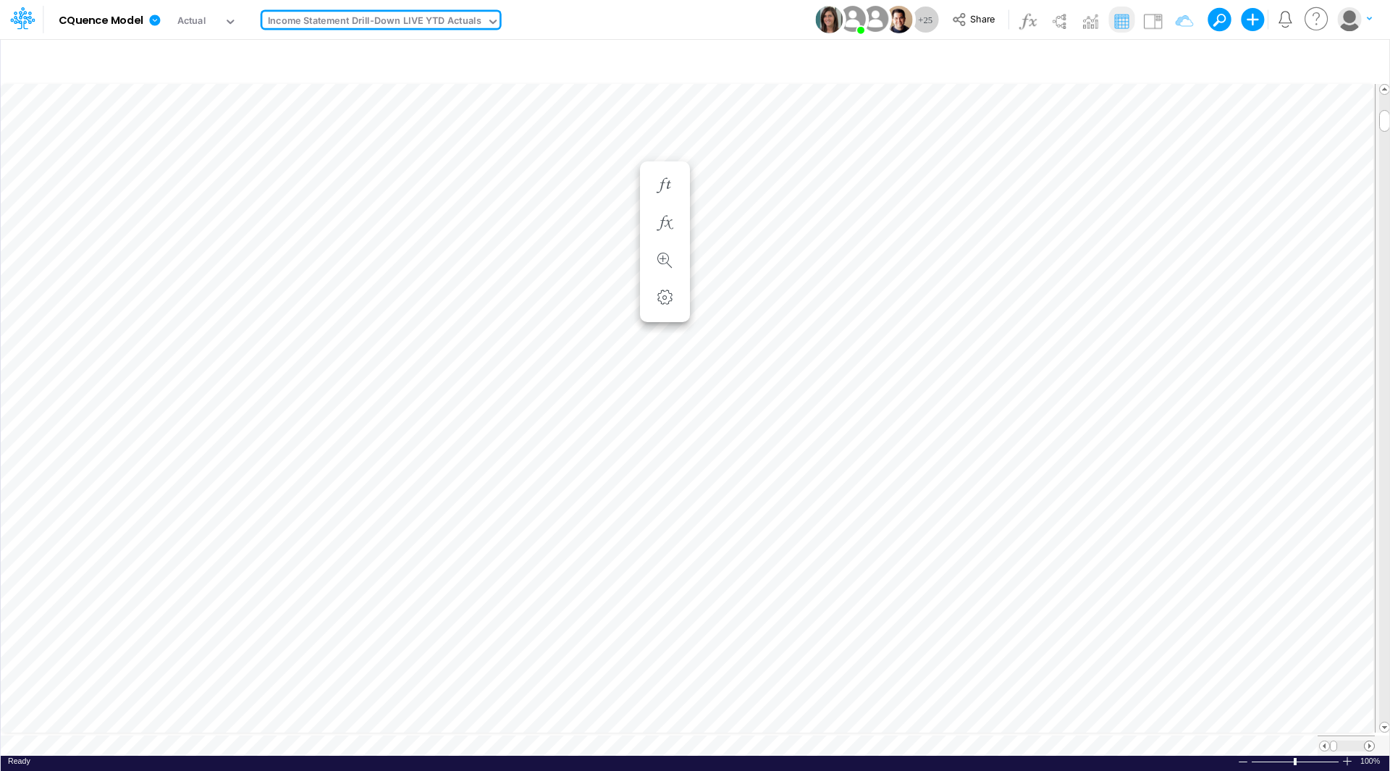
click at [1372, 741] on span at bounding box center [1368, 745] width 9 height 9
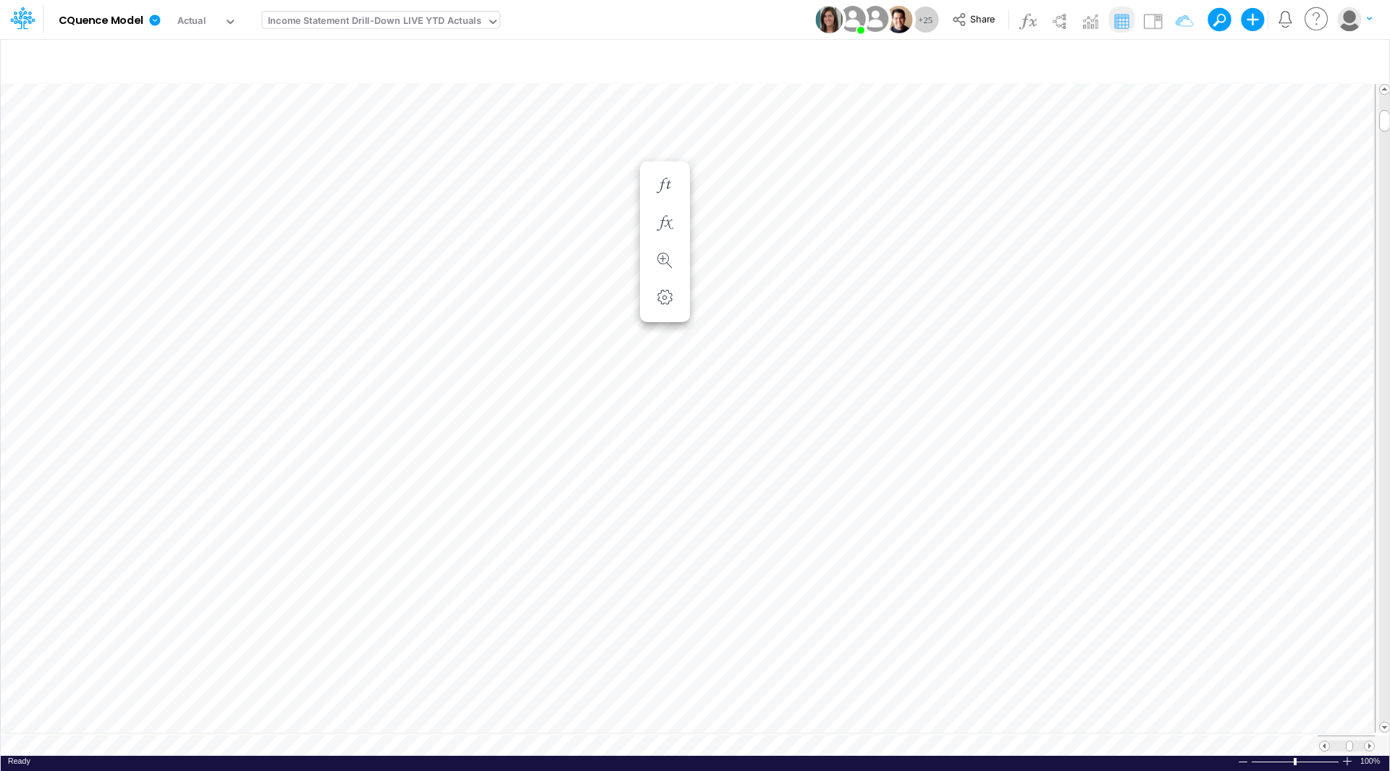
scroll to position [7, 1]
click at [1369, 741] on span at bounding box center [1368, 745] width 9 height 9
click at [566, 739] on table at bounding box center [696, 418] width 1390 height 675
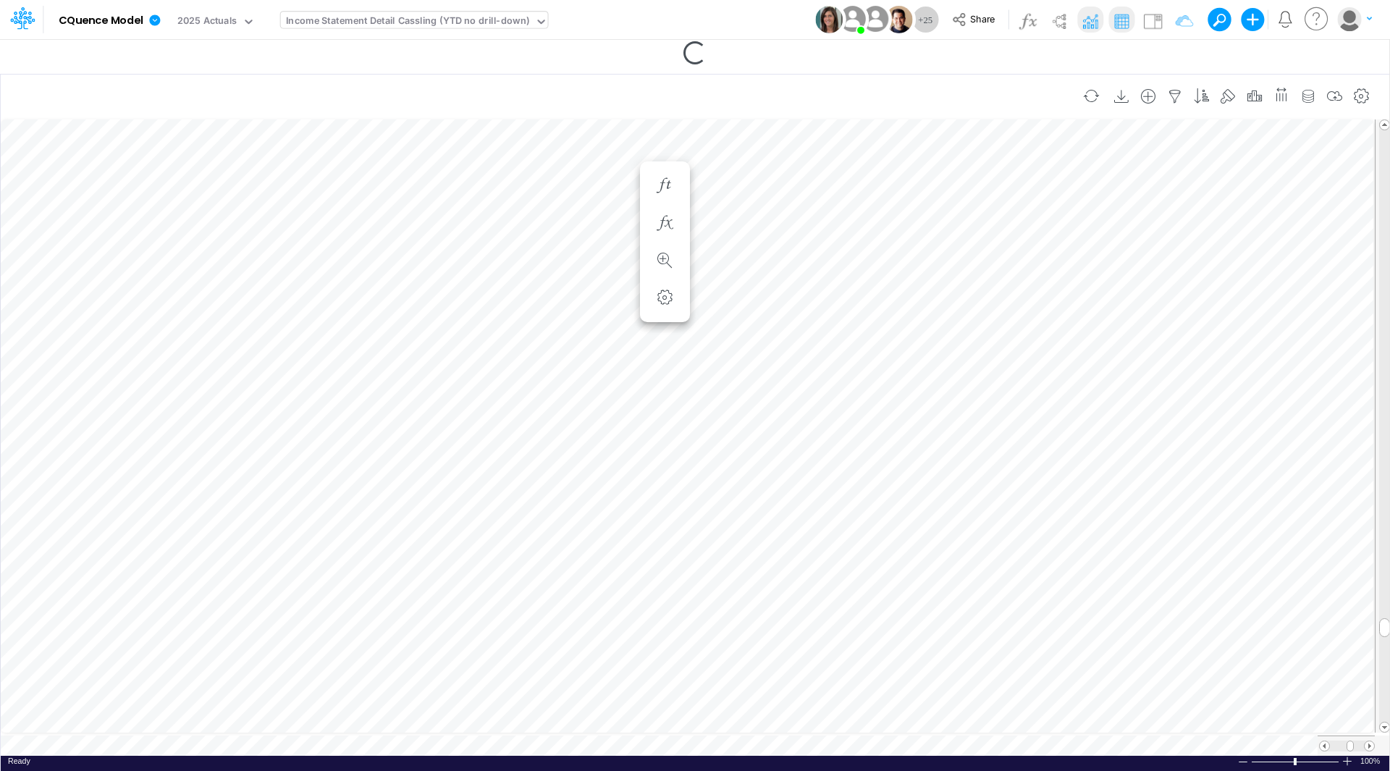
scroll to position [7, 1]
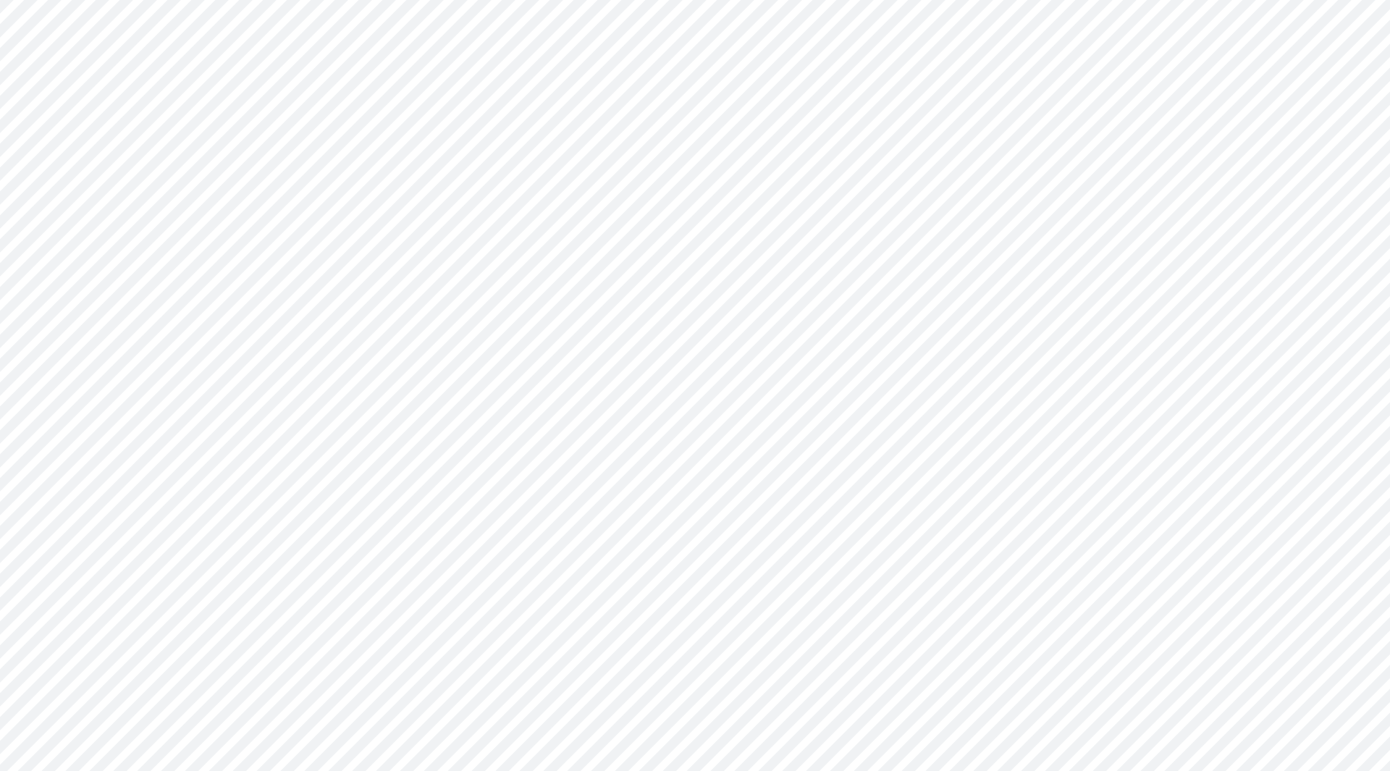
type input "Consolidated All by Month"
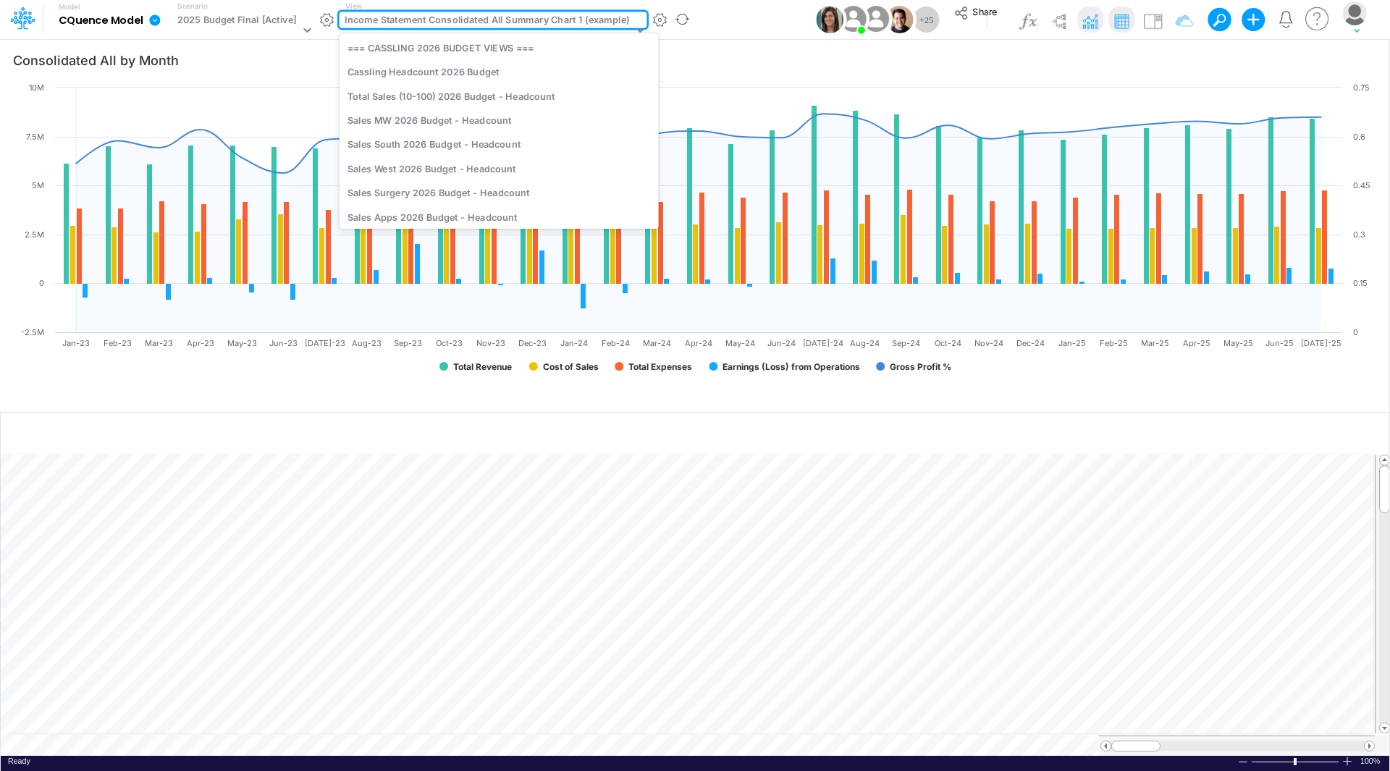
click at [462, 22] on div "Income Statement Consolidated All Summary Chart 1 (example)" at bounding box center [487, 21] width 284 height 17
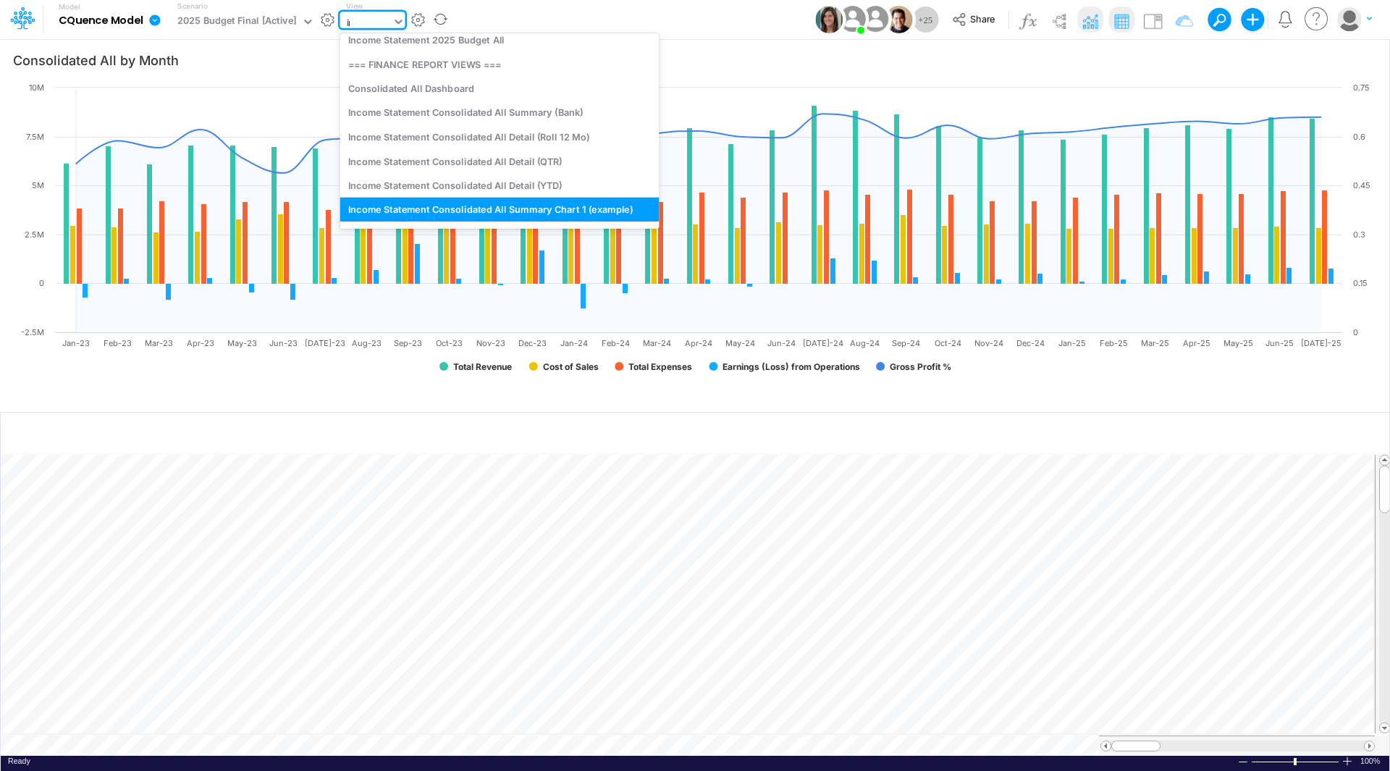
scroll to position [976, 0]
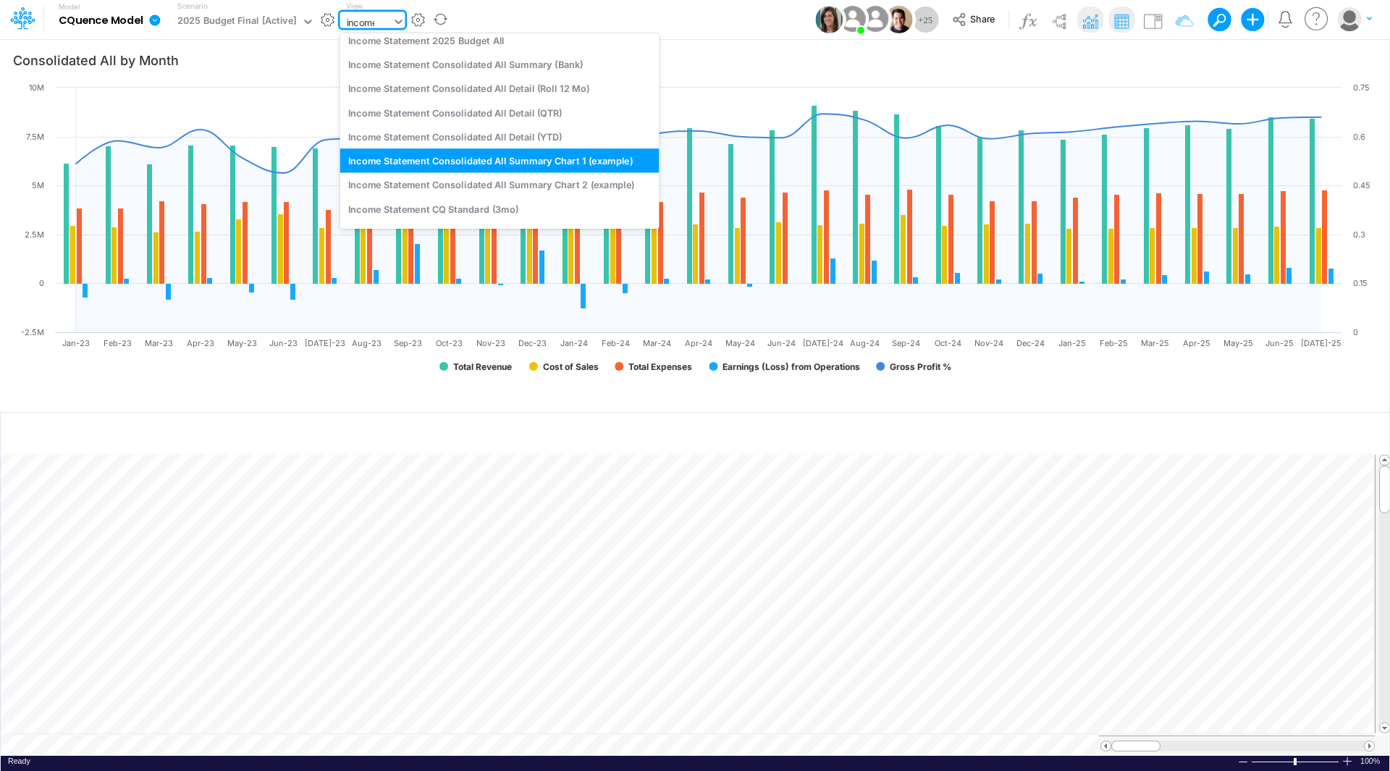
type input "income"
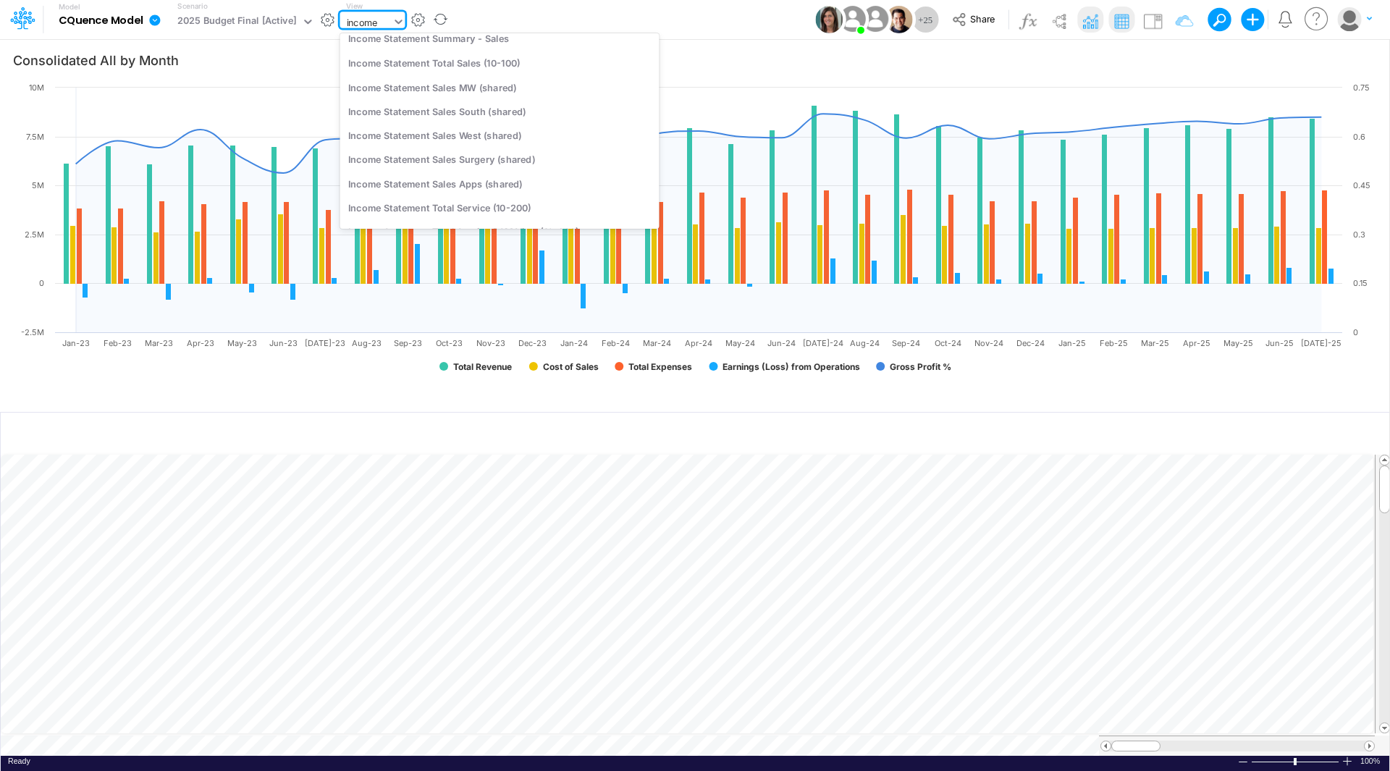
scroll to position [0, 0]
click at [460, 48] on div "Income Statement Detail Cassling (YTD with drill-down)" at bounding box center [499, 47] width 319 height 24
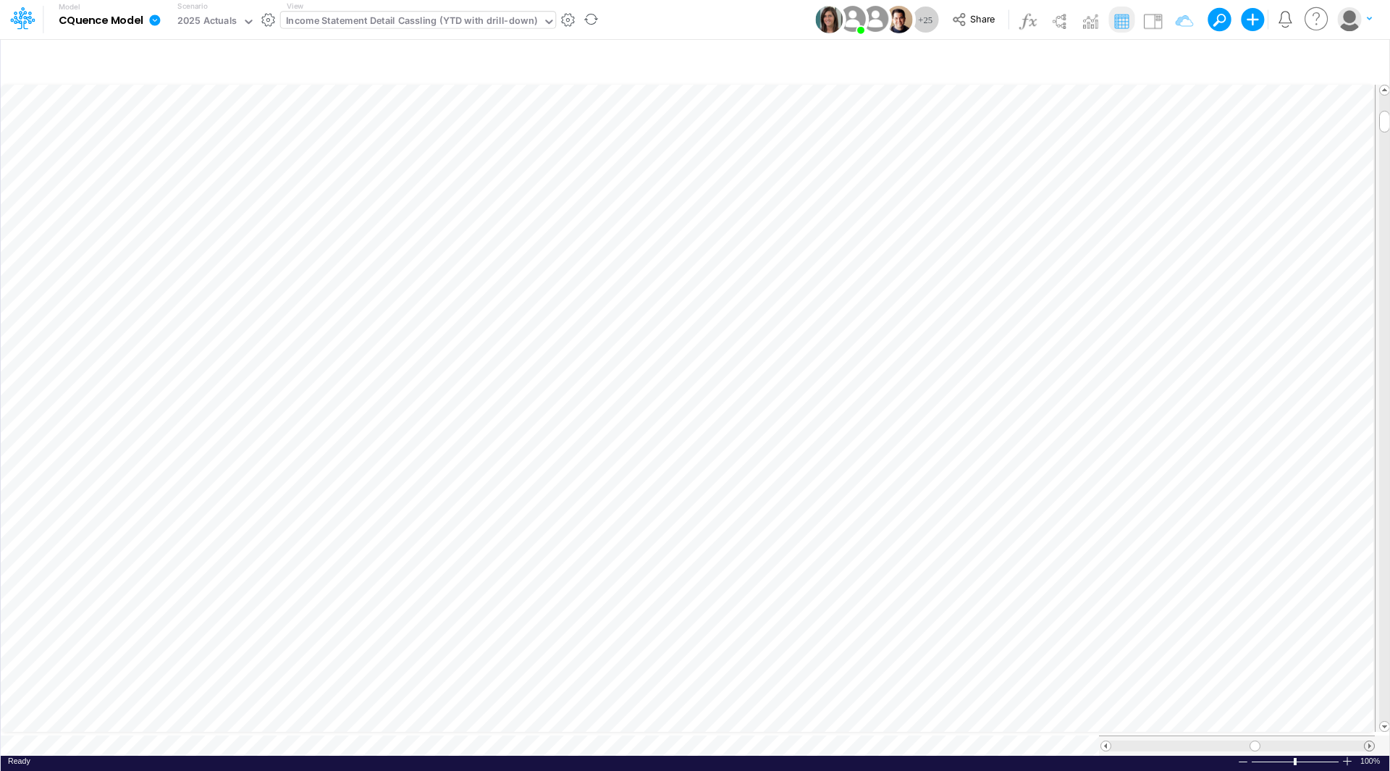
click at [1367, 743] on div at bounding box center [1369, 745] width 11 height 11
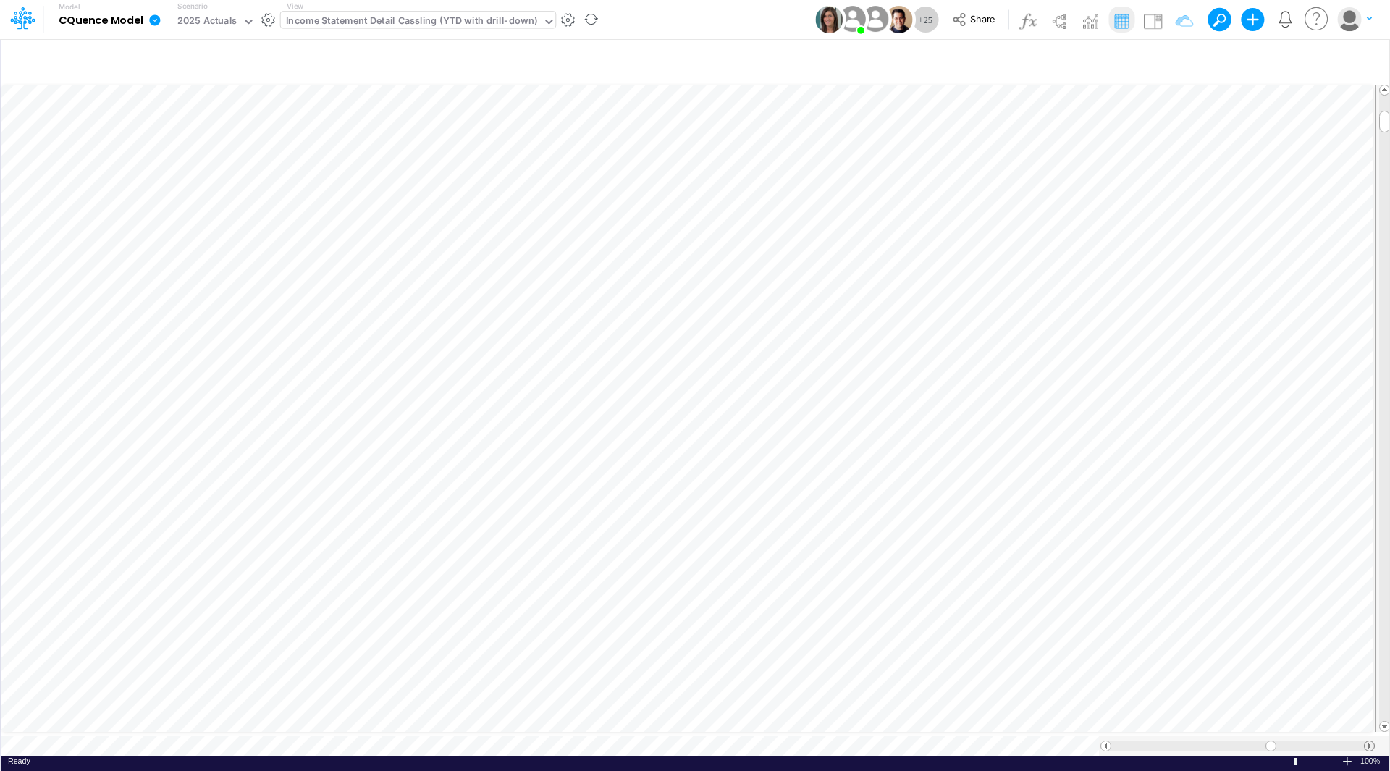
click at [1367, 743] on div at bounding box center [1369, 745] width 11 height 11
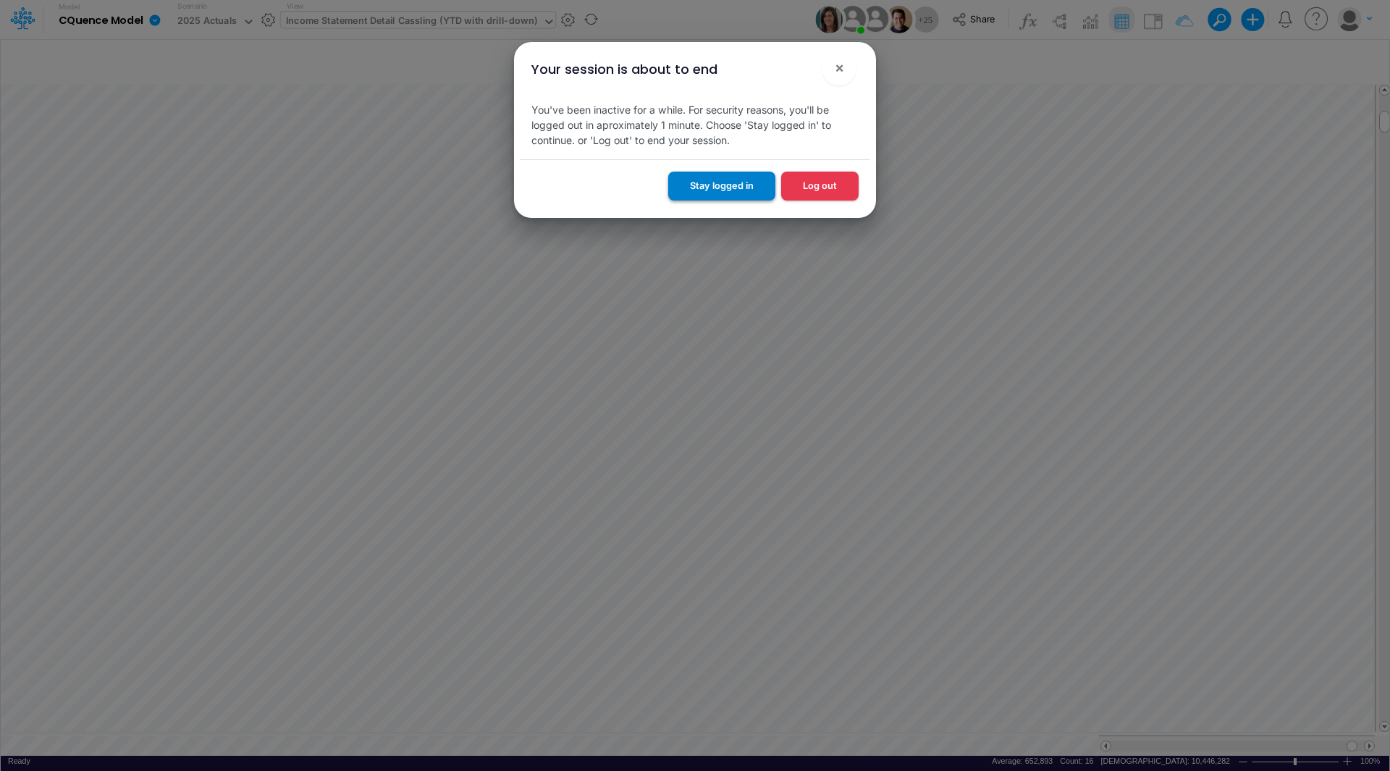
click at [717, 187] on button "Stay logged in" at bounding box center [721, 186] width 107 height 28
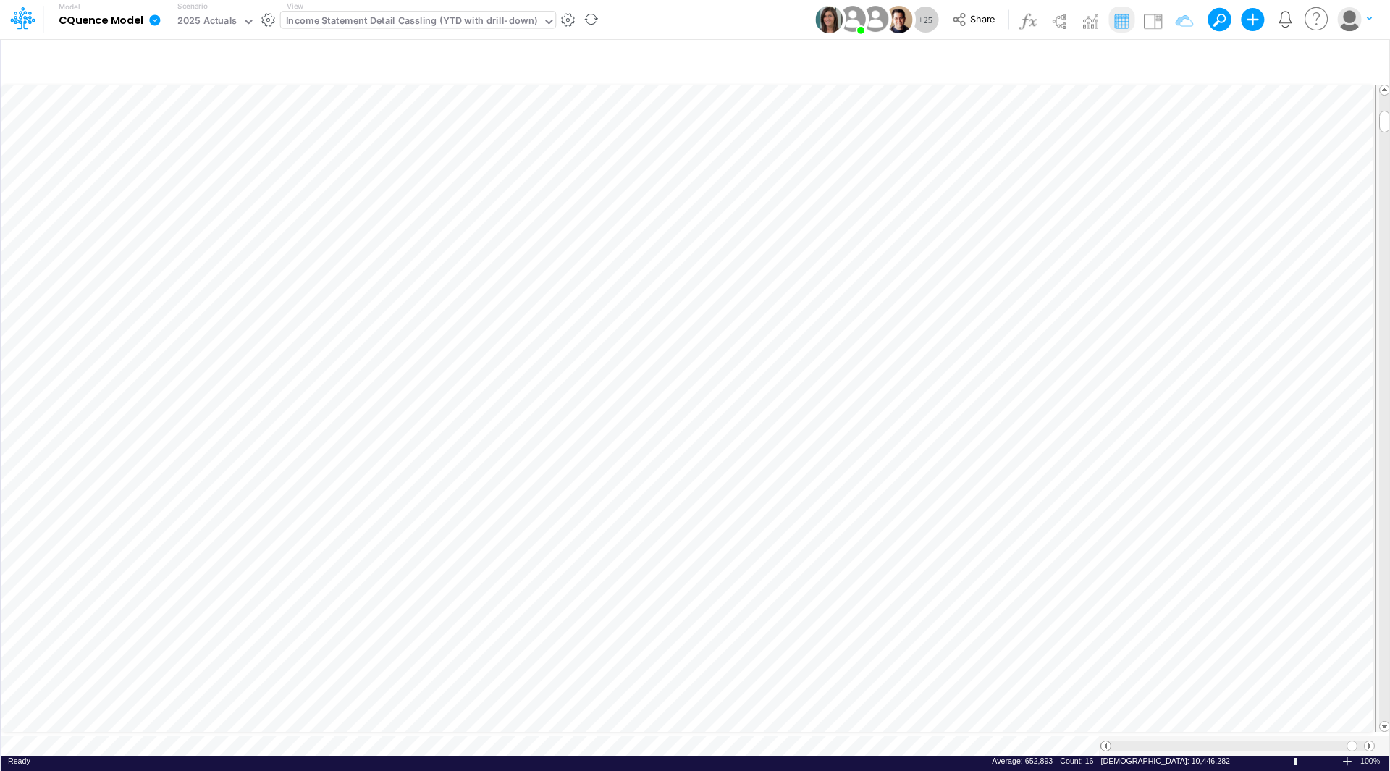
click at [1105, 741] on span at bounding box center [1105, 745] width 9 height 9
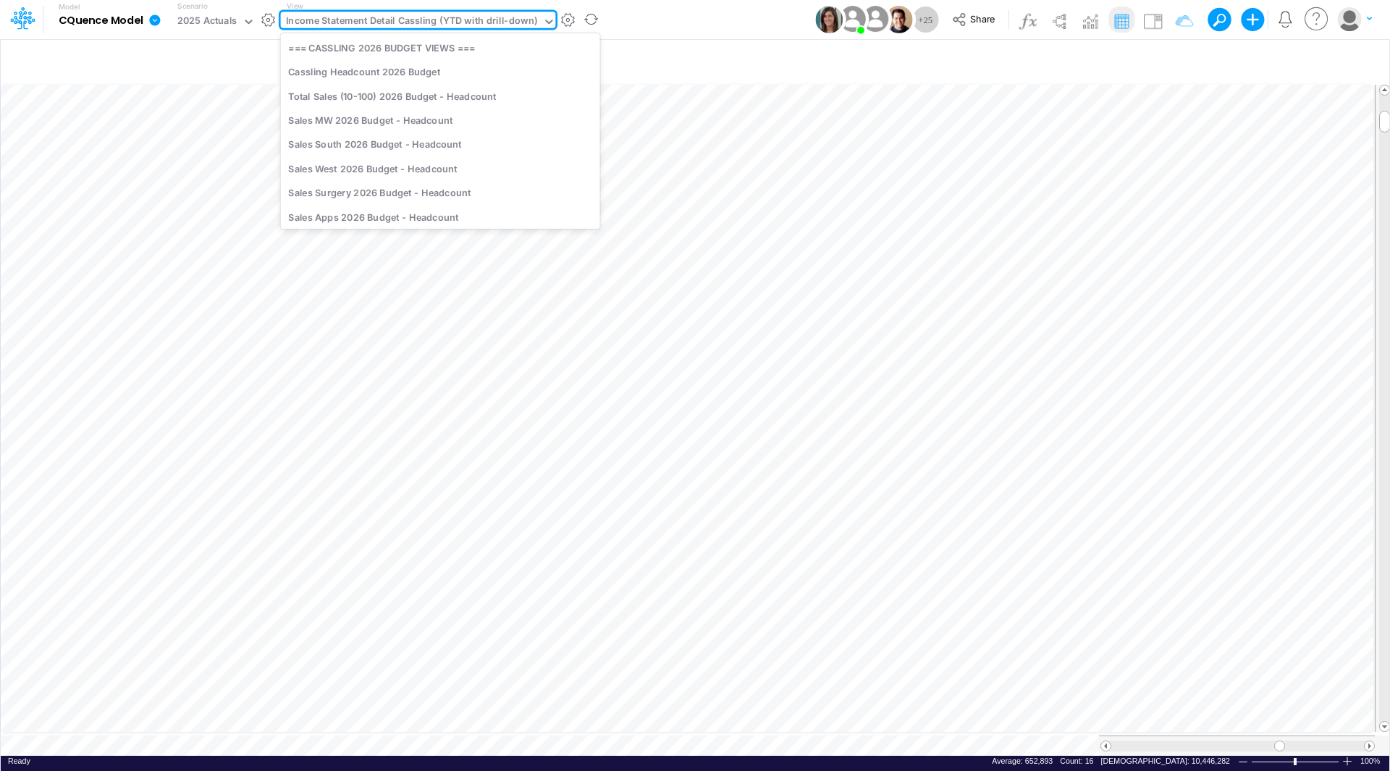
click at [504, 29] on div "Income Statement Detail Cassling (YTD with drill-down)" at bounding box center [411, 22] width 251 height 17
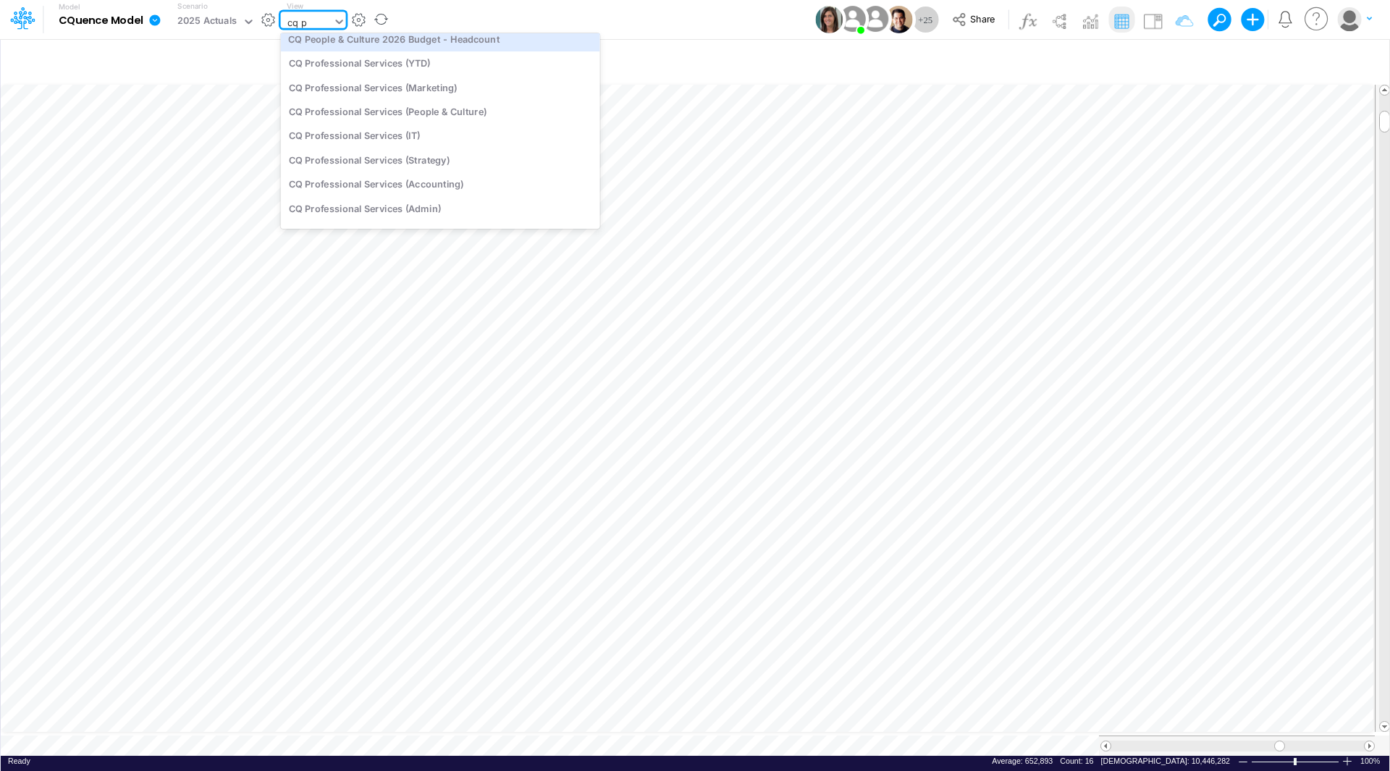
scroll to position [0, 0]
type input "cq pro"
click at [379, 49] on div "CQ Professional Services (YTD)" at bounding box center [440, 47] width 319 height 24
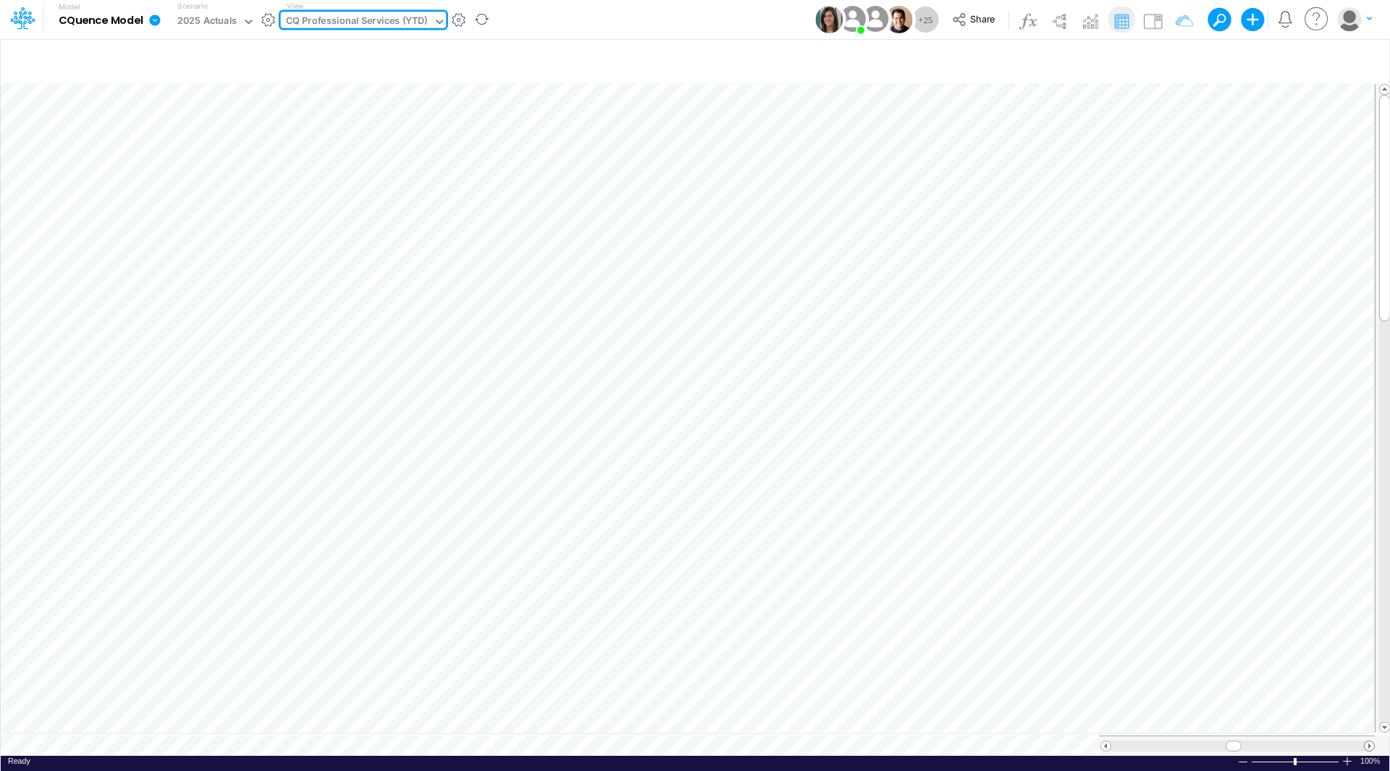
click at [1372, 741] on span at bounding box center [1368, 745] width 9 height 9
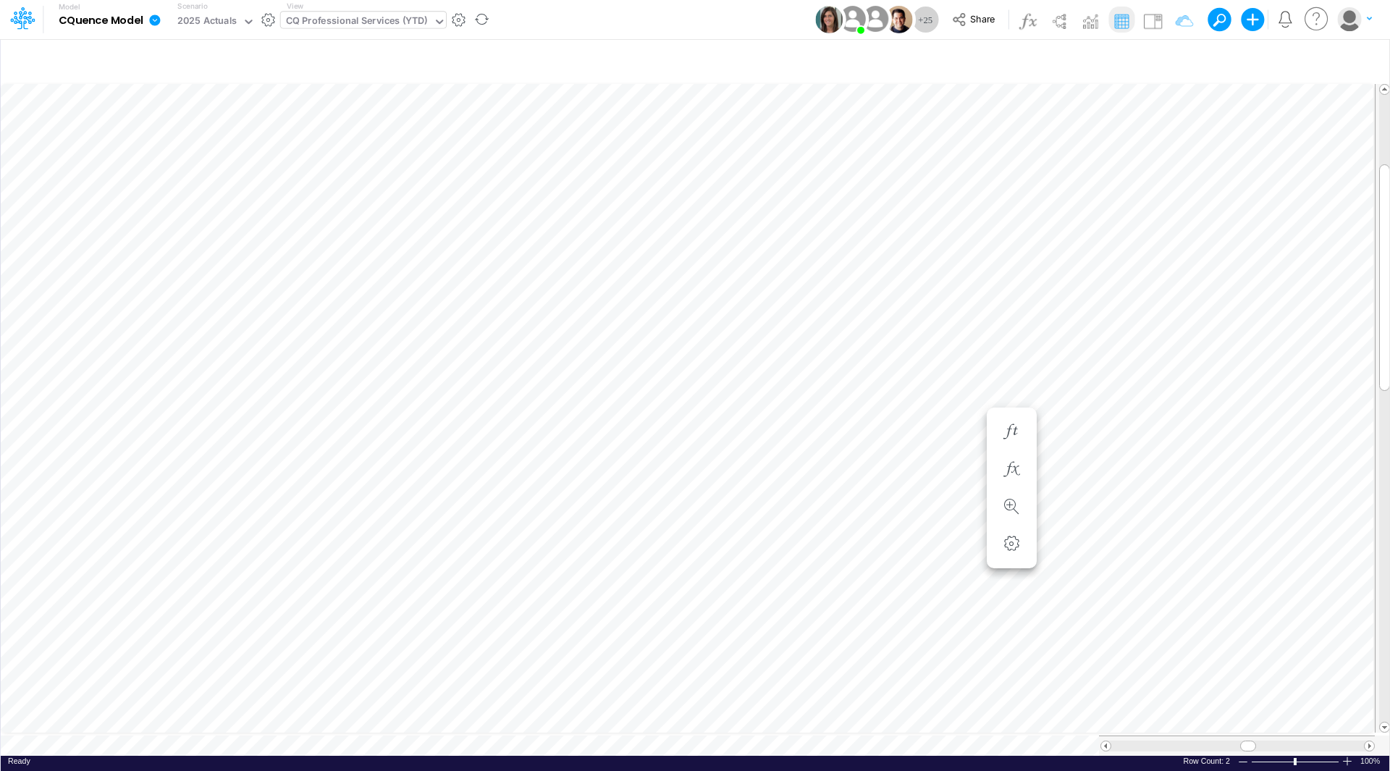
scroll to position [7, 1]
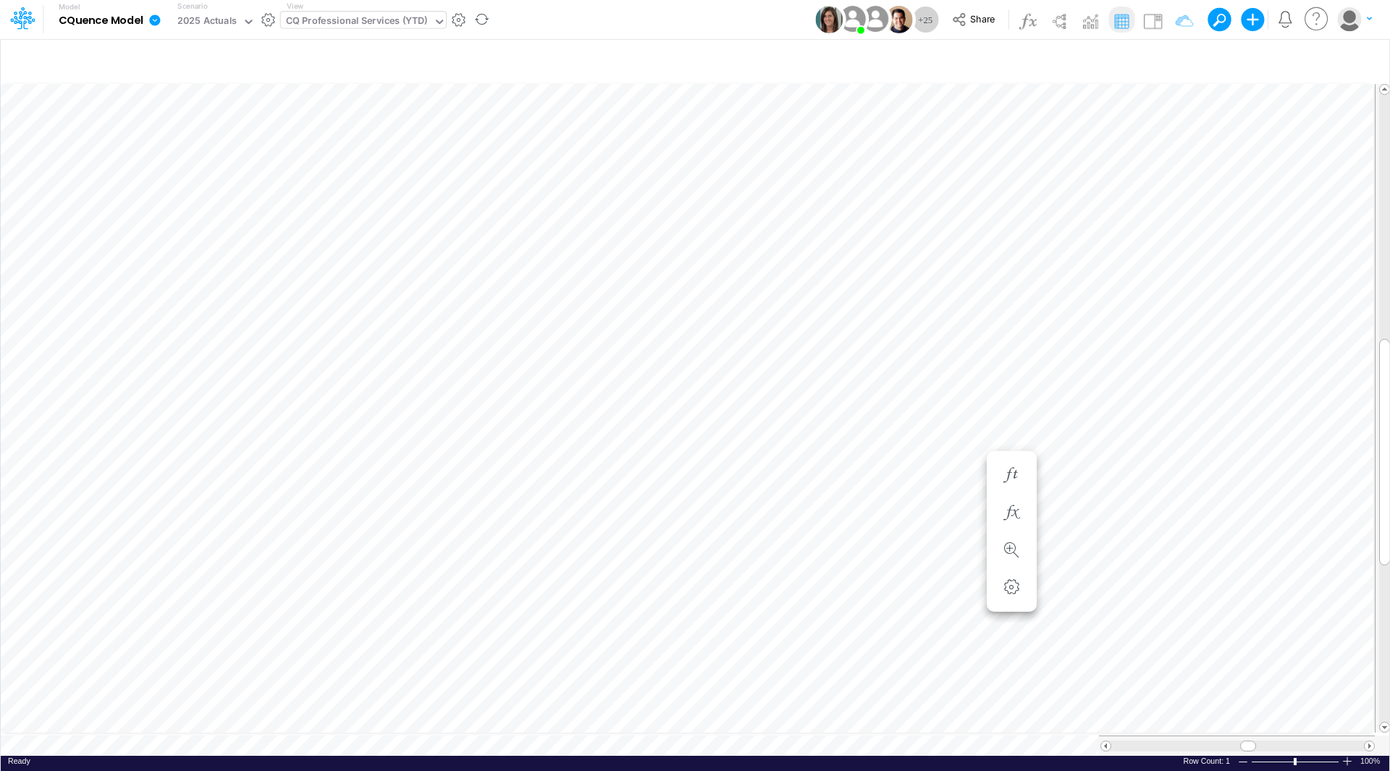
scroll to position [7, 1]
click at [396, 20] on div "CQ Professional Services (YTD)" at bounding box center [357, 22] width 142 height 17
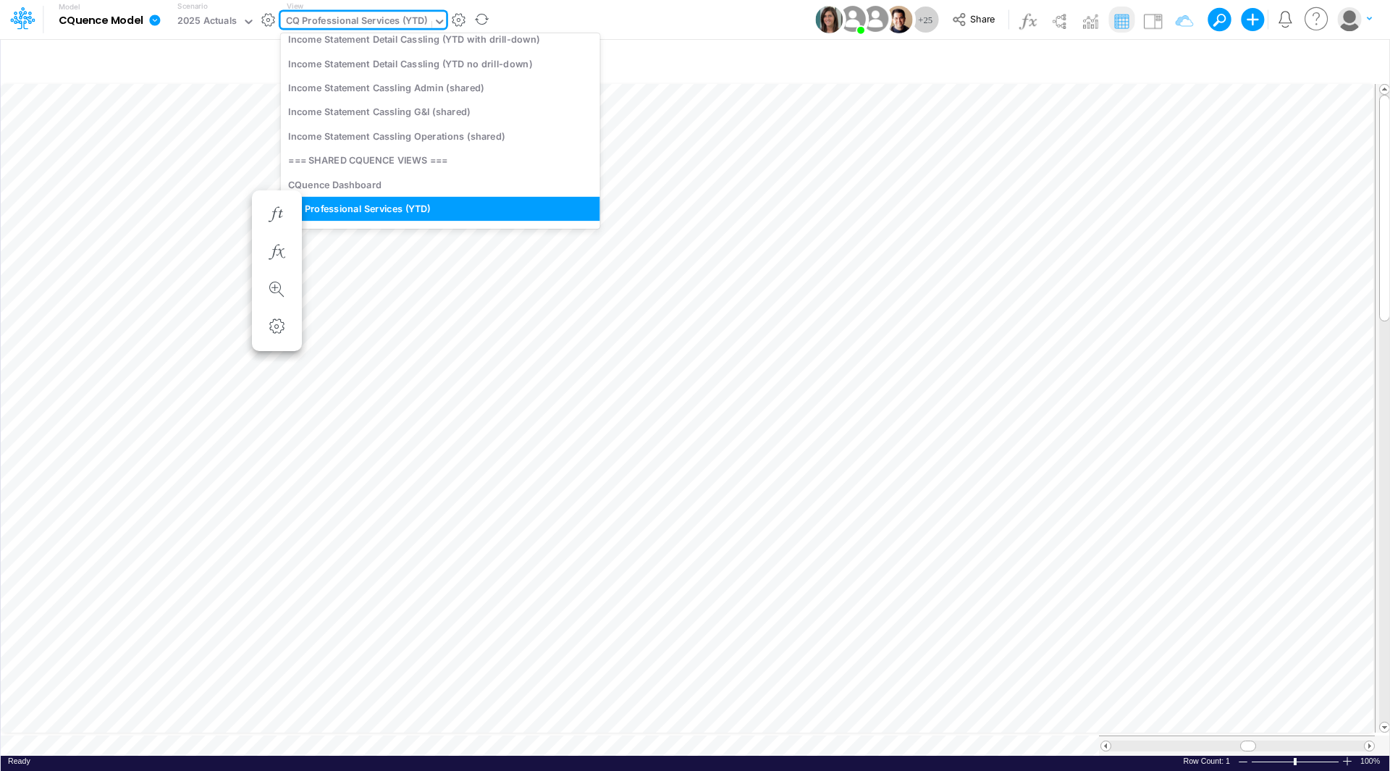
scroll to position [0, 0]
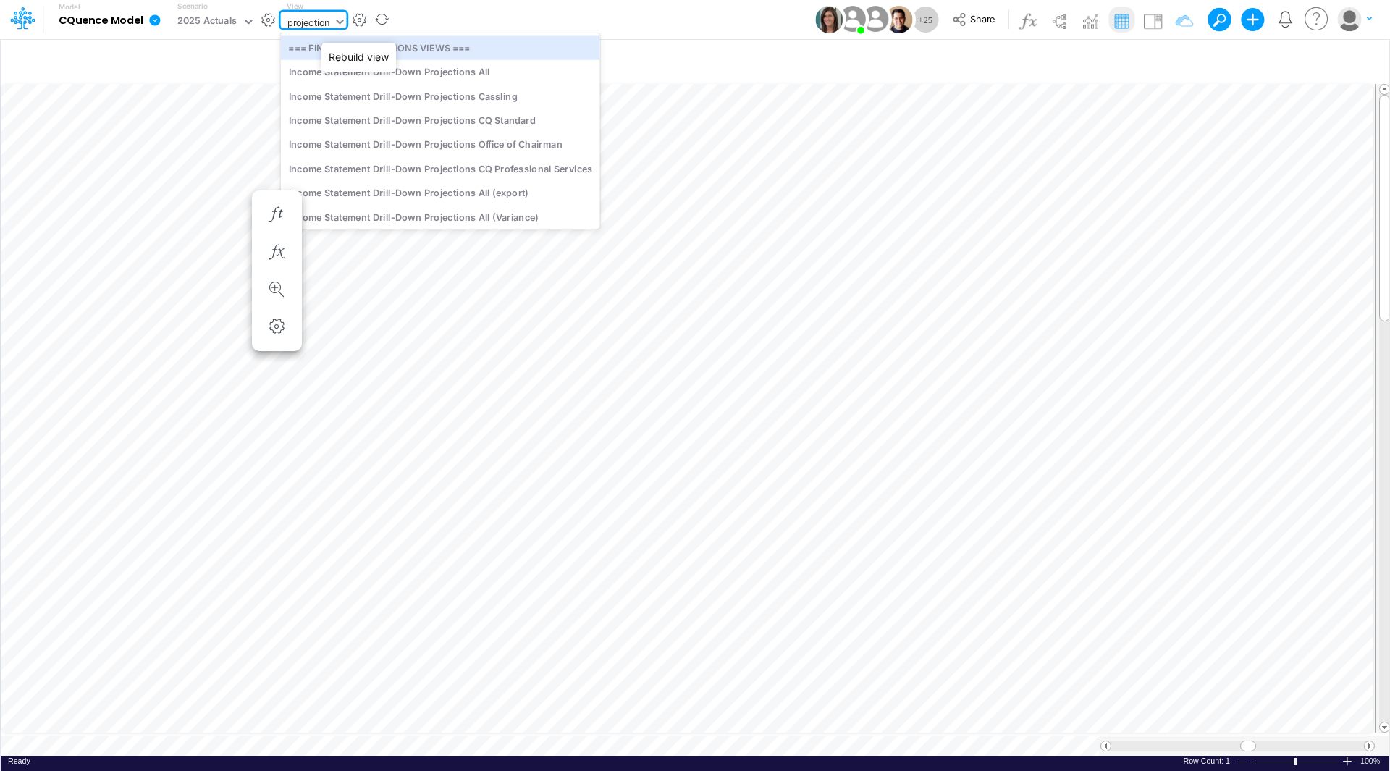
type input "projections"
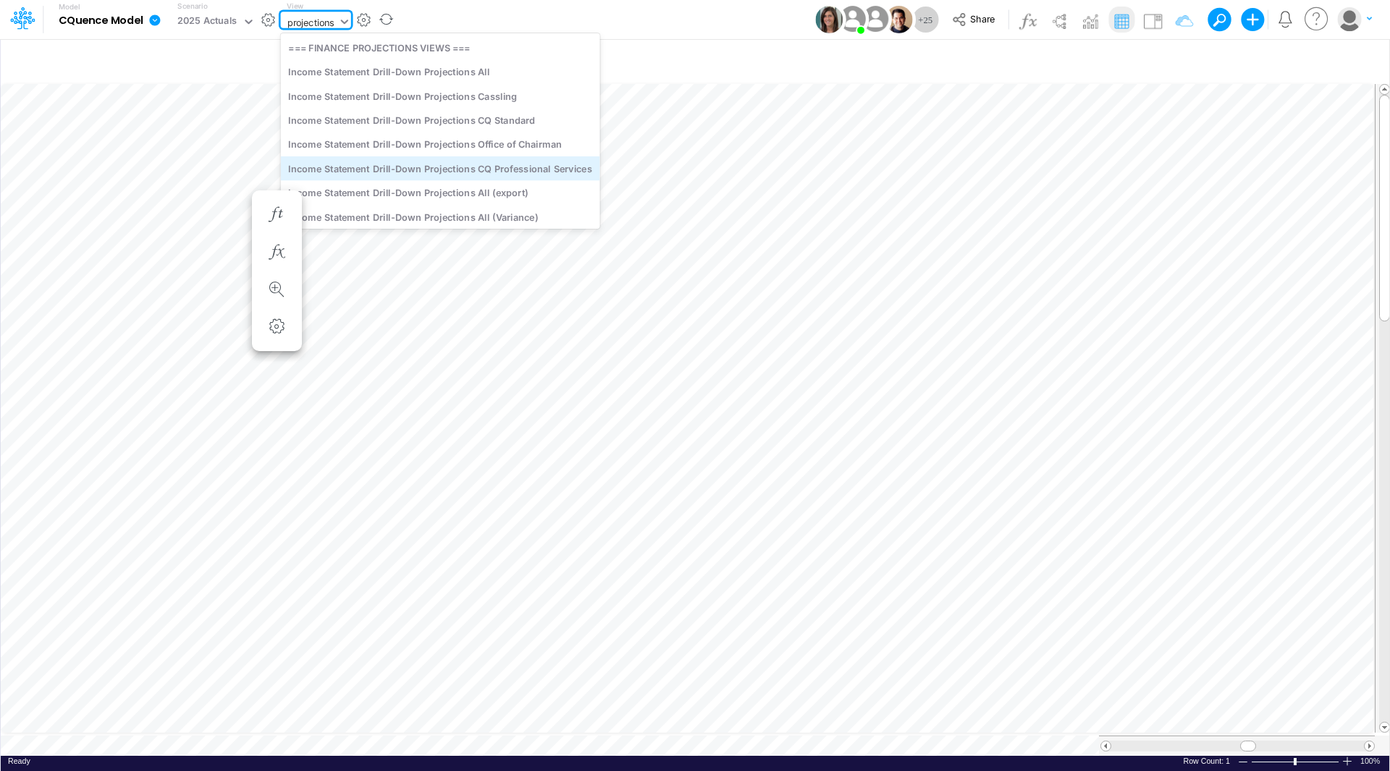
click at [410, 164] on div "Income Statement Drill-Down Projections CQ Professional Services" at bounding box center [440, 168] width 319 height 24
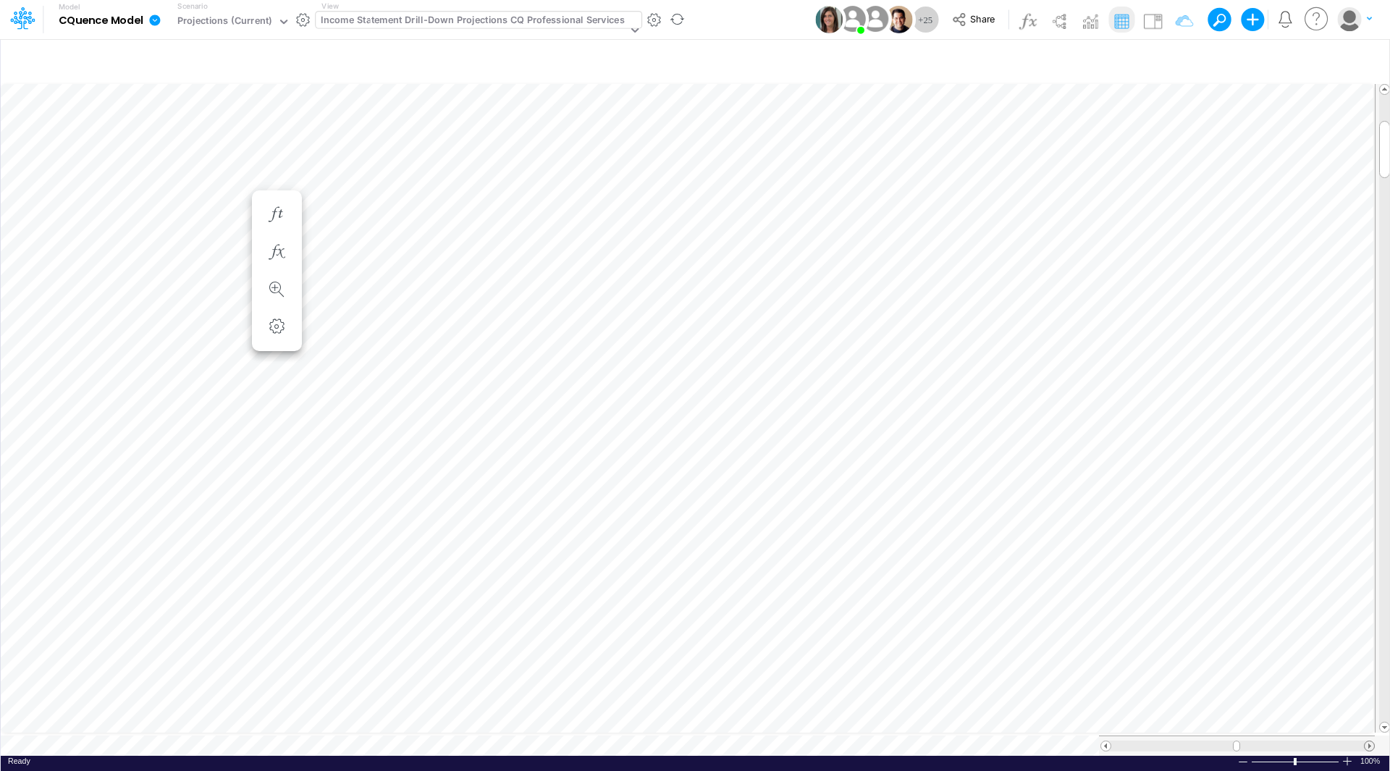
click at [1367, 741] on span at bounding box center [1368, 745] width 9 height 9
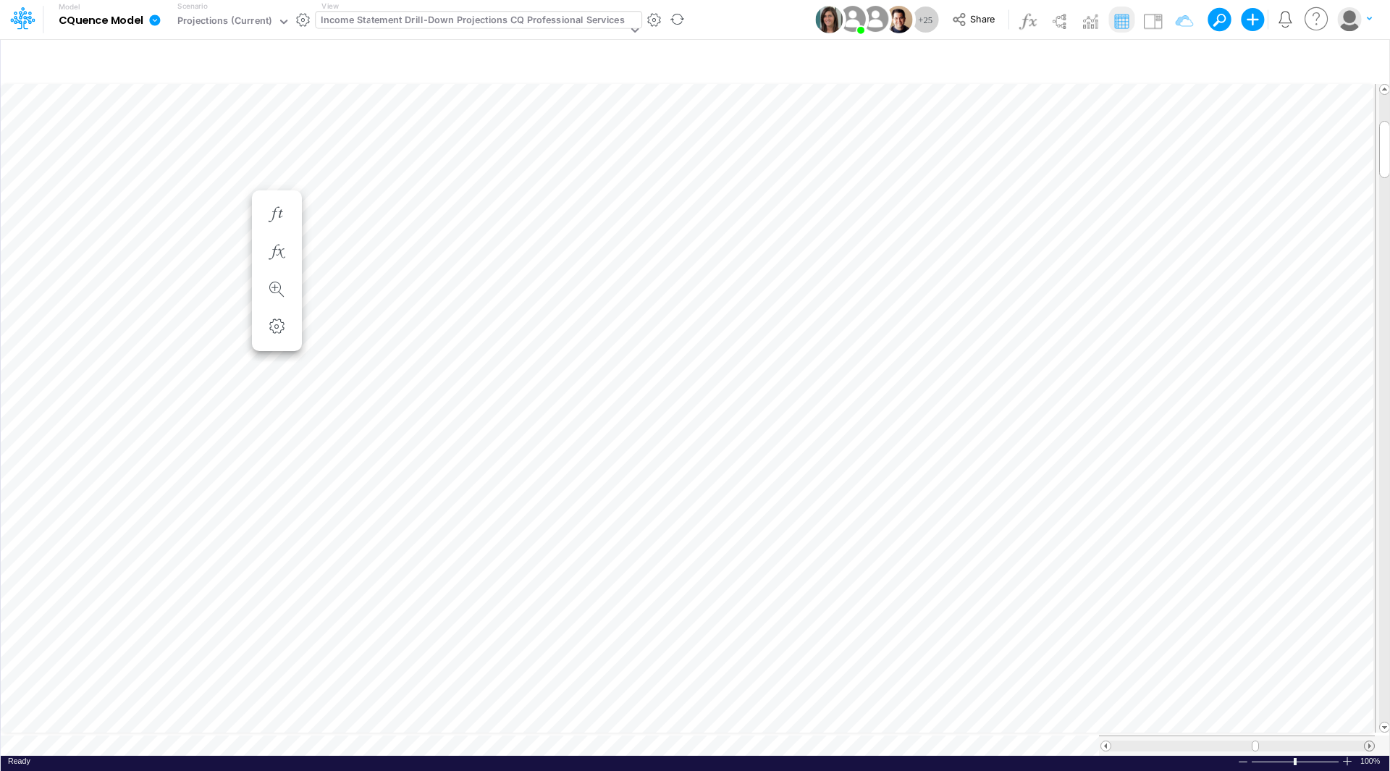
click at [1367, 741] on span at bounding box center [1368, 745] width 9 height 9
click at [1368, 741] on span at bounding box center [1368, 745] width 9 height 9
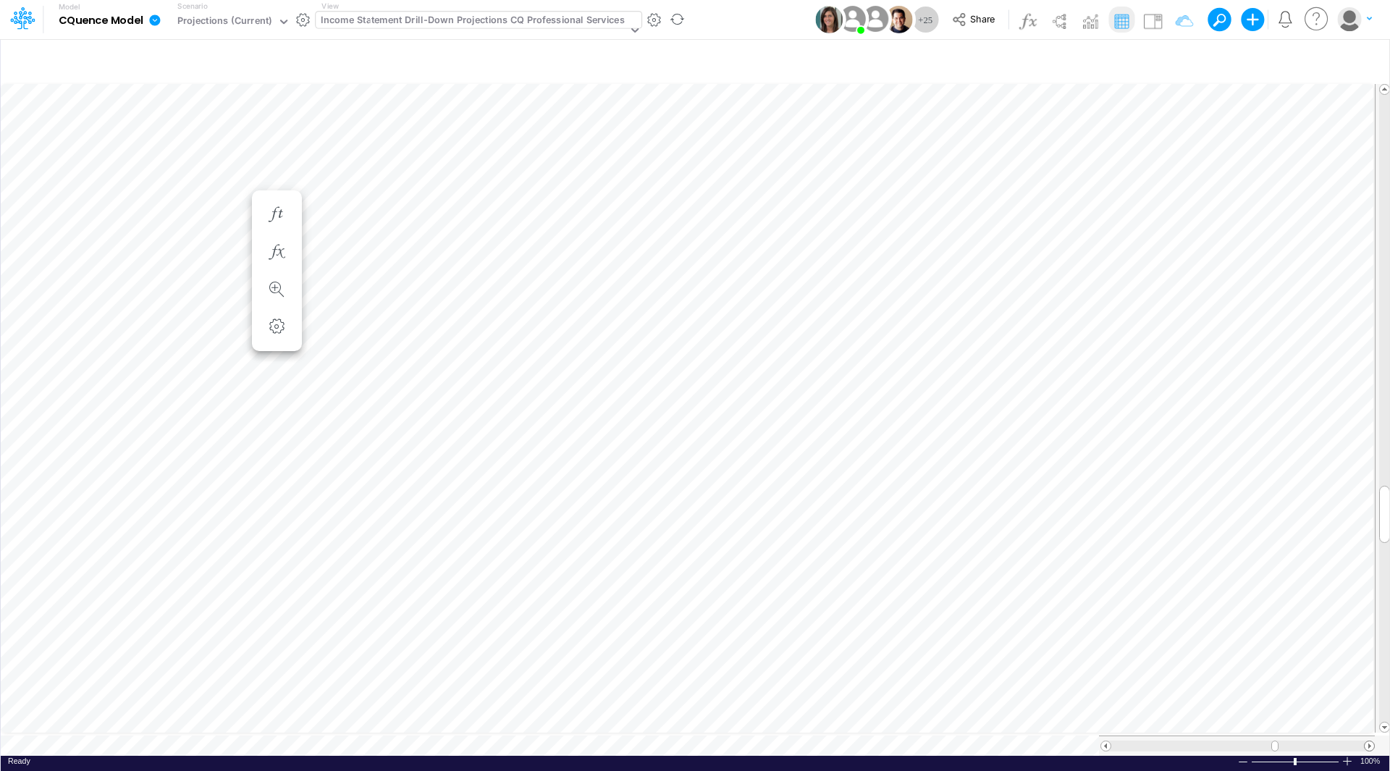
click at [1368, 741] on span at bounding box center [1368, 745] width 9 height 9
click at [1103, 741] on span at bounding box center [1105, 745] width 9 height 9
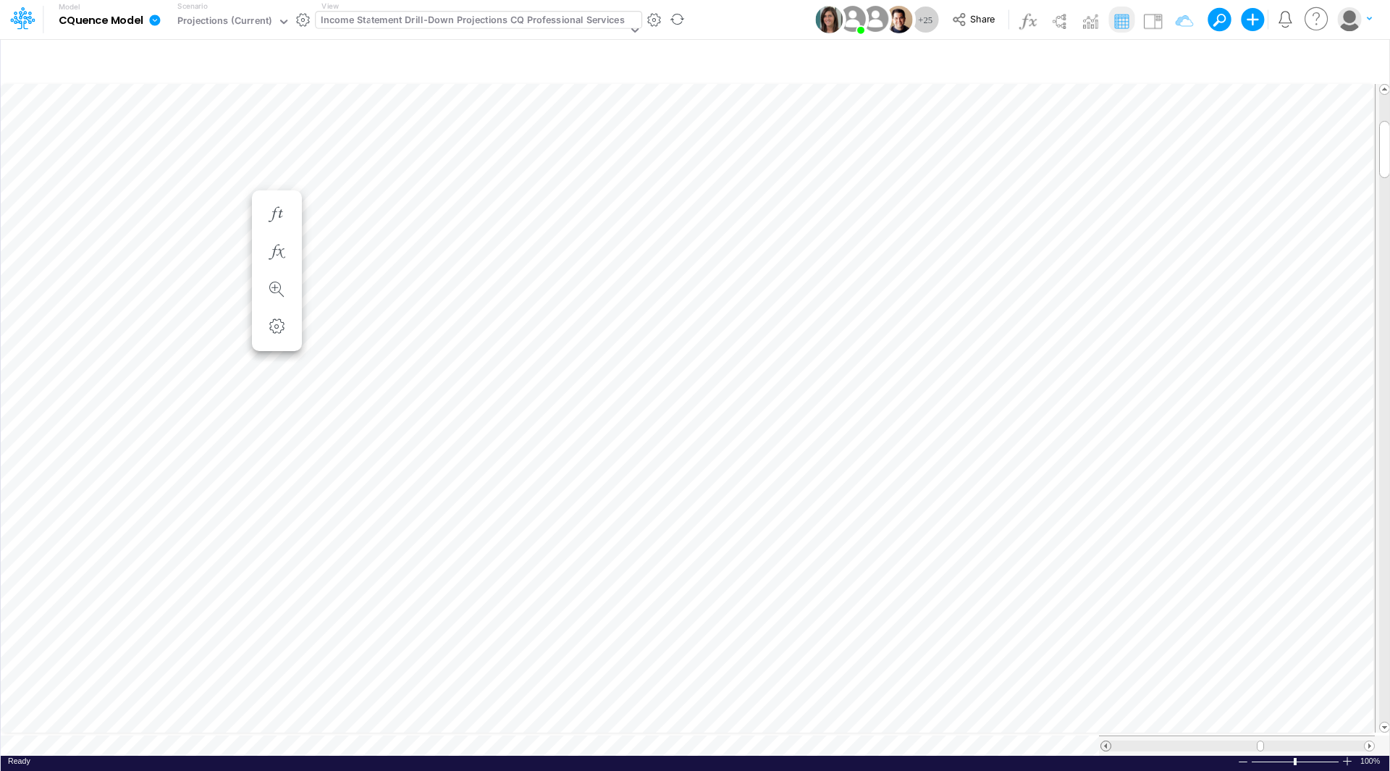
click at [1103, 741] on span at bounding box center [1105, 745] width 9 height 9
click at [1107, 741] on span at bounding box center [1105, 745] width 9 height 9
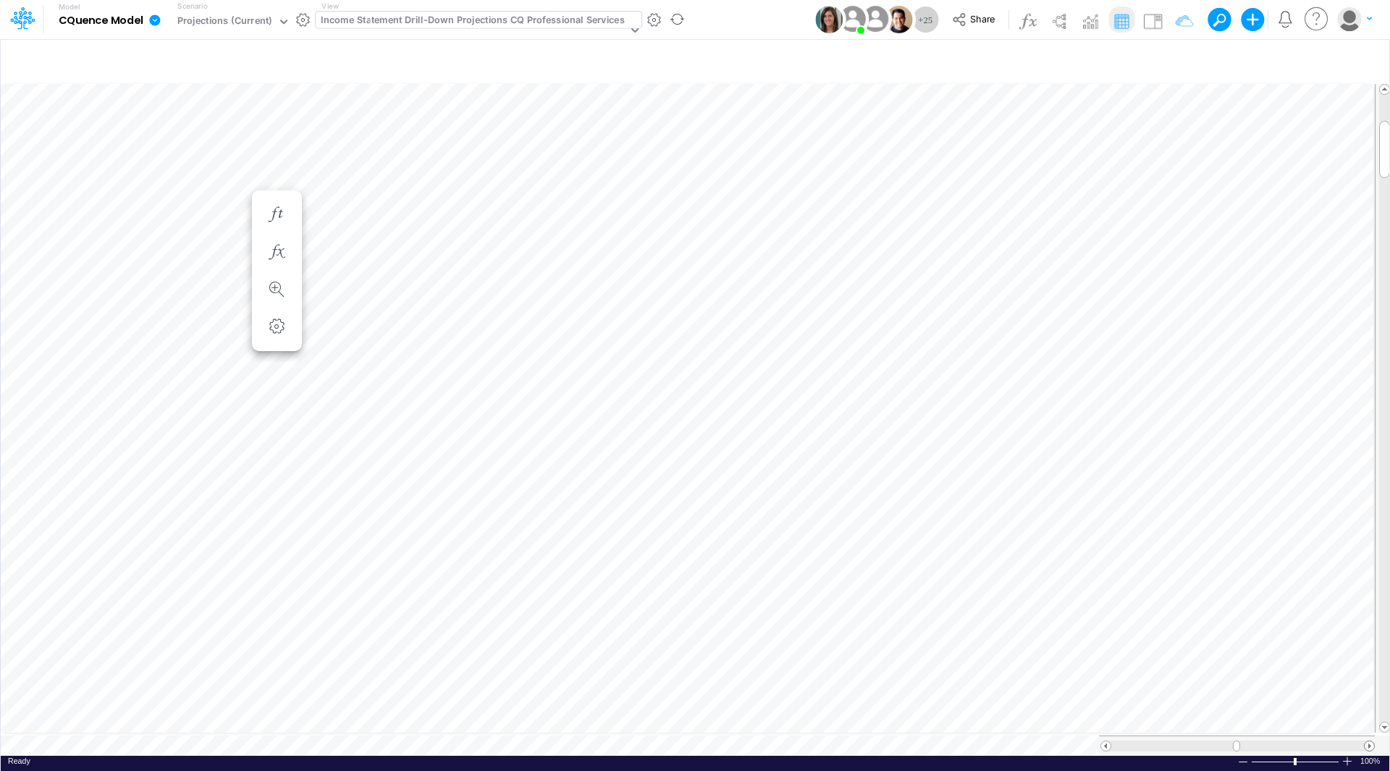
click at [1372, 741] on span at bounding box center [1368, 745] width 9 height 9
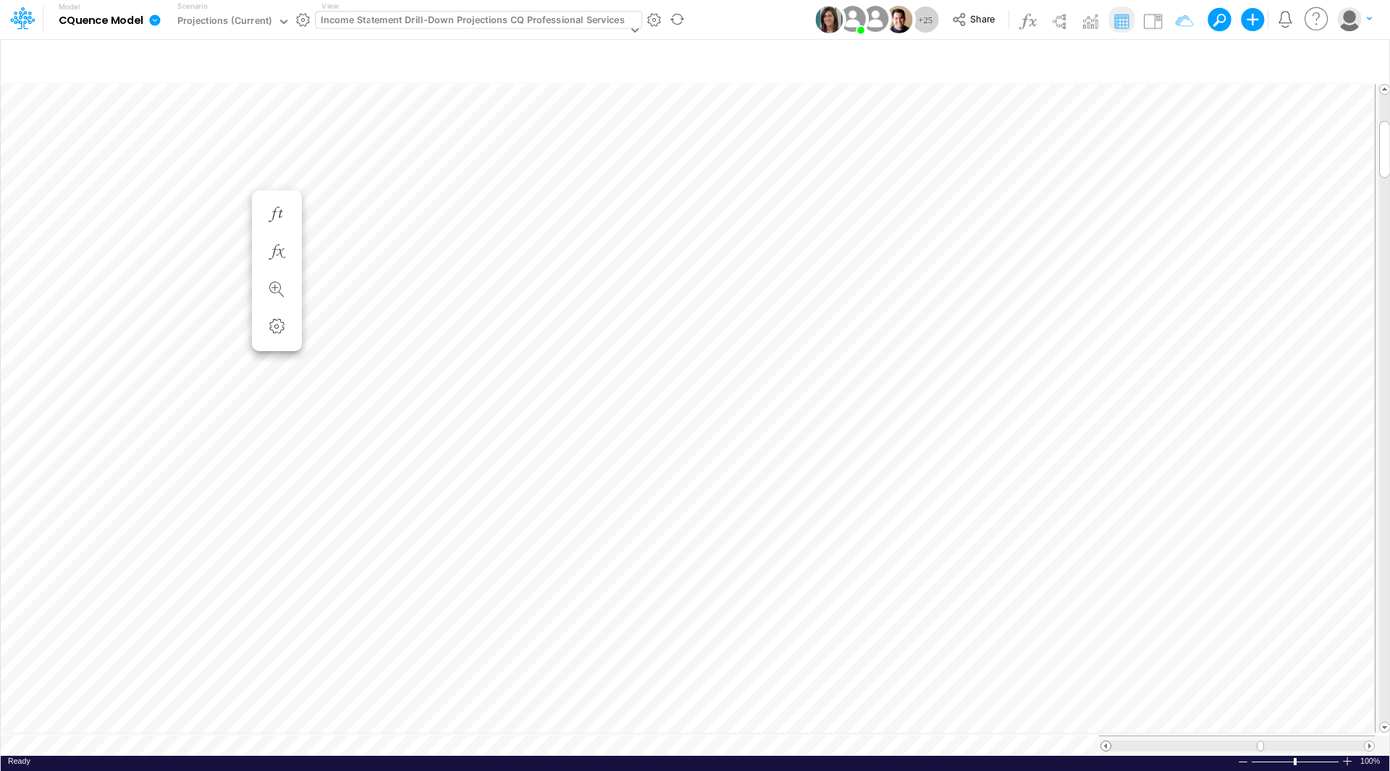
click at [1104, 741] on span at bounding box center [1105, 745] width 9 height 9
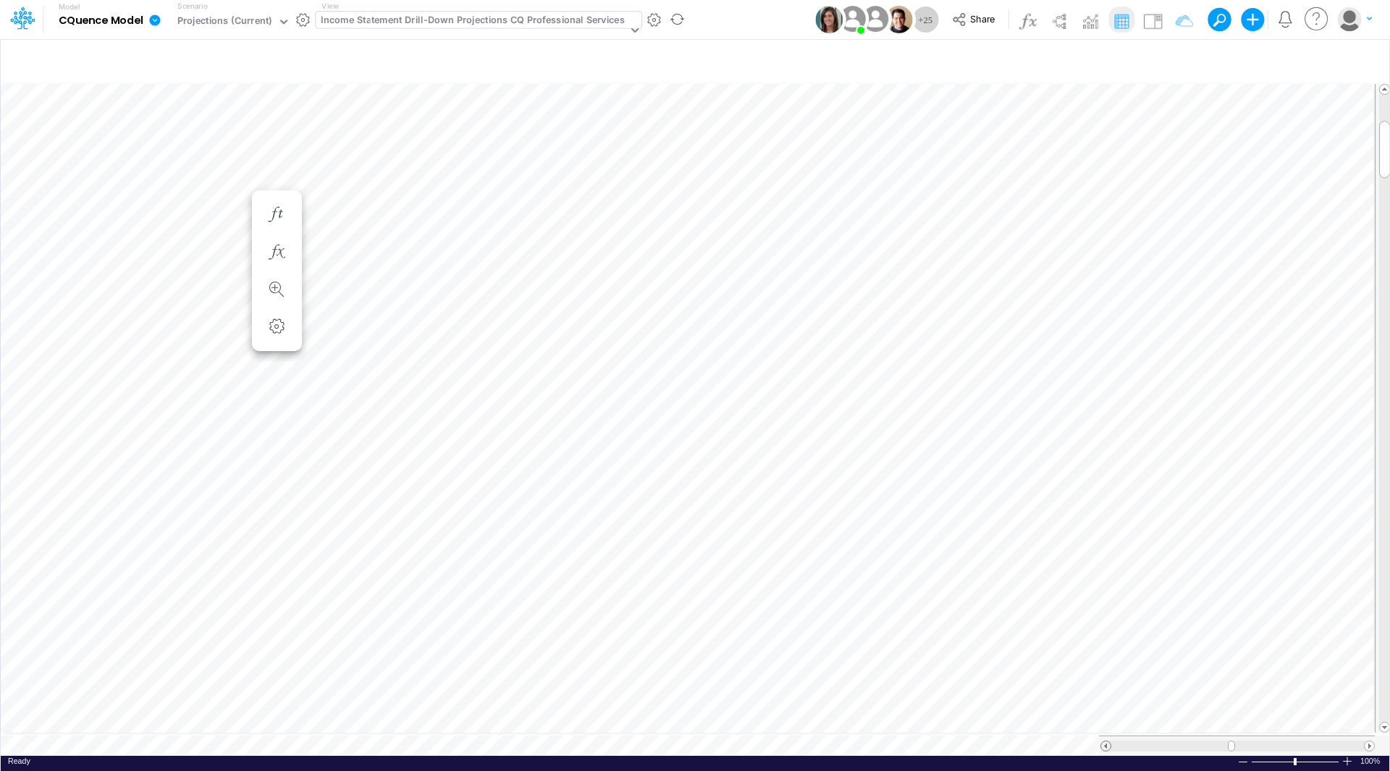
click at [1104, 741] on span at bounding box center [1105, 745] width 9 height 9
click at [1367, 741] on span at bounding box center [1368, 745] width 9 height 9
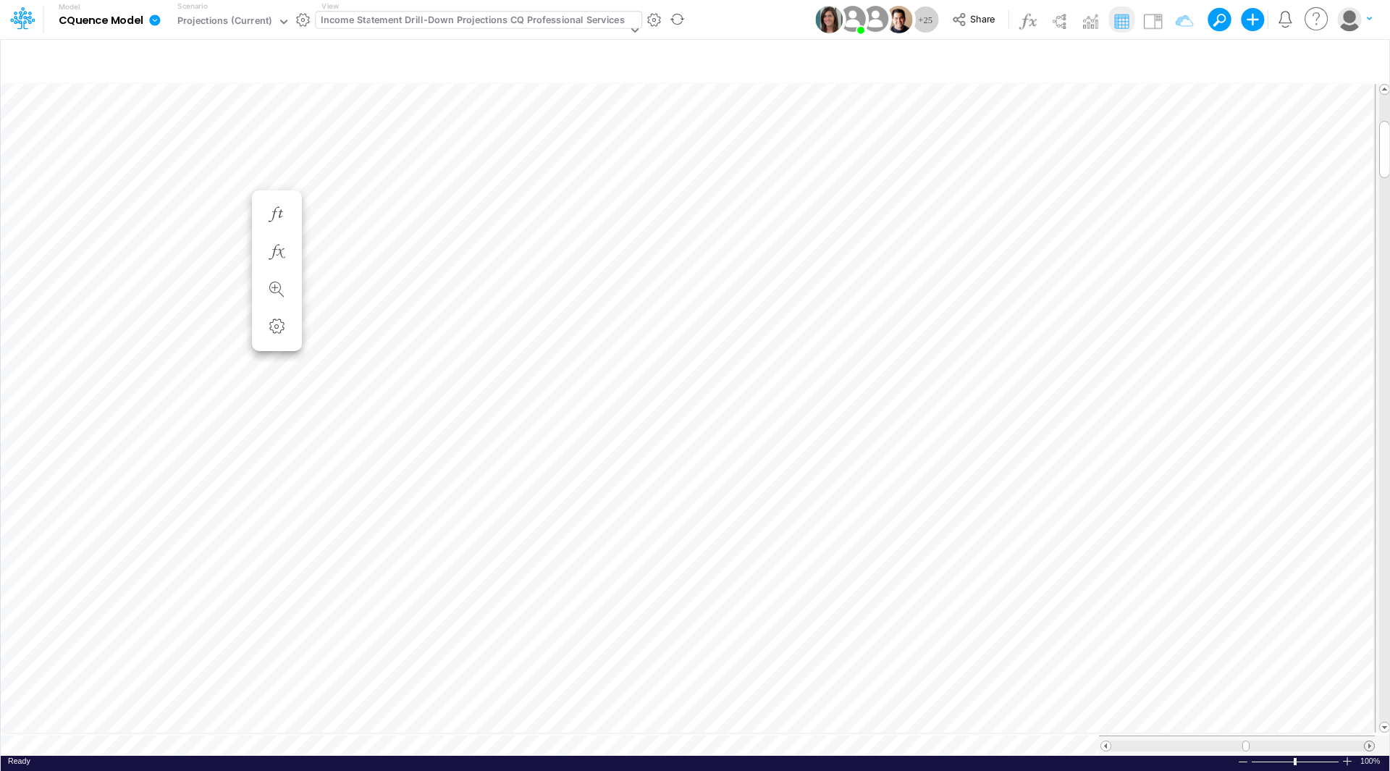
click at [1367, 741] on span at bounding box center [1368, 745] width 9 height 9
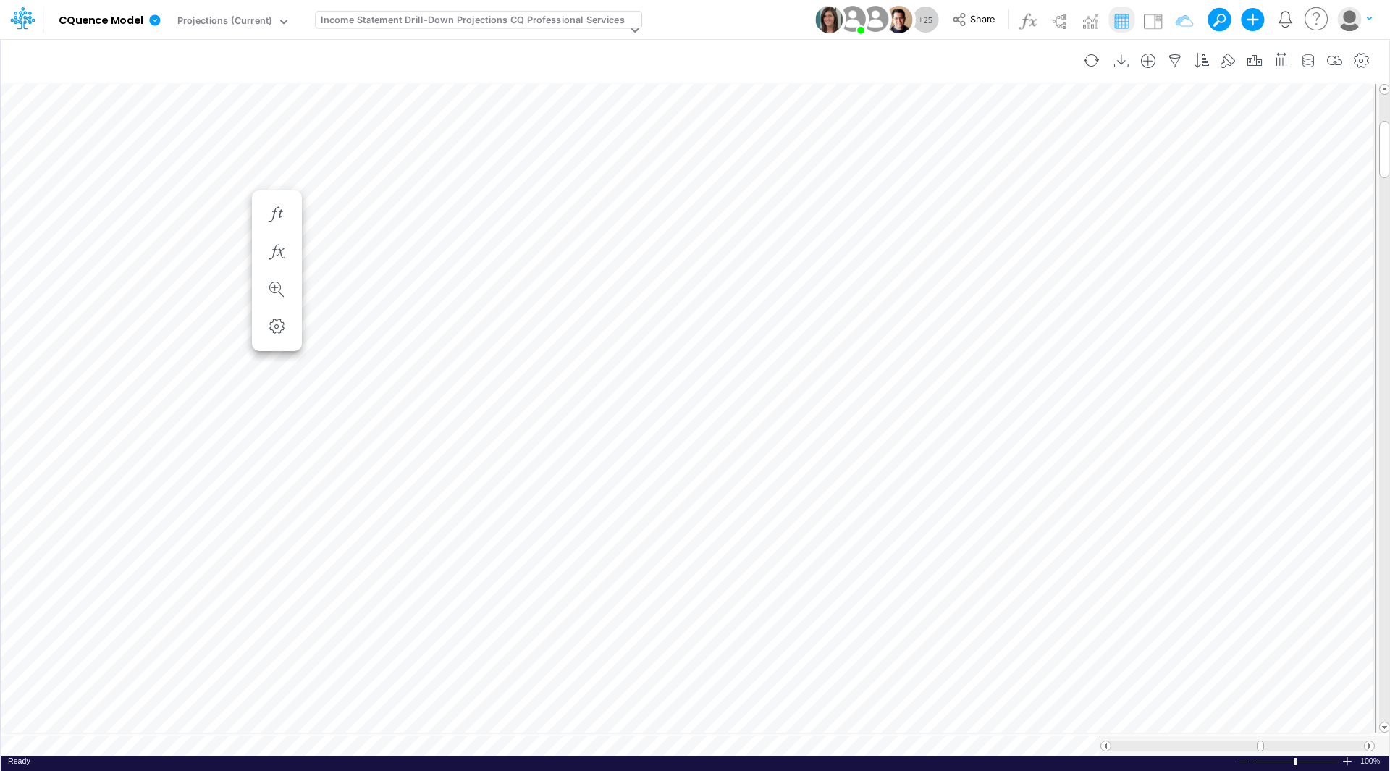
scroll to position [7, 1]
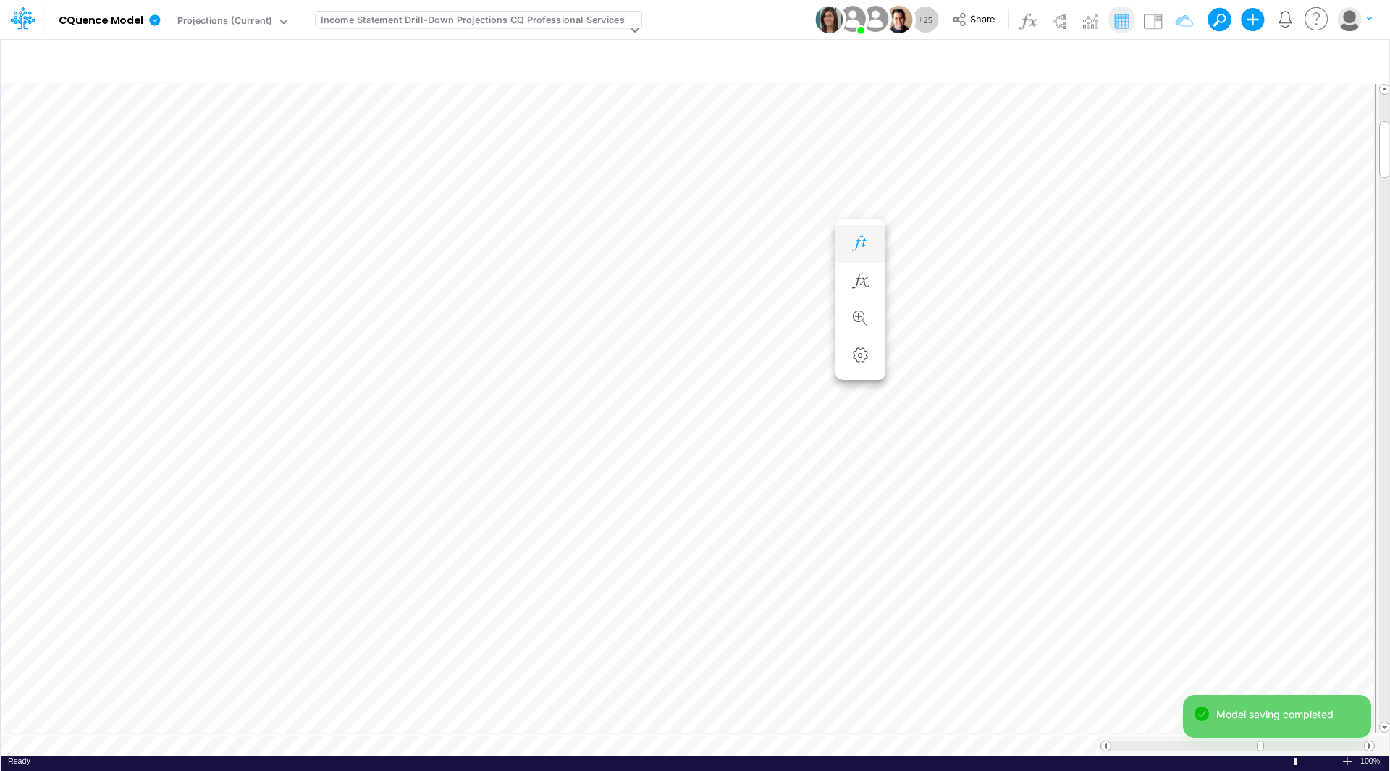
click at [864, 245] on icon "button" at bounding box center [860, 243] width 22 height 15
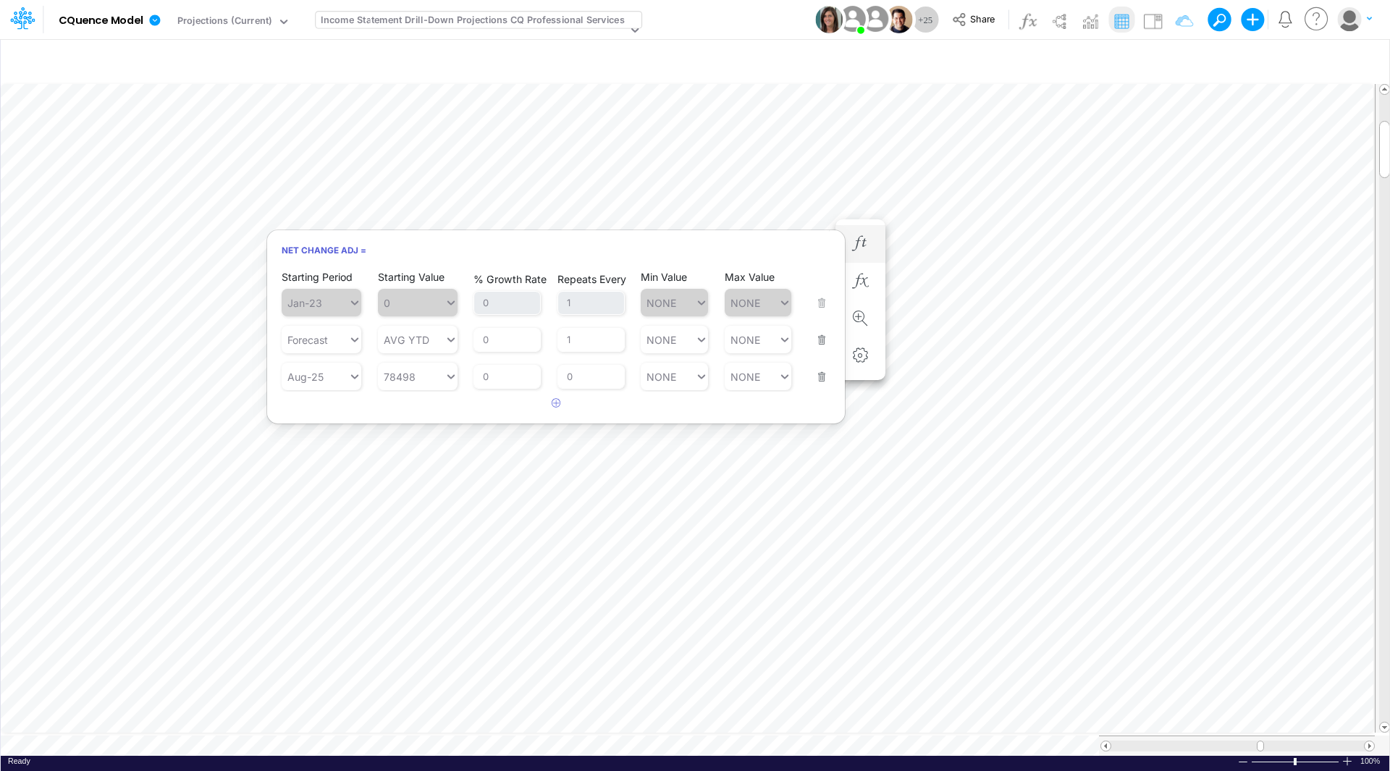
click at [820, 337] on button "button" at bounding box center [817, 330] width 19 height 39
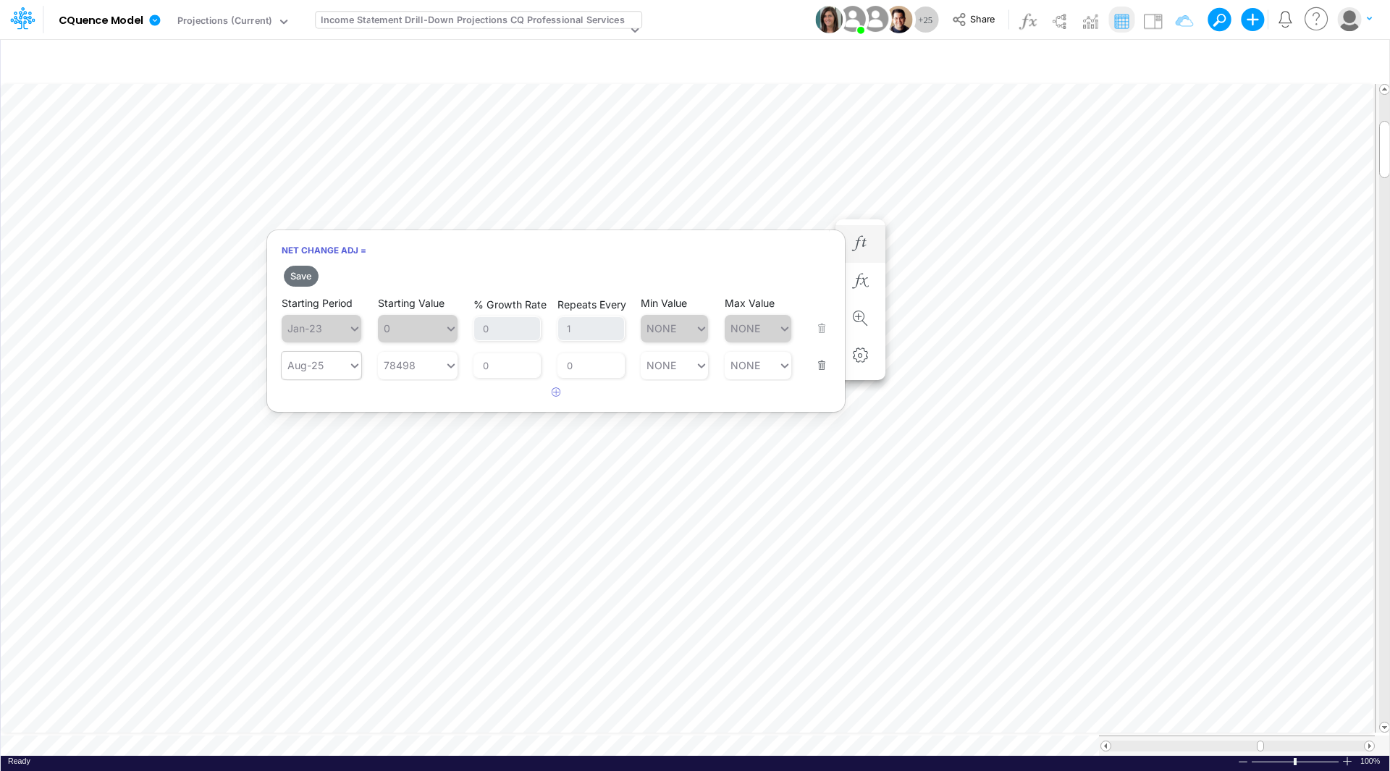
click at [311, 364] on div "Aug-25" at bounding box center [305, 365] width 36 height 12
click at [319, 402] on div "Forecast" at bounding box center [322, 400] width 80 height 24
click at [303, 276] on button "Save" at bounding box center [301, 276] width 35 height 21
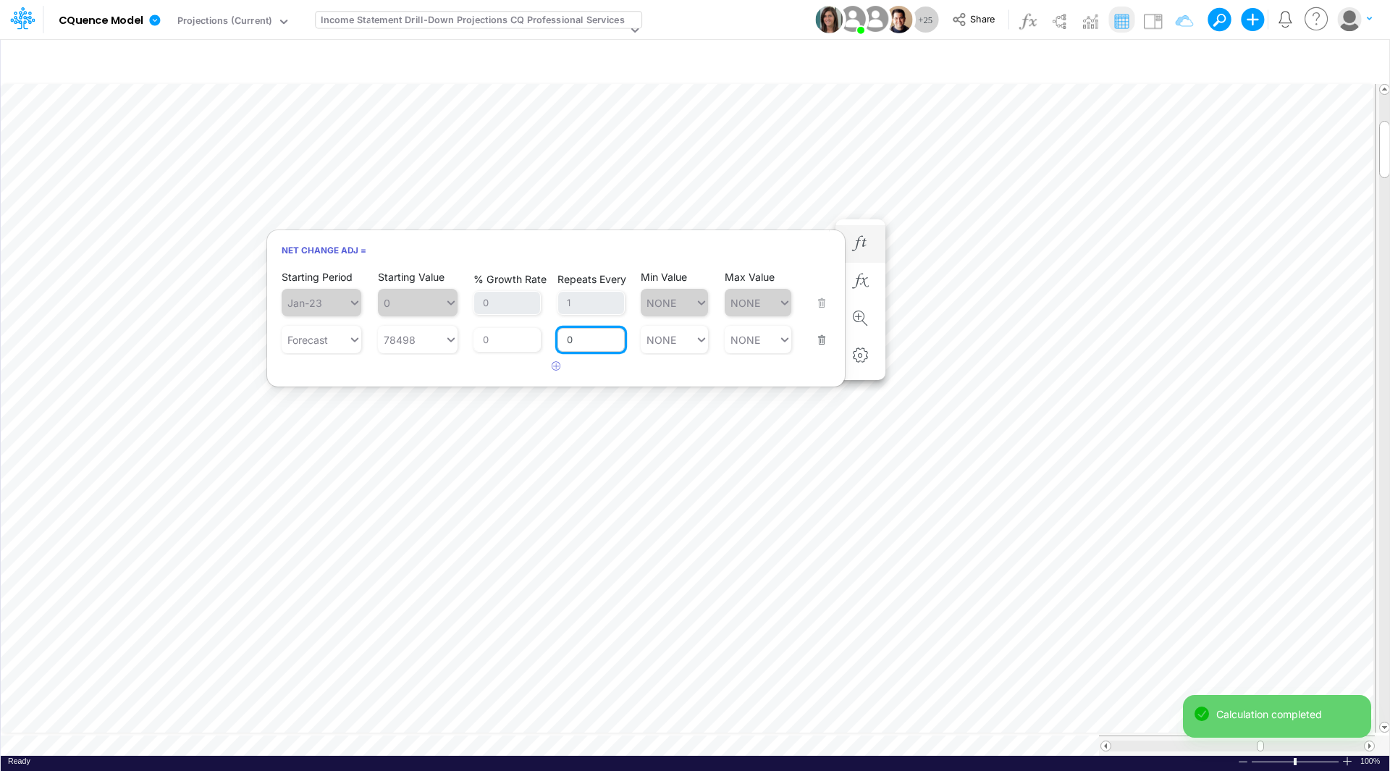
click at [580, 339] on input "0" at bounding box center [590, 340] width 67 height 25
drag, startPoint x: 580, startPoint y: 339, endPoint x: 558, endPoint y: 340, distance: 22.5
click at [558, 340] on input "0" at bounding box center [590, 340] width 67 height 25
type input "1"
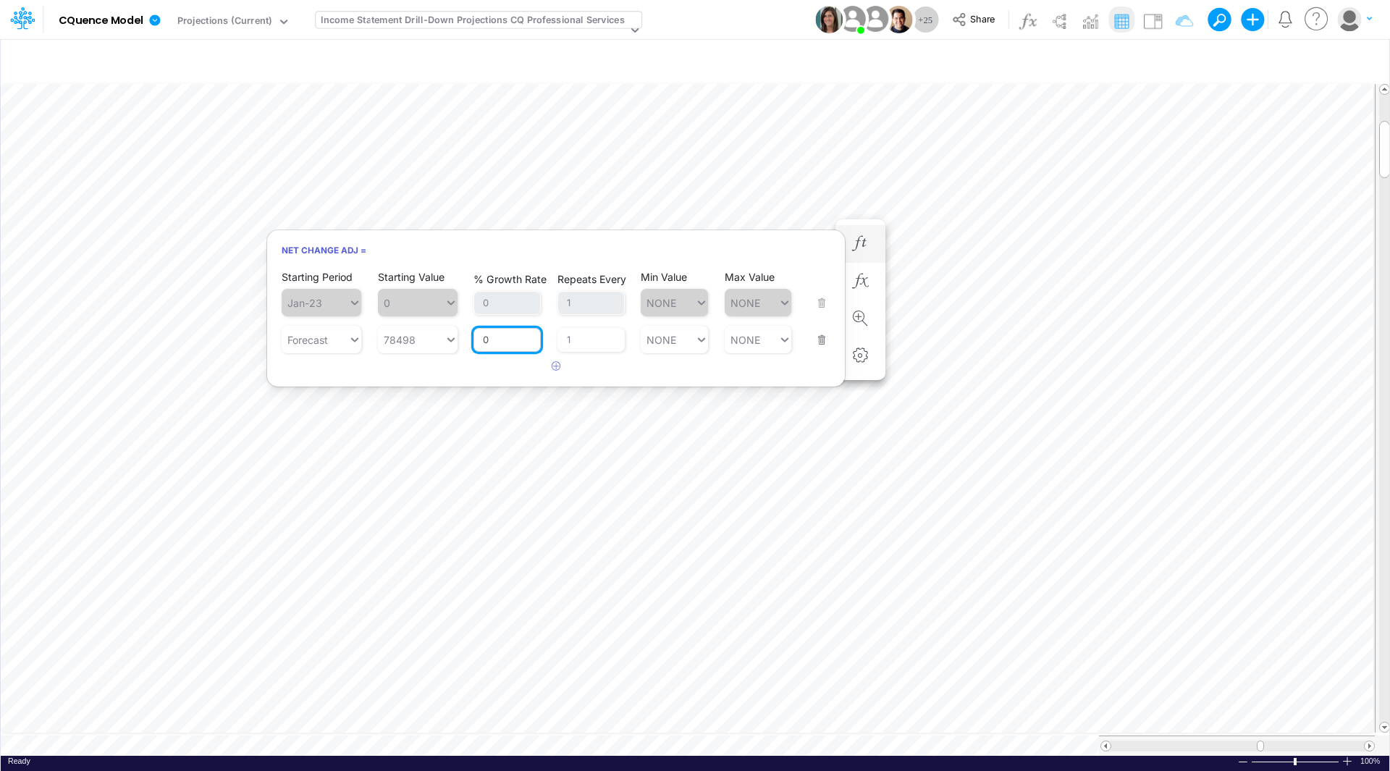
click at [514, 333] on article "Starting Period Jan-23 Starting Value 0 % Growth Rate 0 Repeats Every 1 Min Val…" at bounding box center [556, 312] width 578 height 86
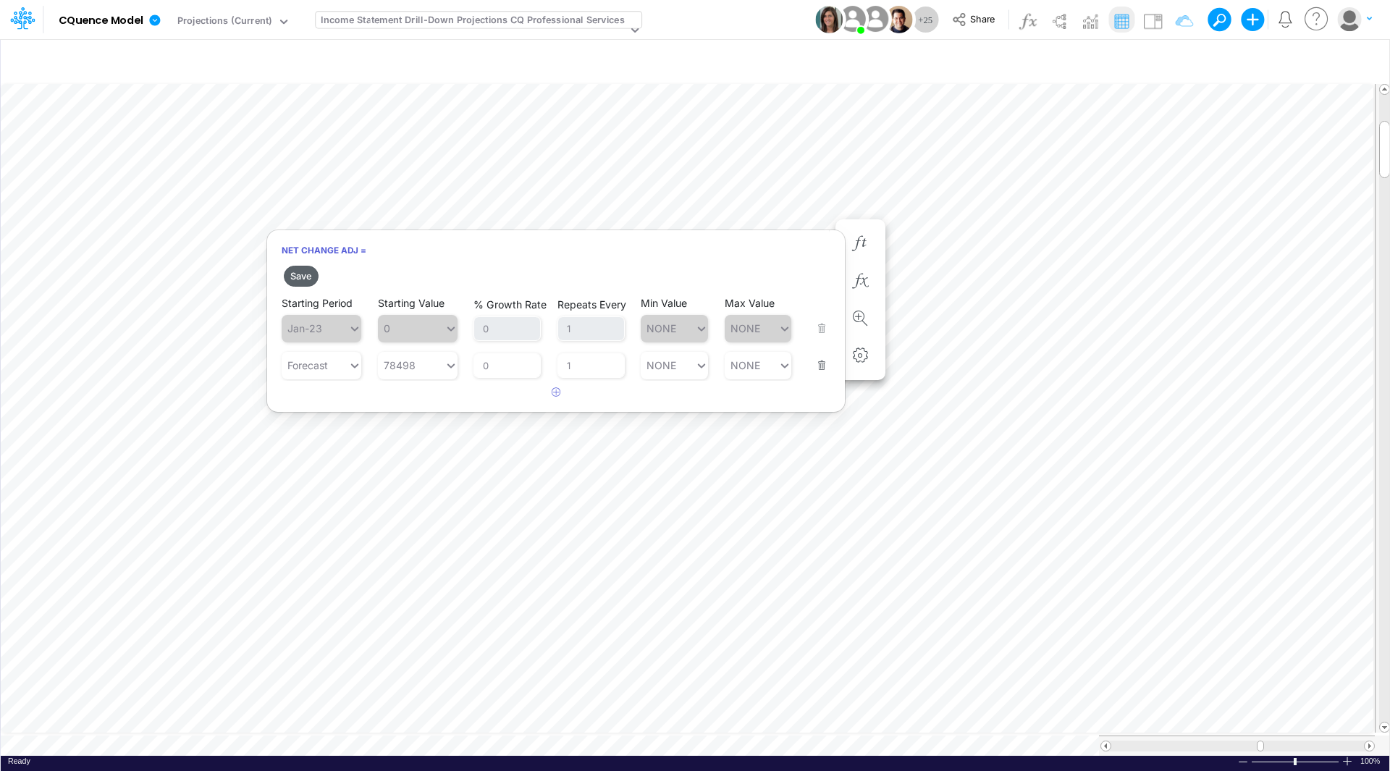
click at [308, 279] on button "Save" at bounding box center [301, 276] width 35 height 21
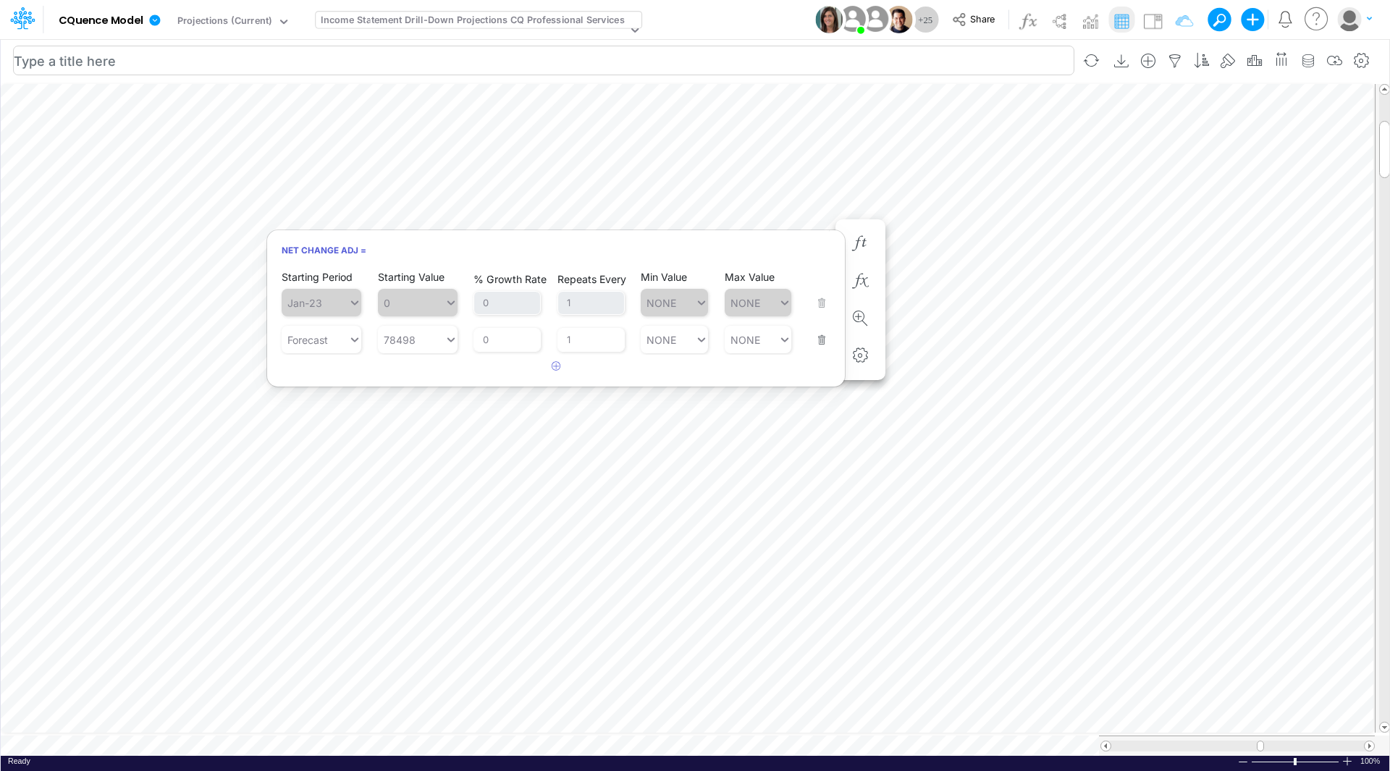
click at [592, 49] on input "text" at bounding box center [543, 61] width 1061 height 30
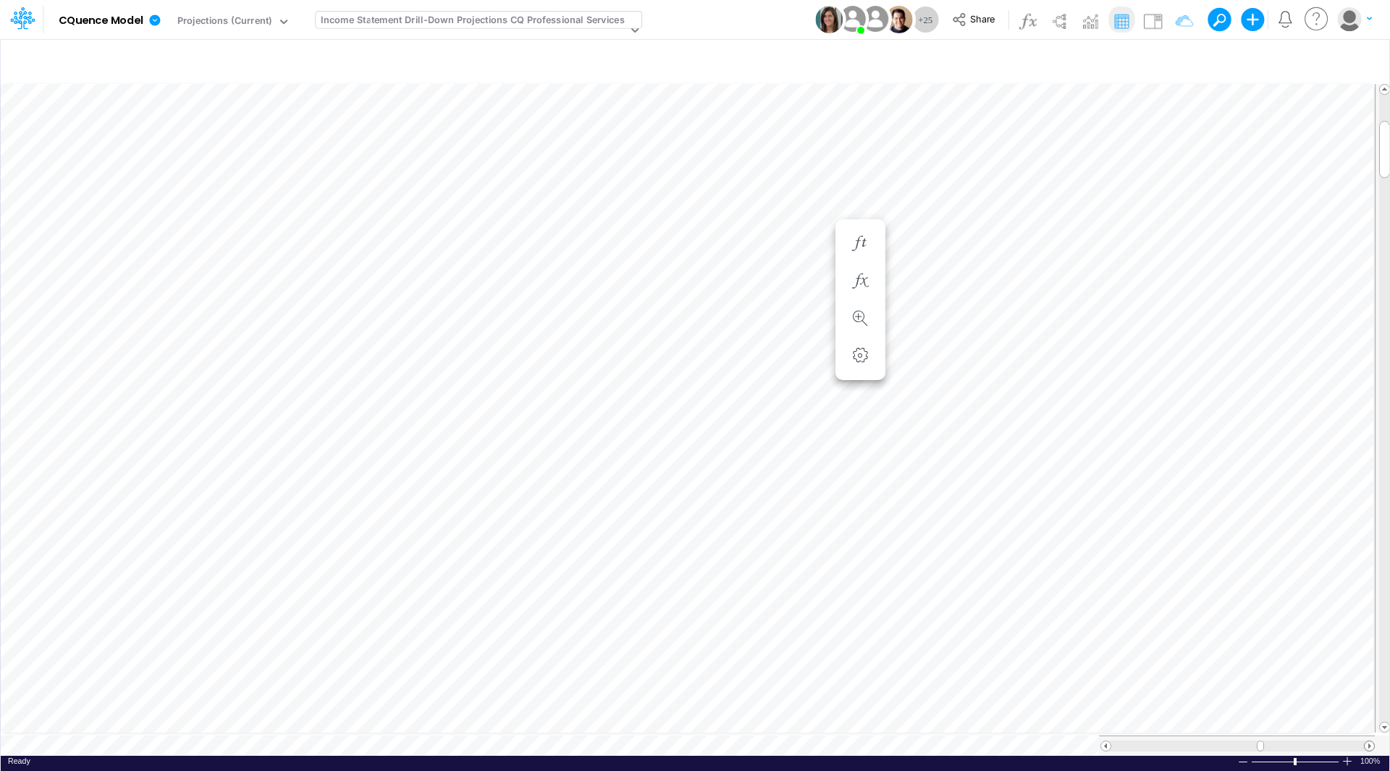
click at [1365, 741] on div "Paste Cut Copy AutoFill 78498 Ready 100% Sum: null Max: null Min: null Numerica…" at bounding box center [695, 418] width 1388 height 675
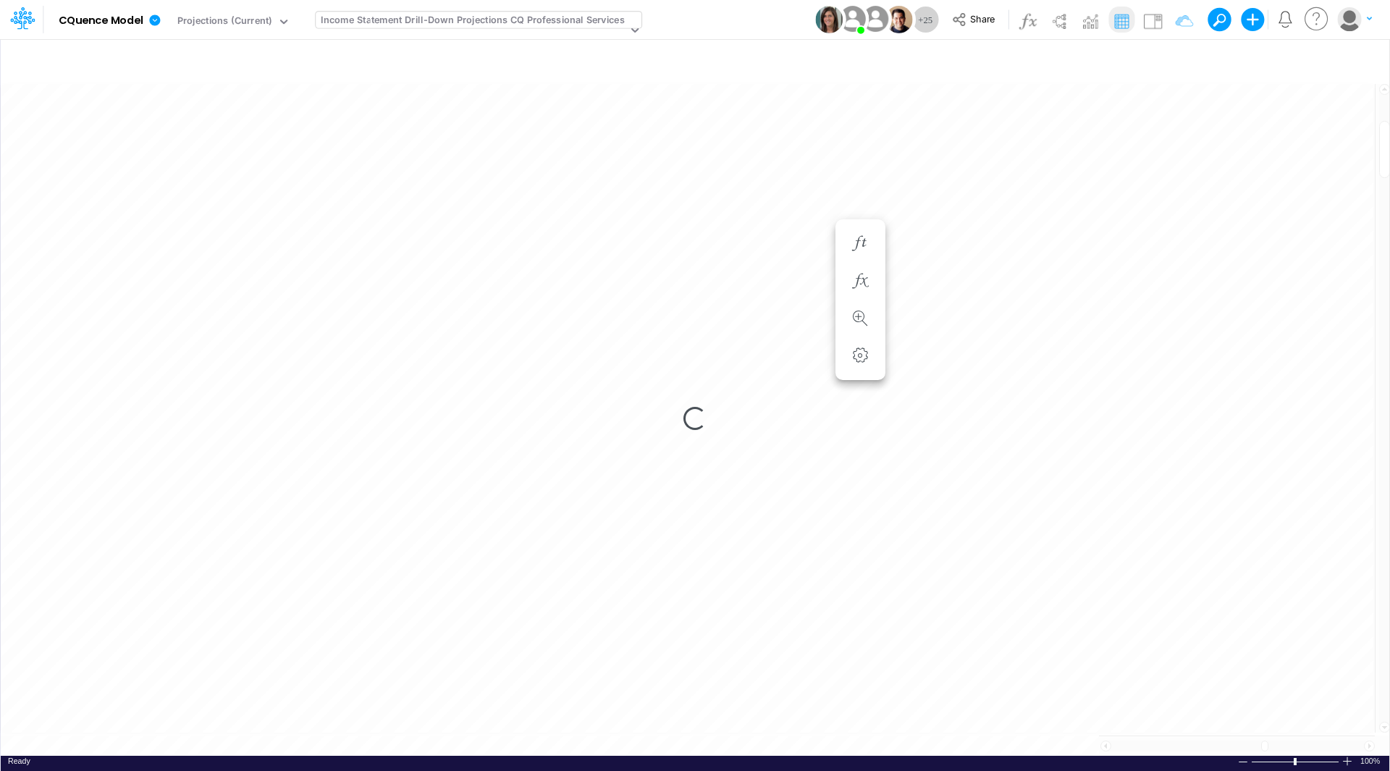
scroll to position [7, 1]
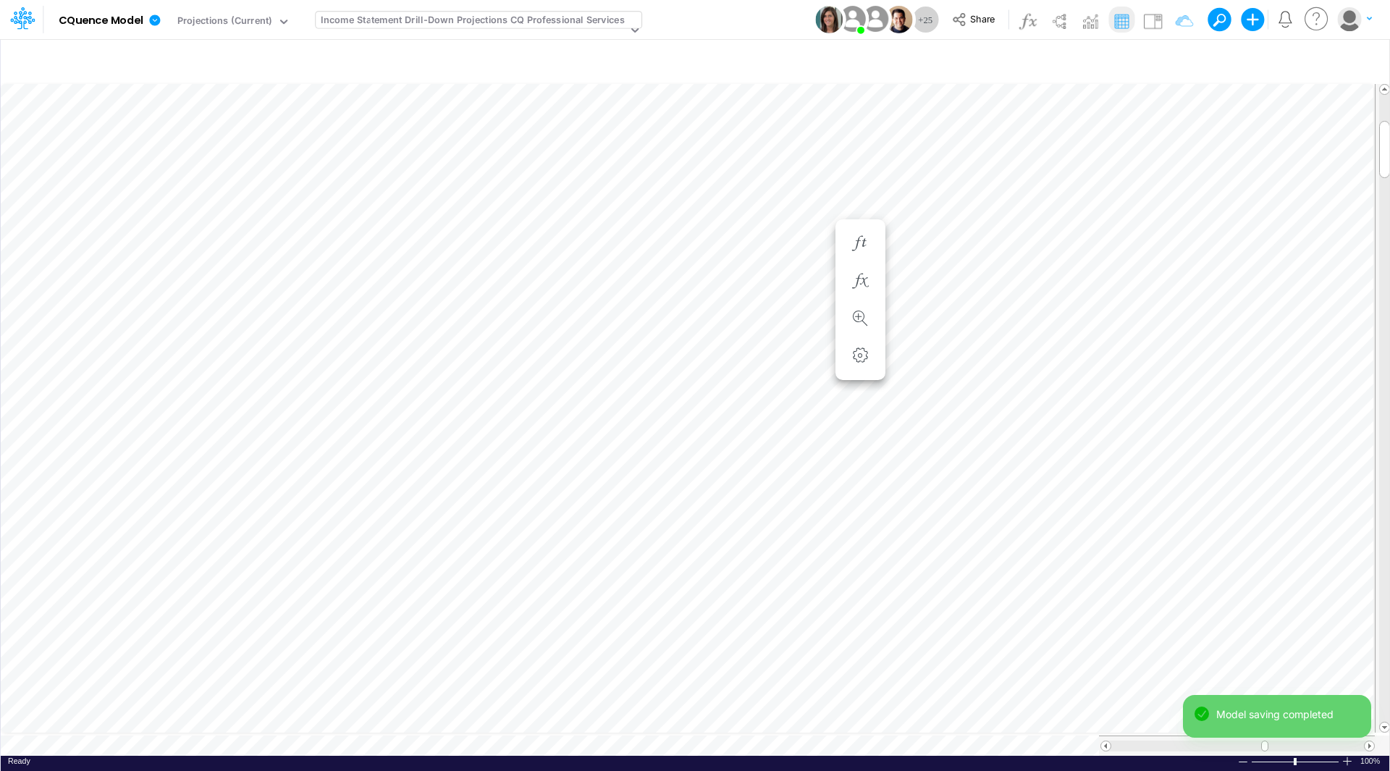
click at [1365, 740] on div "Model saving completed" at bounding box center [1277, 722] width 188 height 55
click at [1367, 749] on div "Model saving completed" at bounding box center [1277, 749] width 188 height 0
click at [1367, 741] on span at bounding box center [1368, 745] width 9 height 9
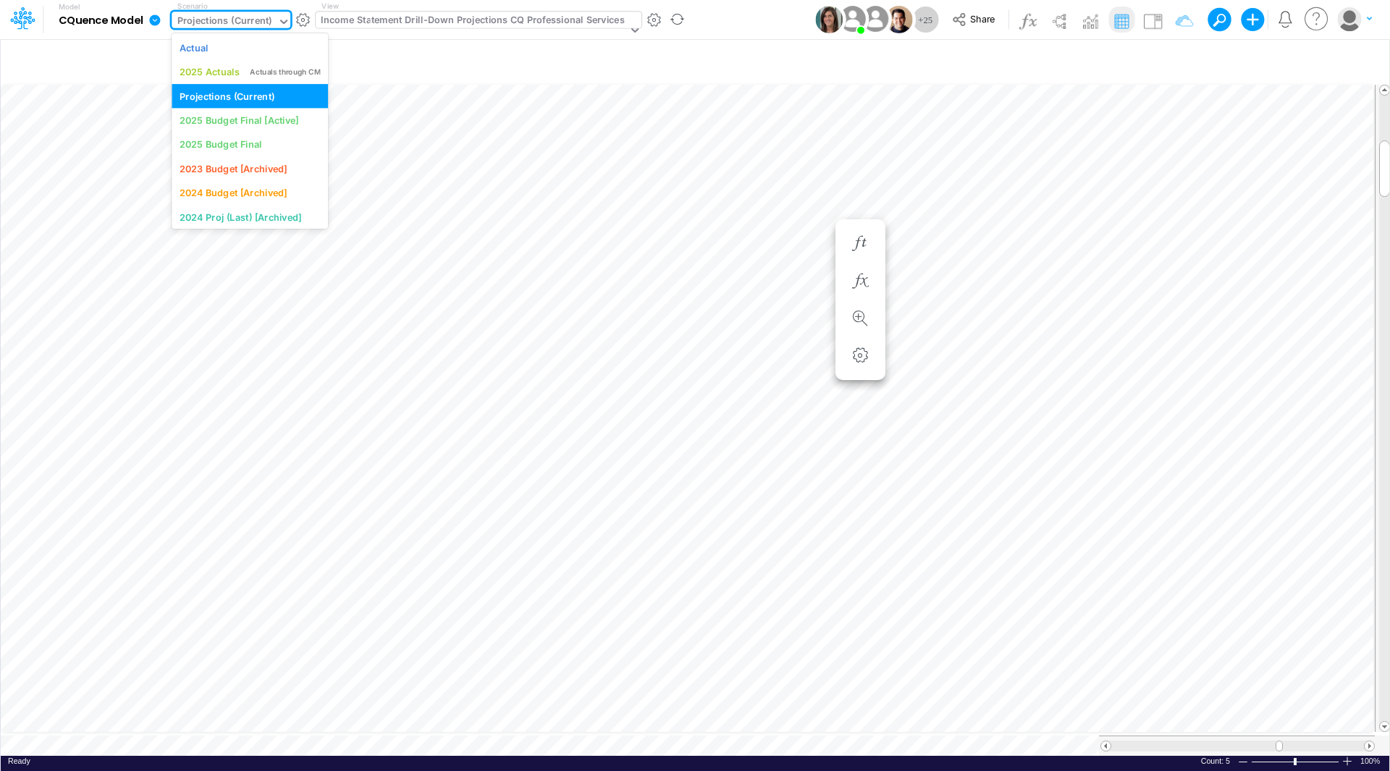
click at [242, 20] on div "Projections (Current)" at bounding box center [224, 22] width 95 height 17
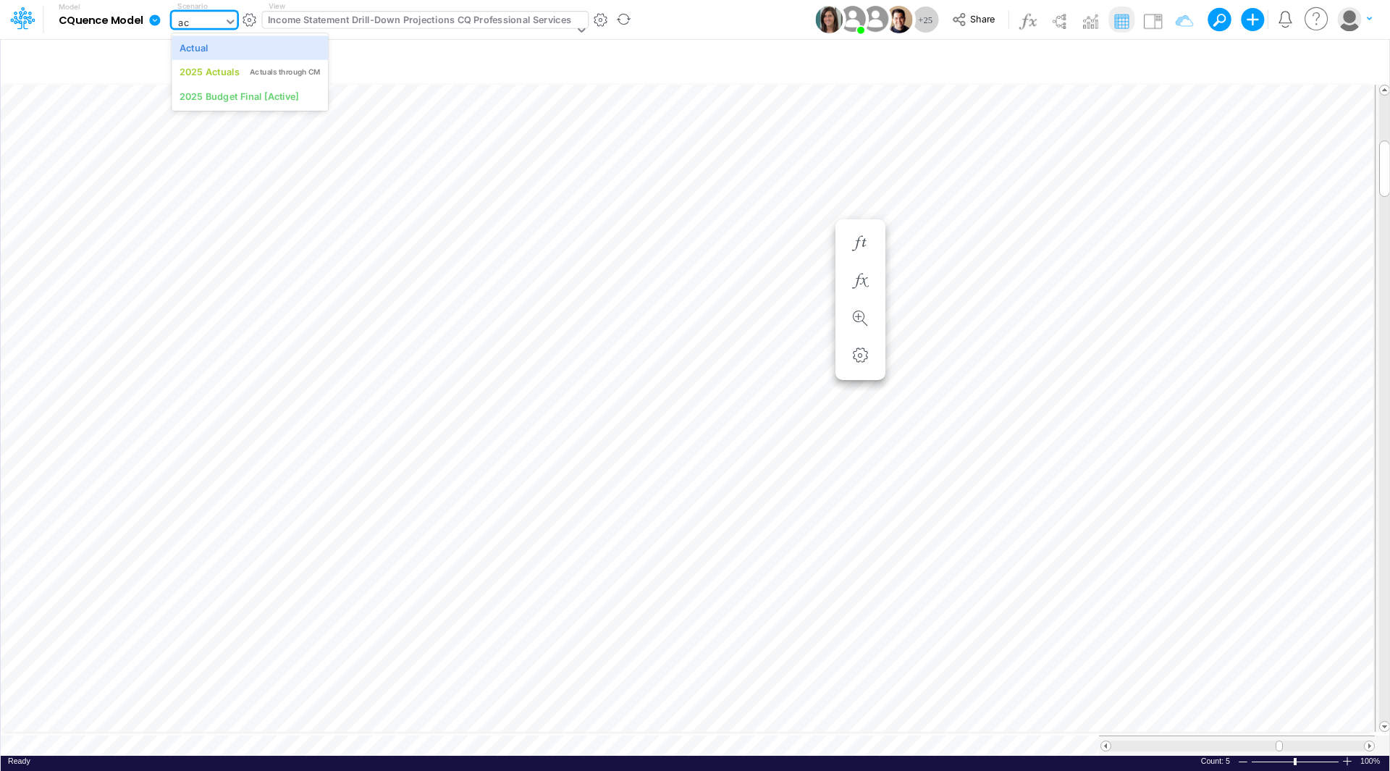
type input "a"
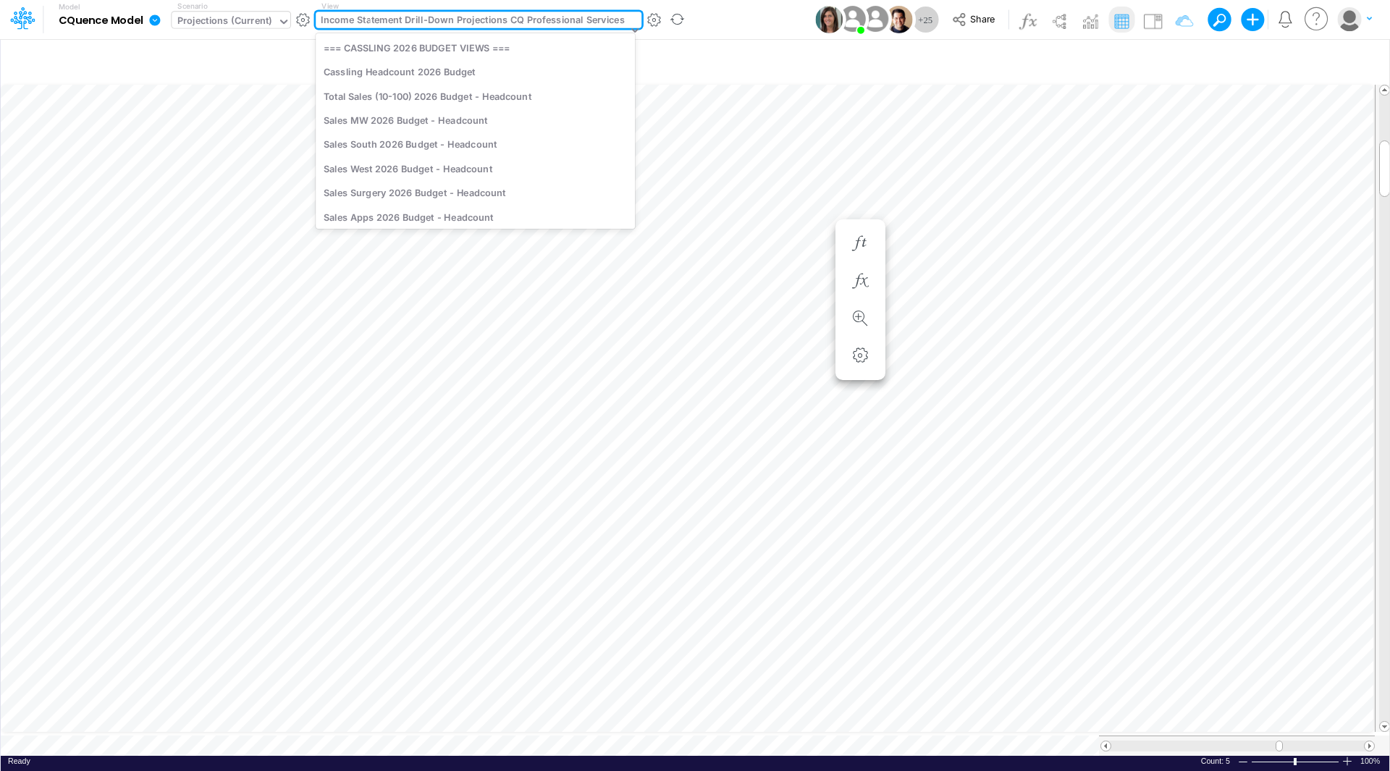
click at [363, 22] on div "Income Statement Drill-Down Projections CQ Professional Services" at bounding box center [472, 21] width 303 height 17
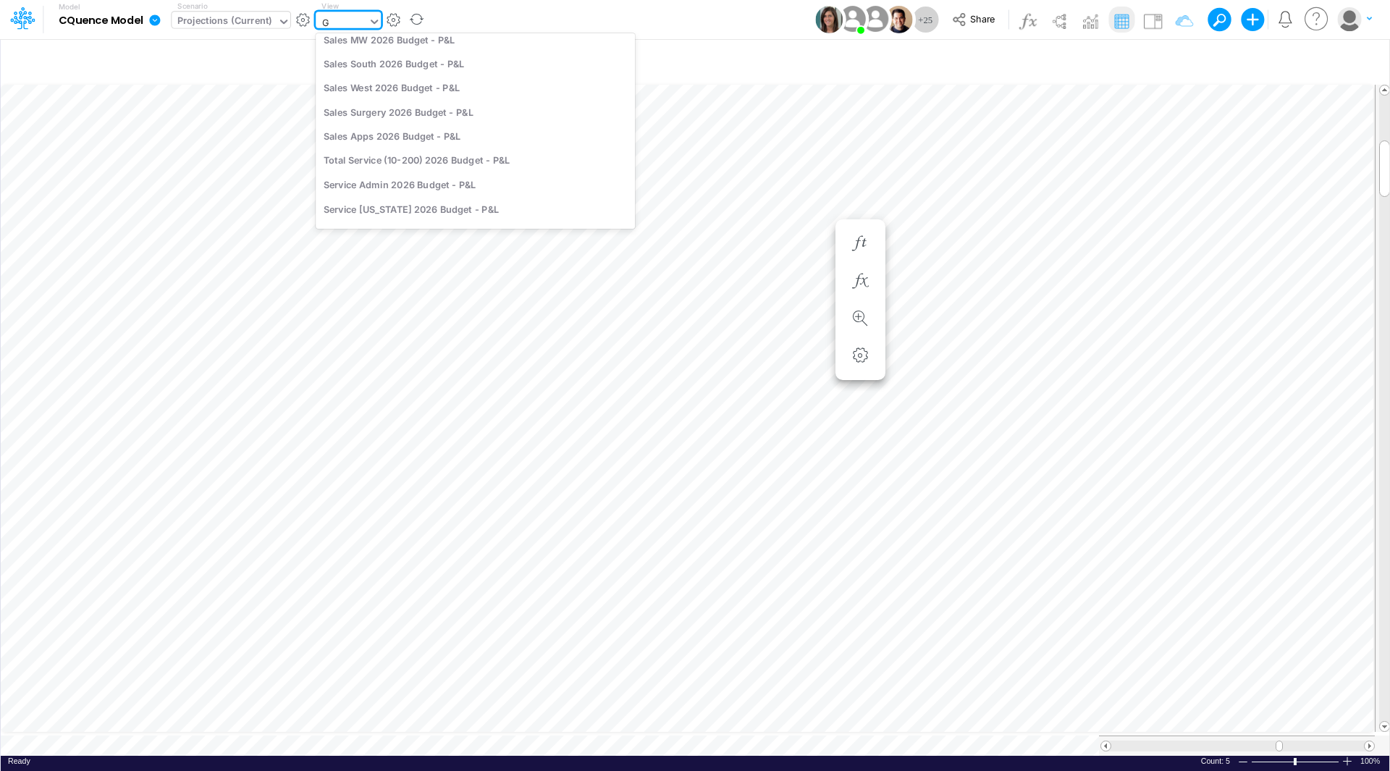
scroll to position [0, 0]
type input "GL"
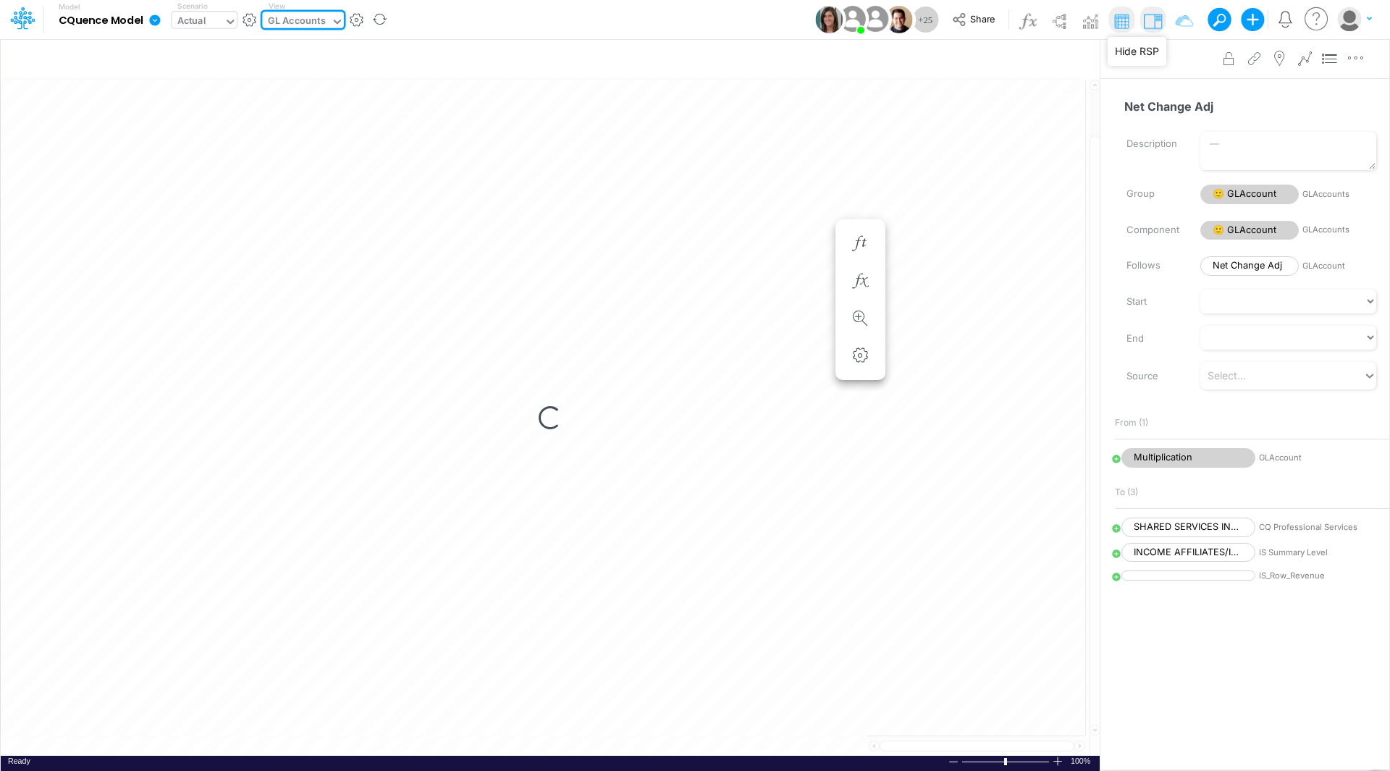
click at [1153, 19] on img at bounding box center [1152, 20] width 23 height 23
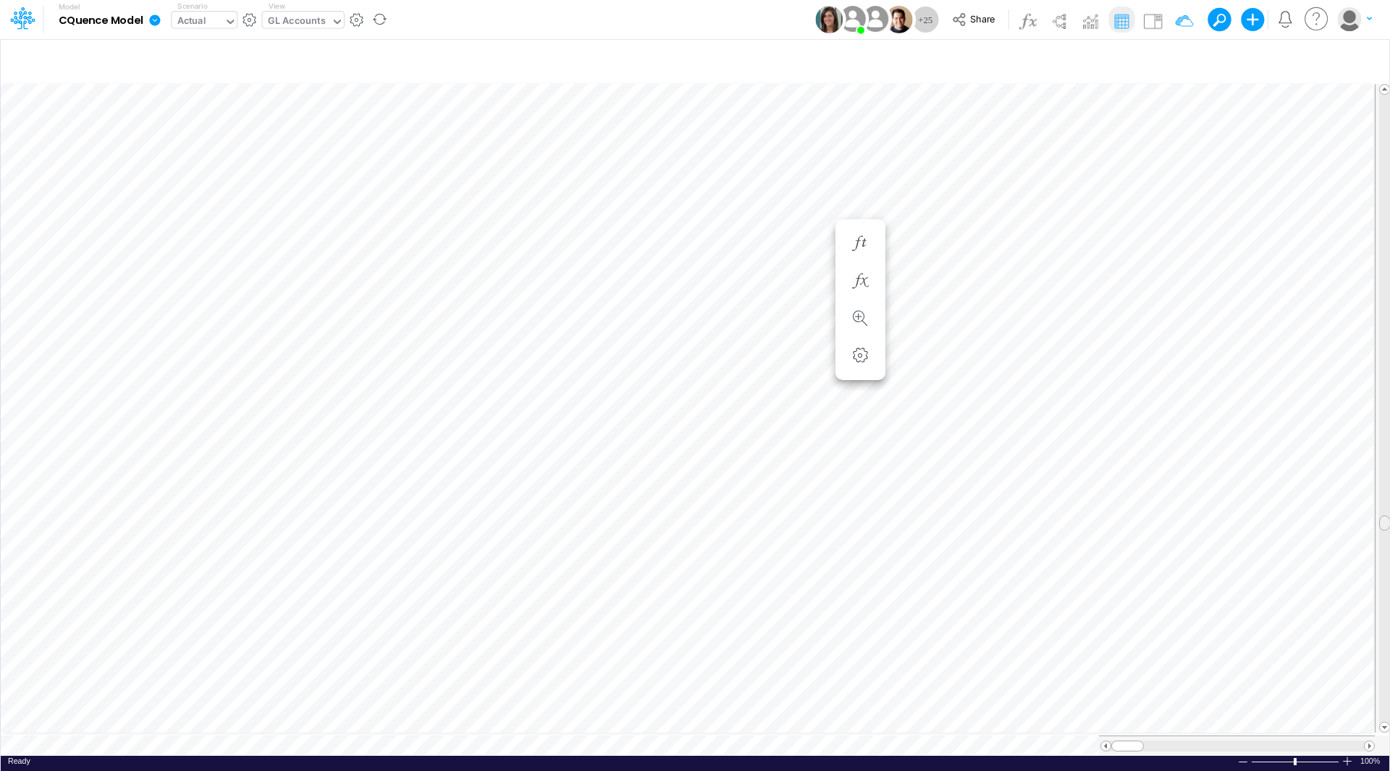
scroll to position [7, 0]
drag, startPoint x: 1387, startPoint y: 307, endPoint x: 1385, endPoint y: 612, distance: 304.7
click at [1385, 612] on span at bounding box center [1384, 615] width 9 height 9
click at [1367, 743] on span at bounding box center [1368, 745] width 9 height 9
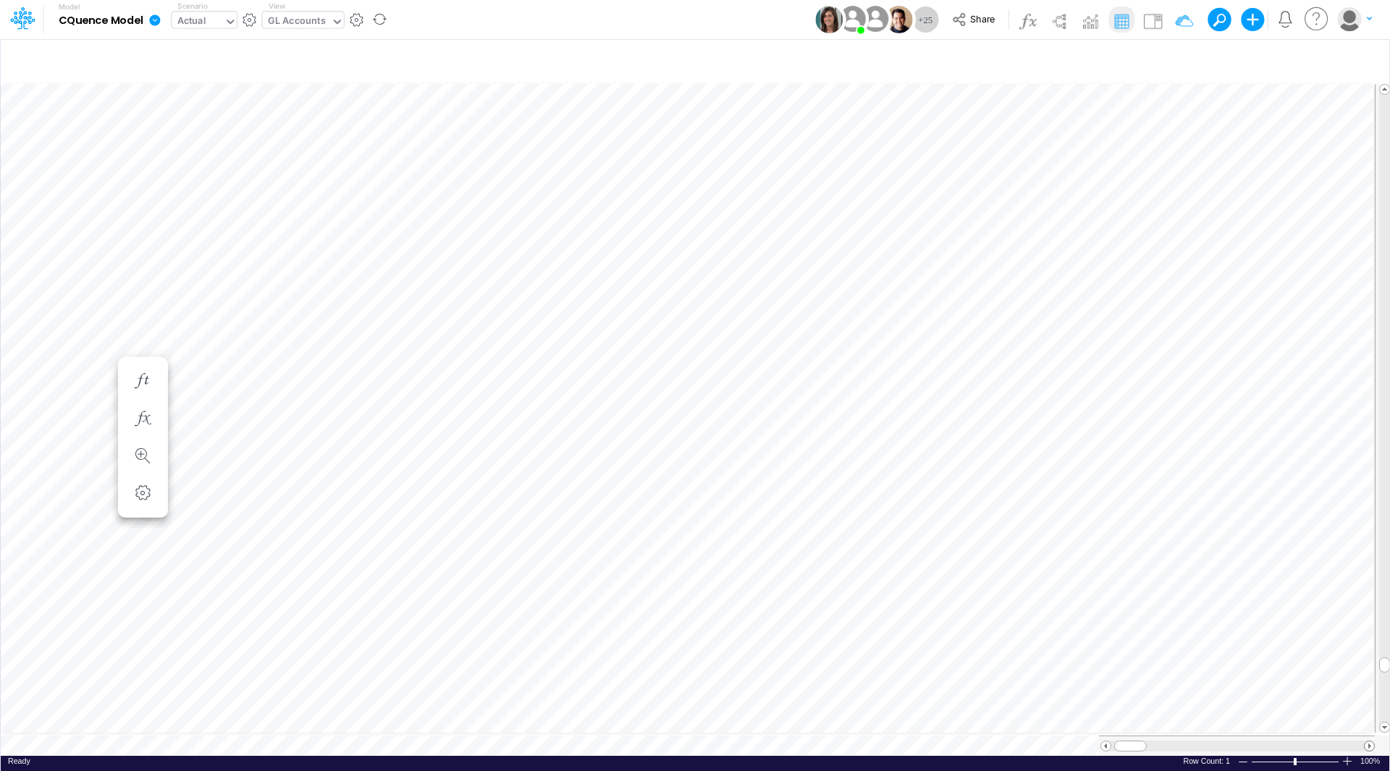
click at [1367, 743] on span at bounding box center [1368, 745] width 9 height 9
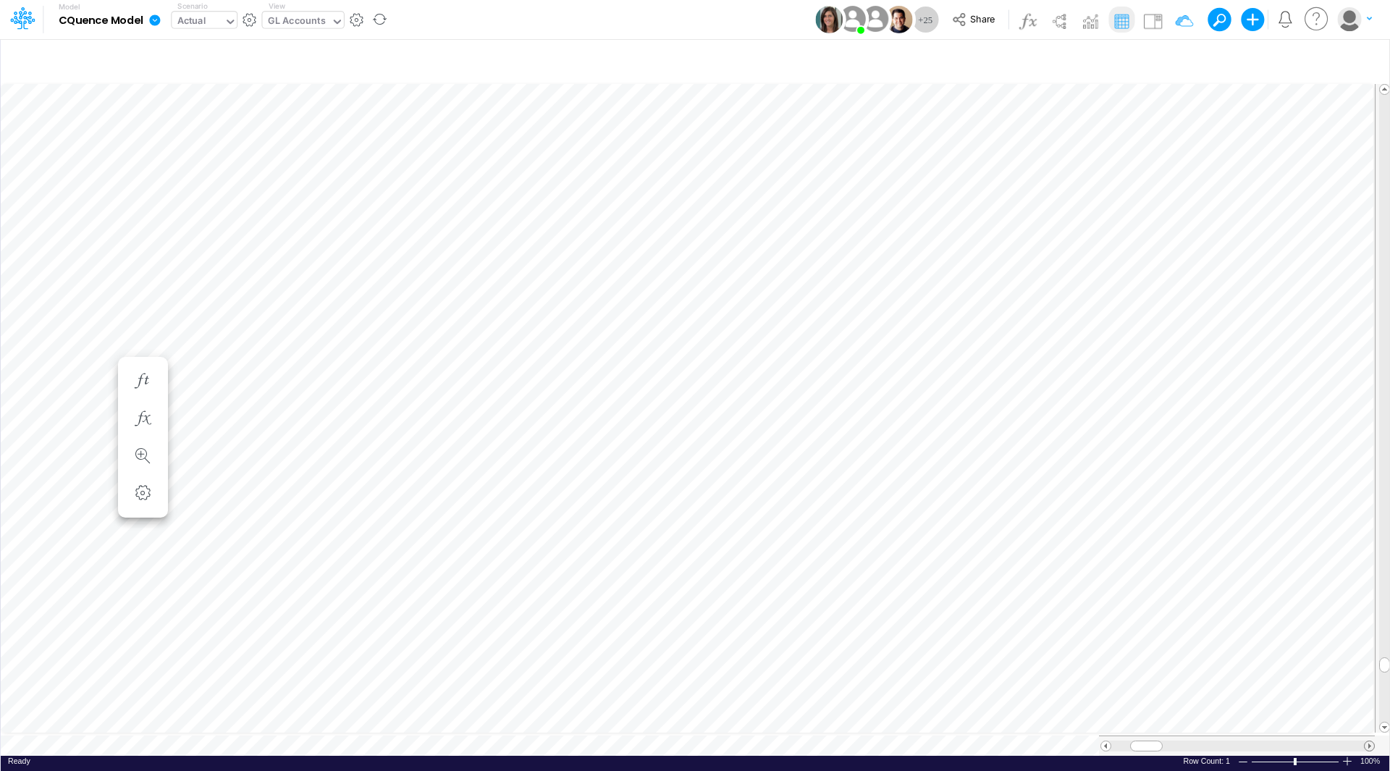
click at [1367, 743] on span at bounding box center [1368, 745] width 9 height 9
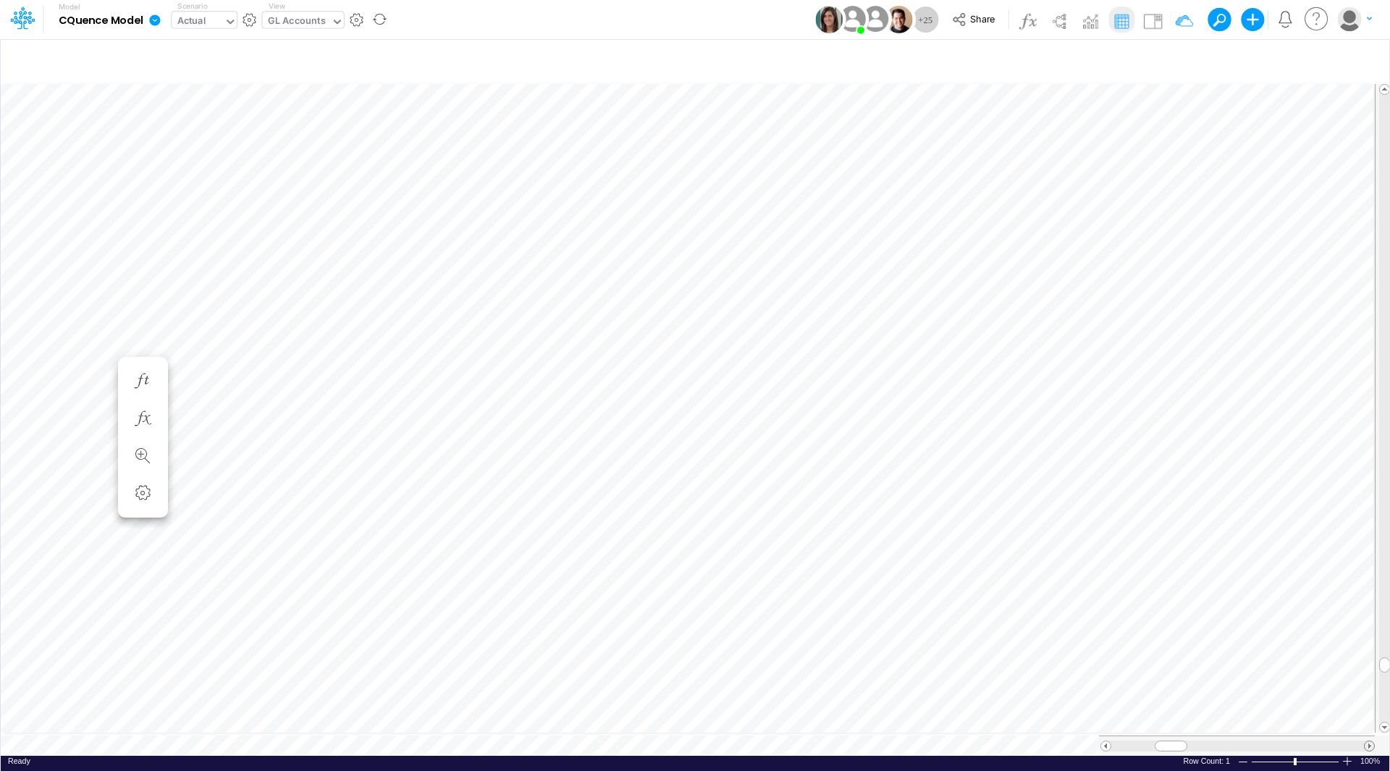
click at [1367, 743] on span at bounding box center [1368, 745] width 9 height 9
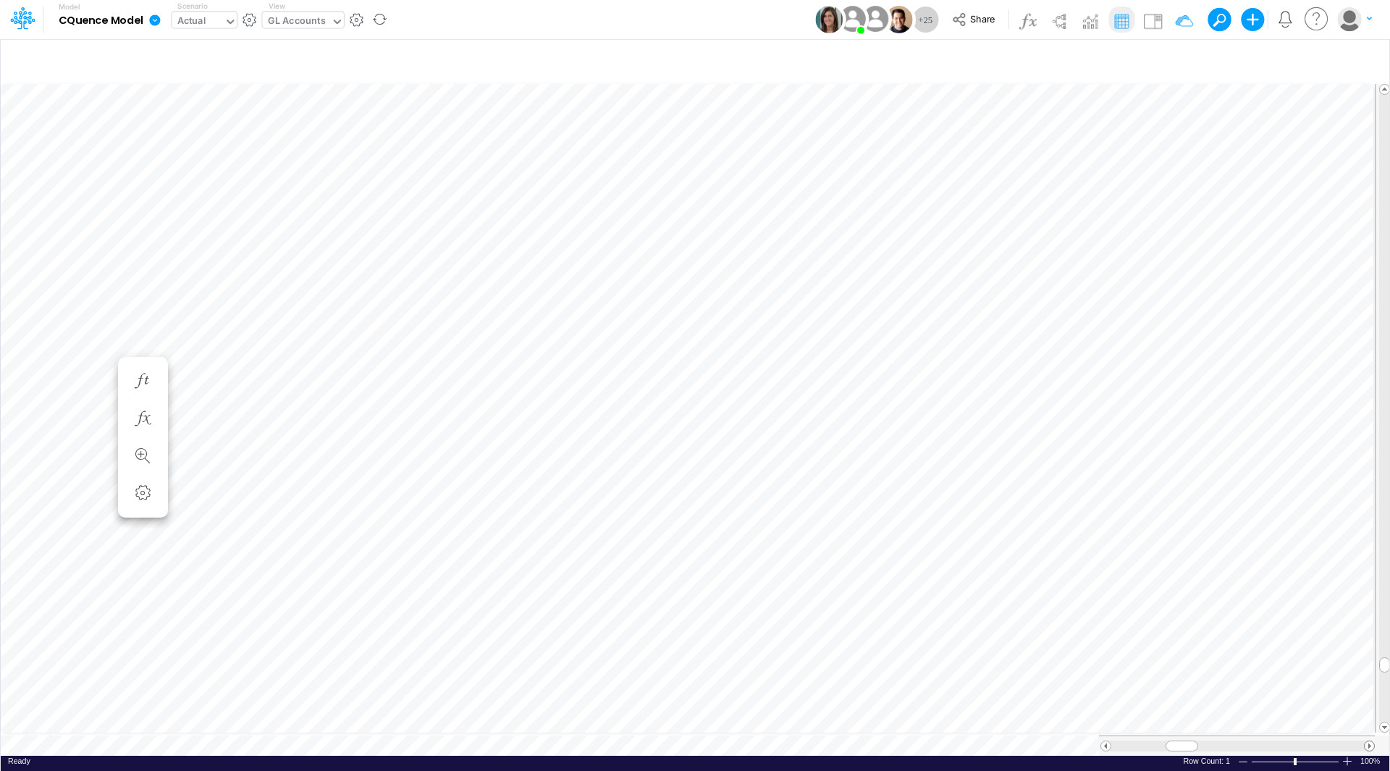
click at [1367, 743] on span at bounding box center [1368, 745] width 9 height 9
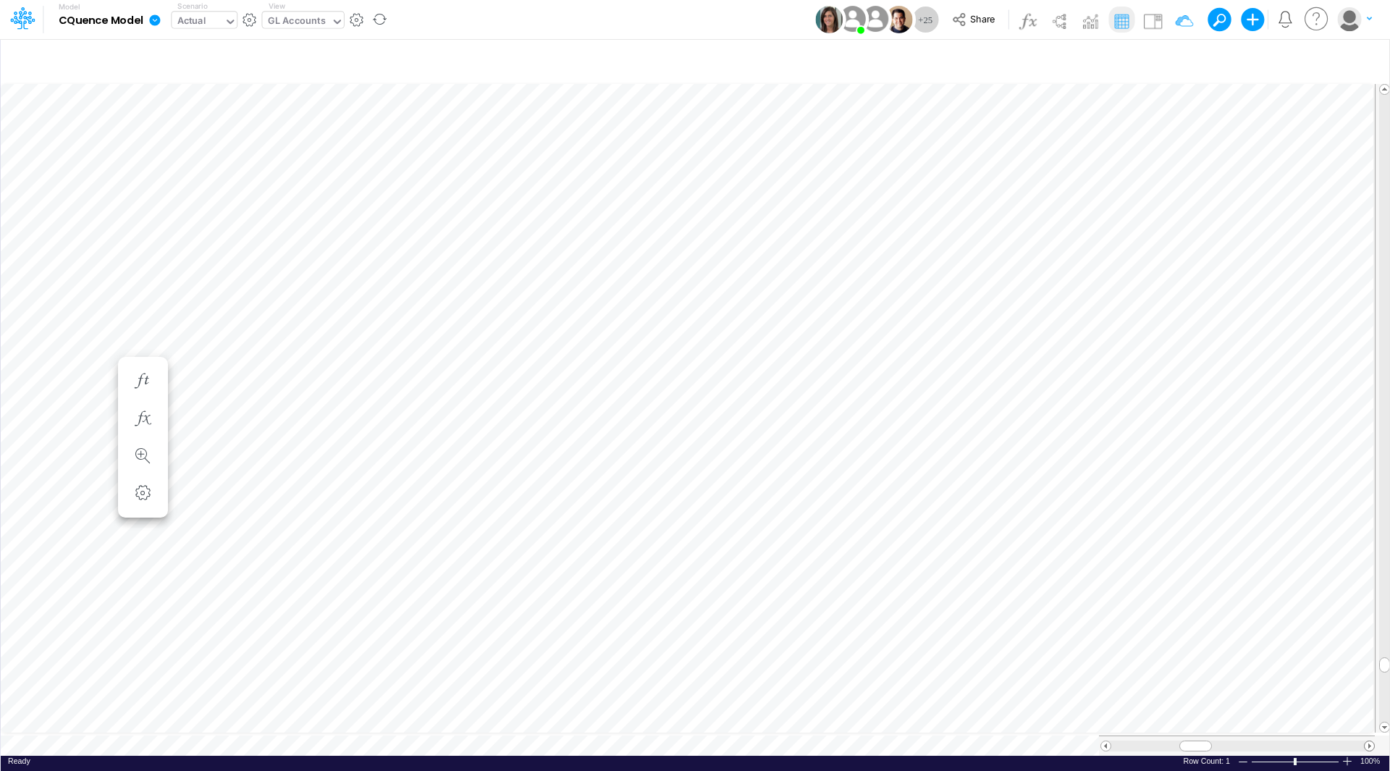
click at [1367, 743] on span at bounding box center [1368, 745] width 9 height 9
click at [1107, 741] on span at bounding box center [1105, 745] width 9 height 9
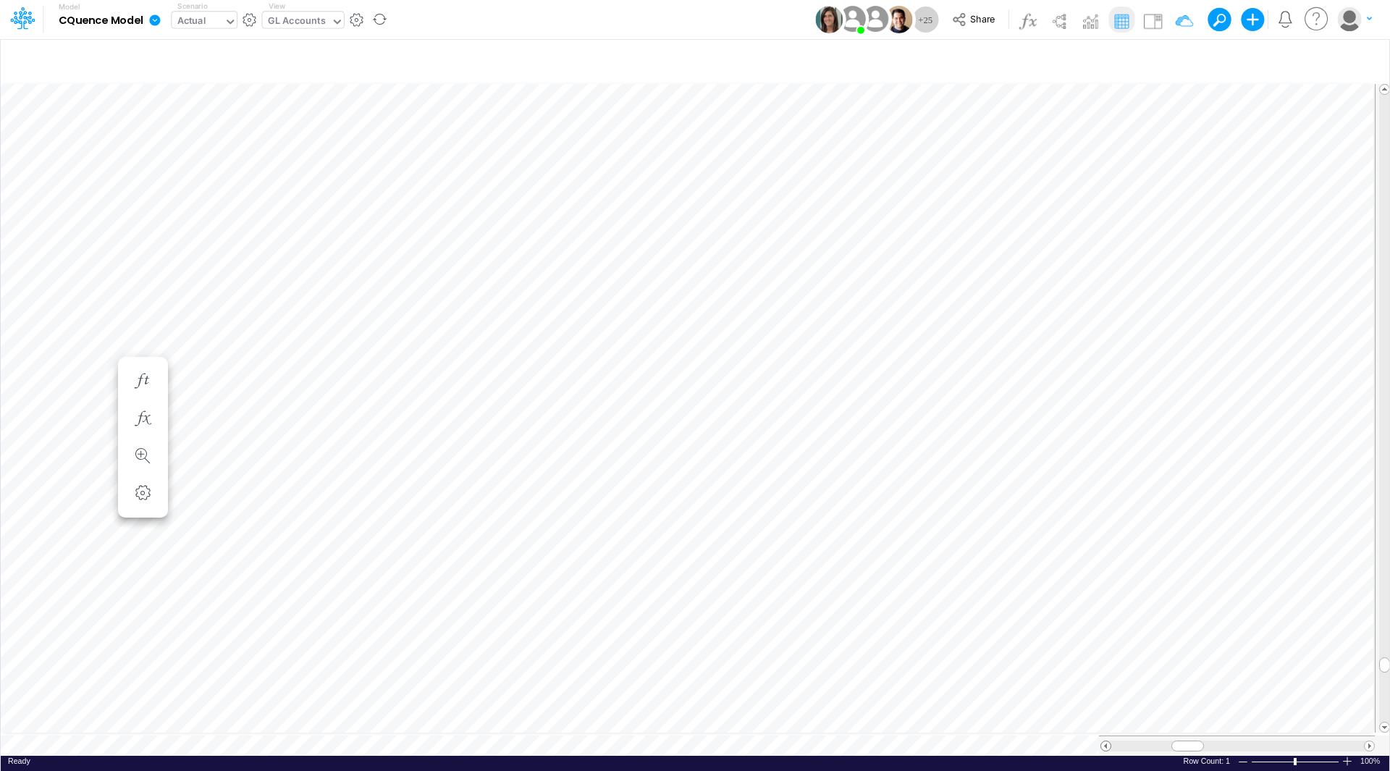
click at [1107, 741] on span at bounding box center [1105, 745] width 9 height 9
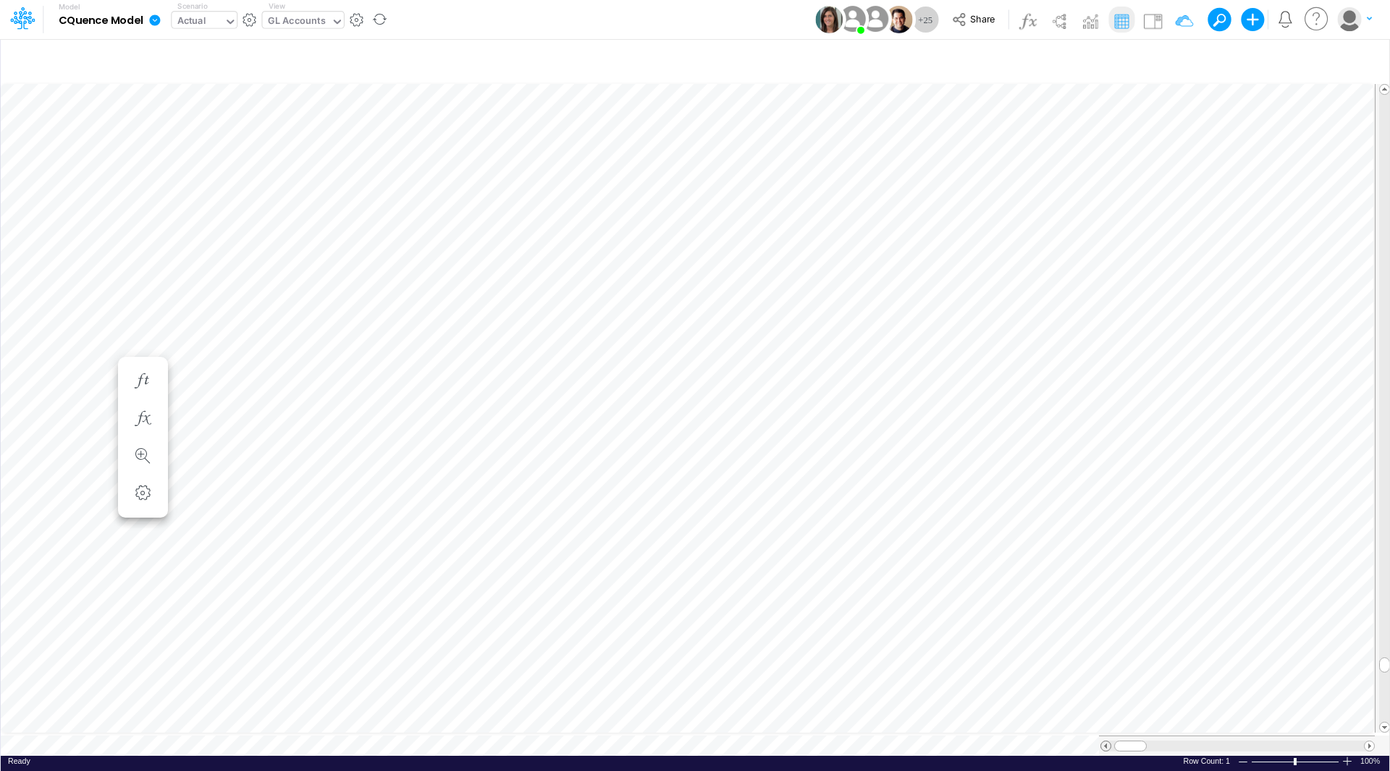
click at [1107, 741] on span at bounding box center [1105, 745] width 9 height 9
click at [1367, 741] on span at bounding box center [1368, 745] width 9 height 9
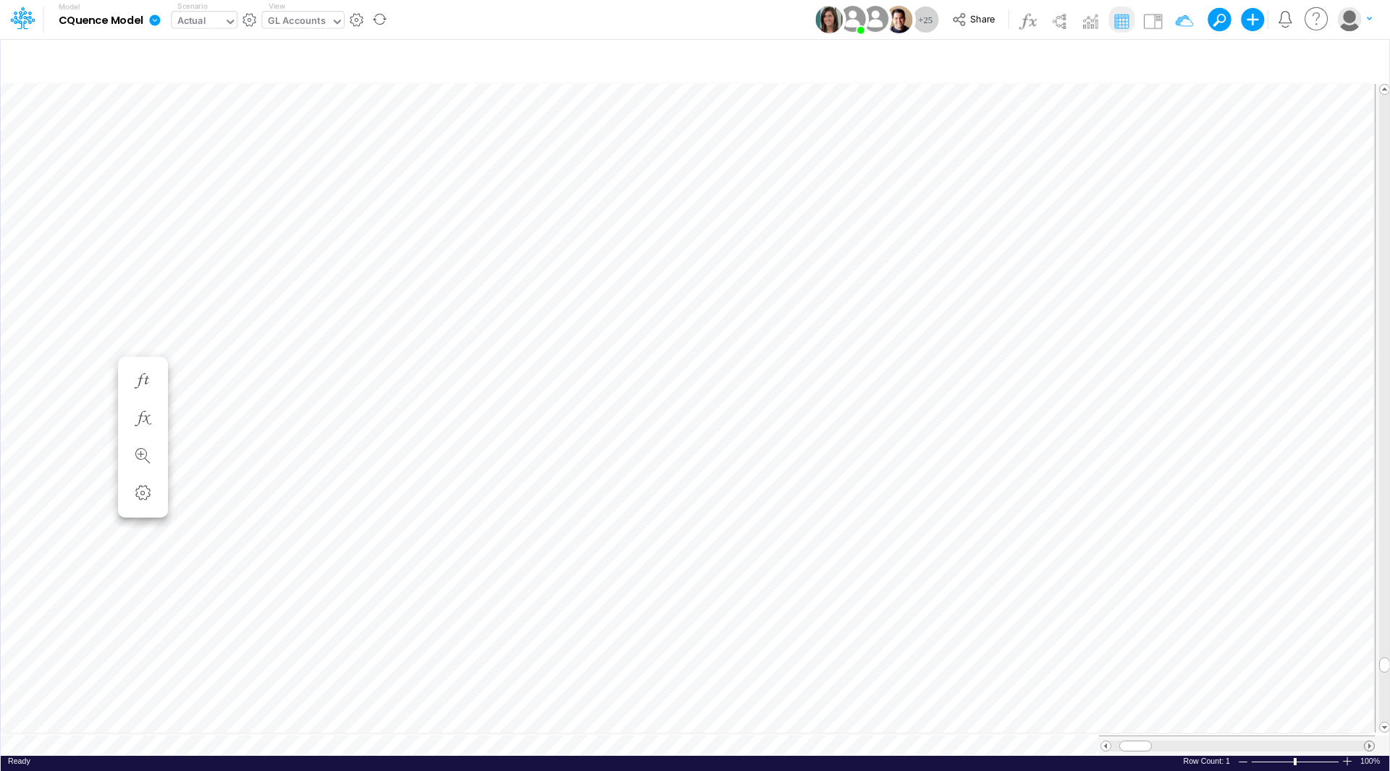
click at [1367, 741] on span at bounding box center [1368, 745] width 9 height 9
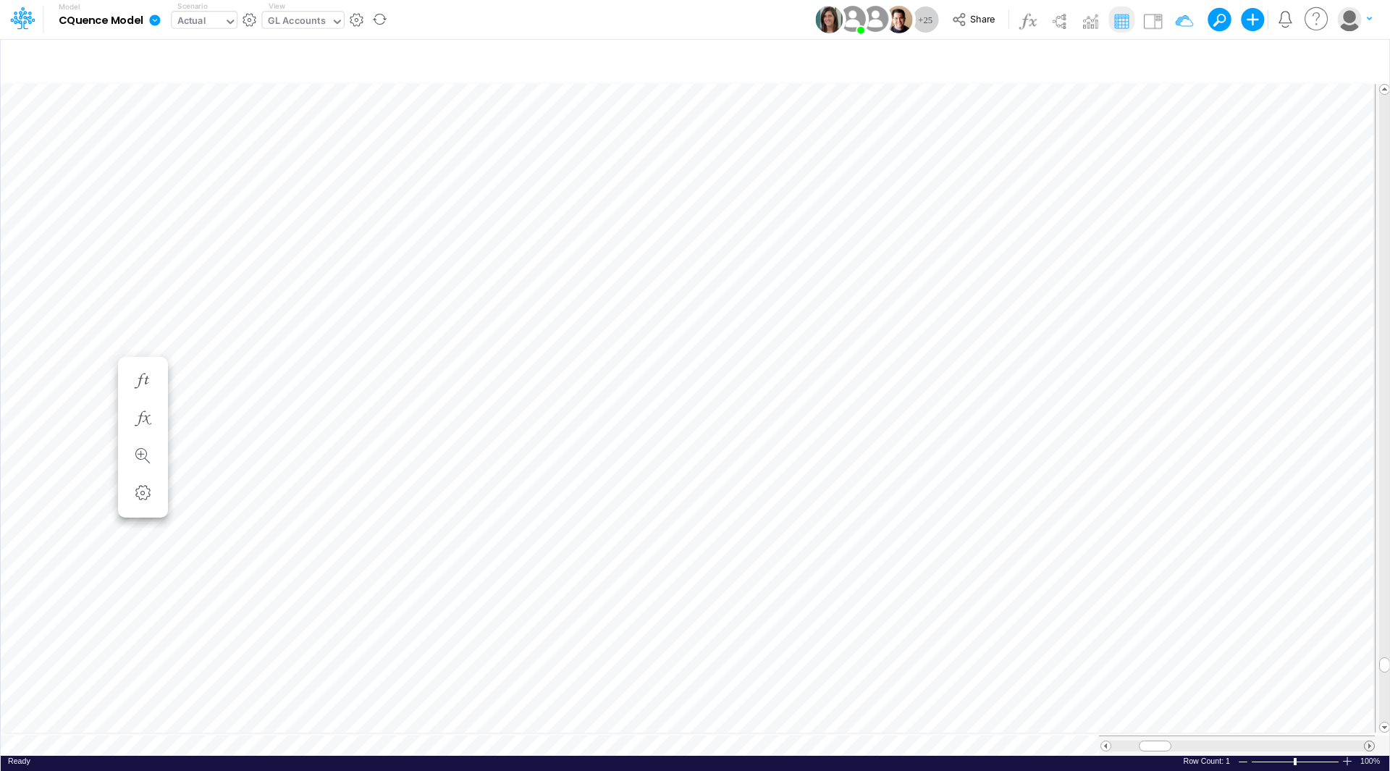
click at [1367, 741] on span at bounding box center [1368, 745] width 9 height 9
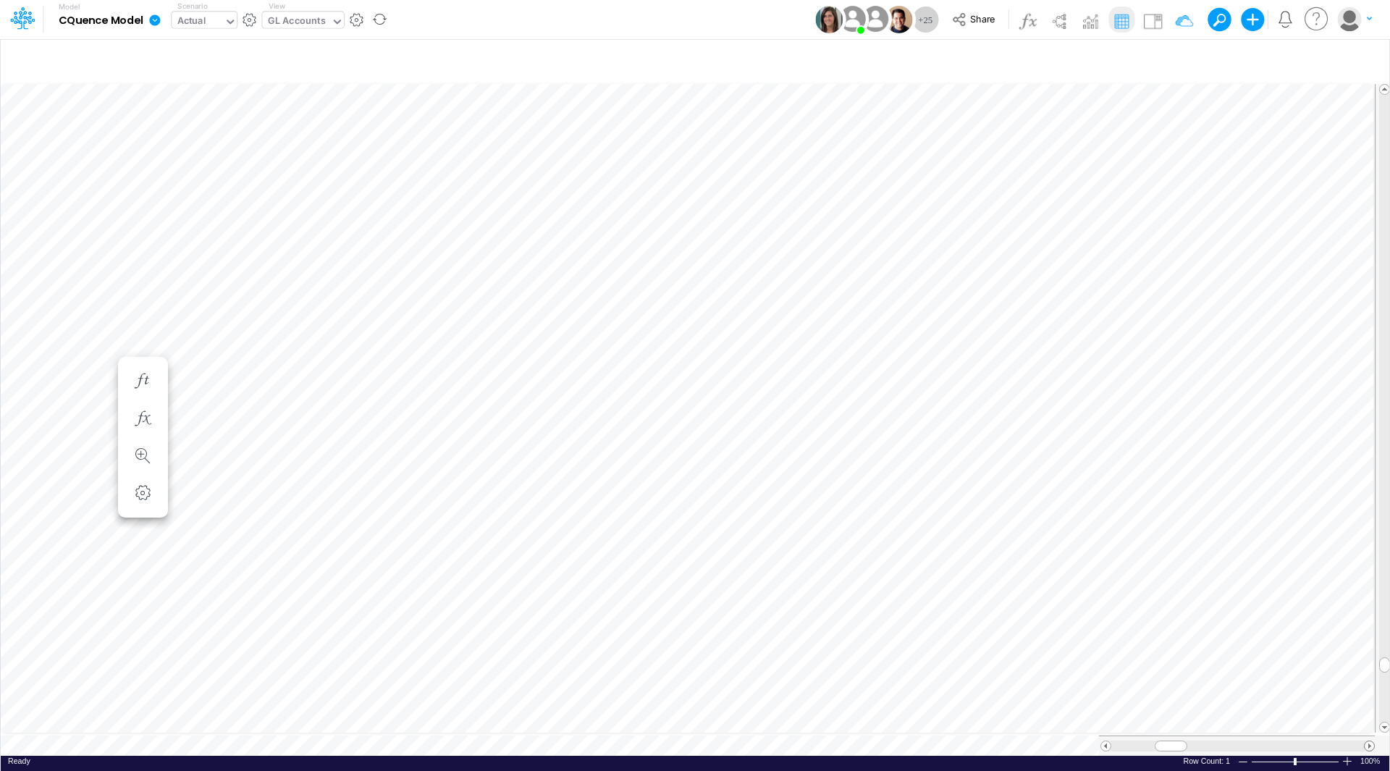
click at [1367, 741] on span at bounding box center [1368, 745] width 9 height 9
click at [1105, 742] on span at bounding box center [1105, 745] width 9 height 9
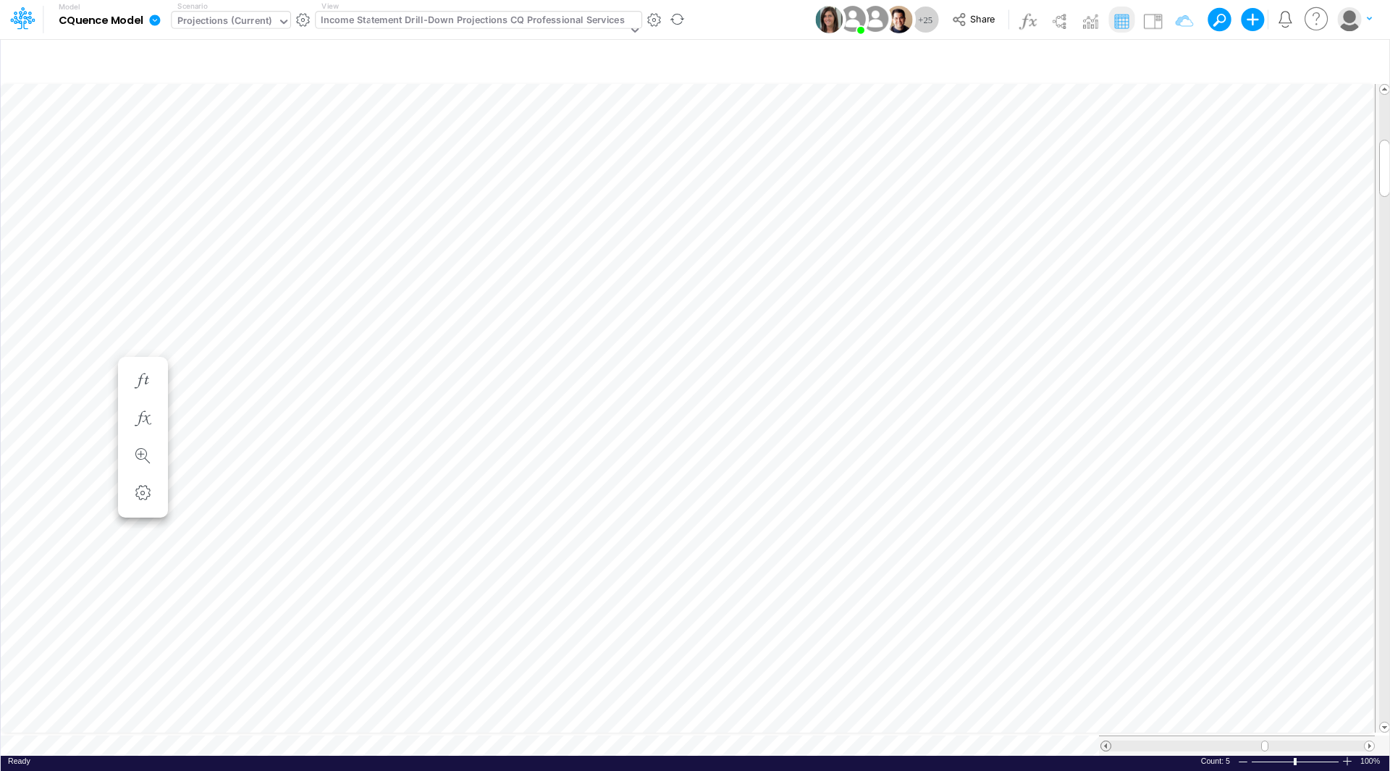
click at [1105, 742] on span at bounding box center [1105, 745] width 9 height 9
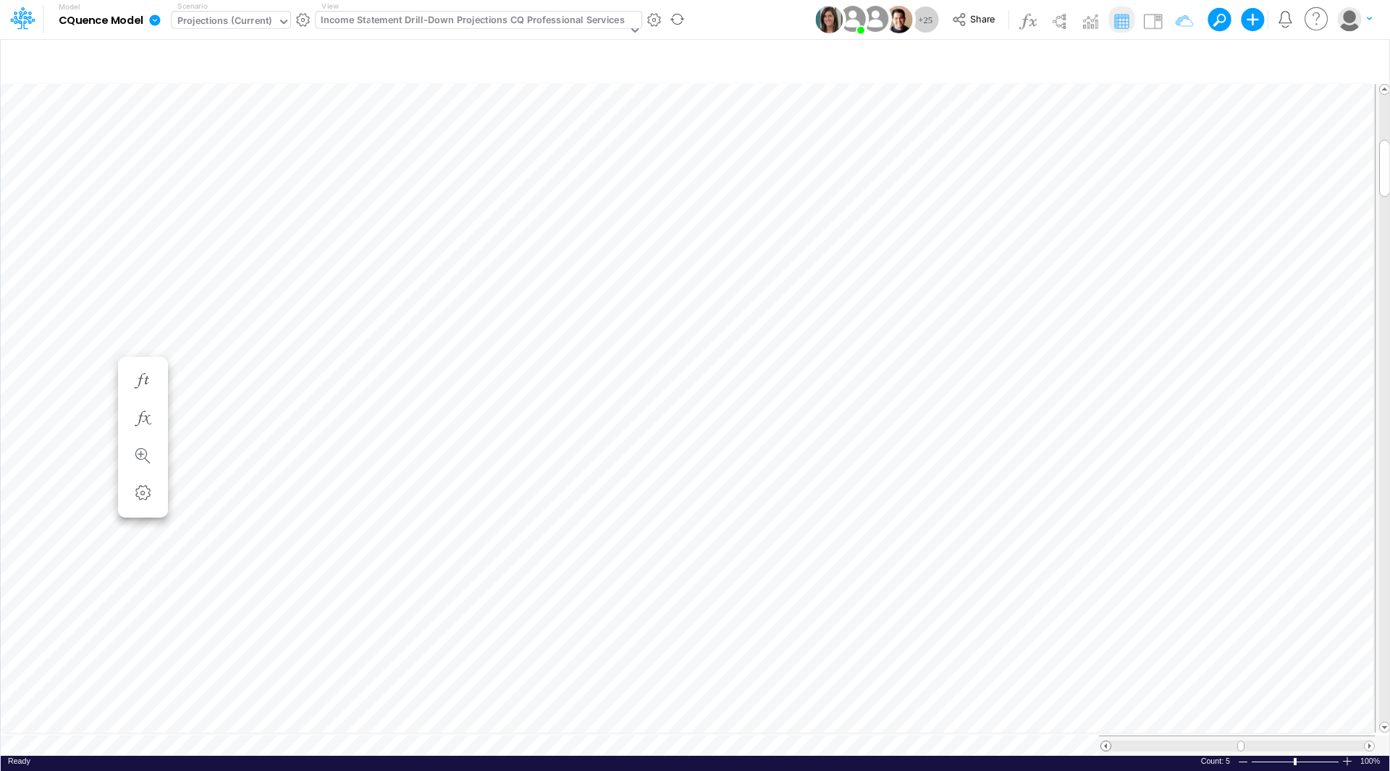
click at [1105, 742] on span at bounding box center [1105, 745] width 9 height 9
click at [1105, 743] on span at bounding box center [1105, 745] width 9 height 9
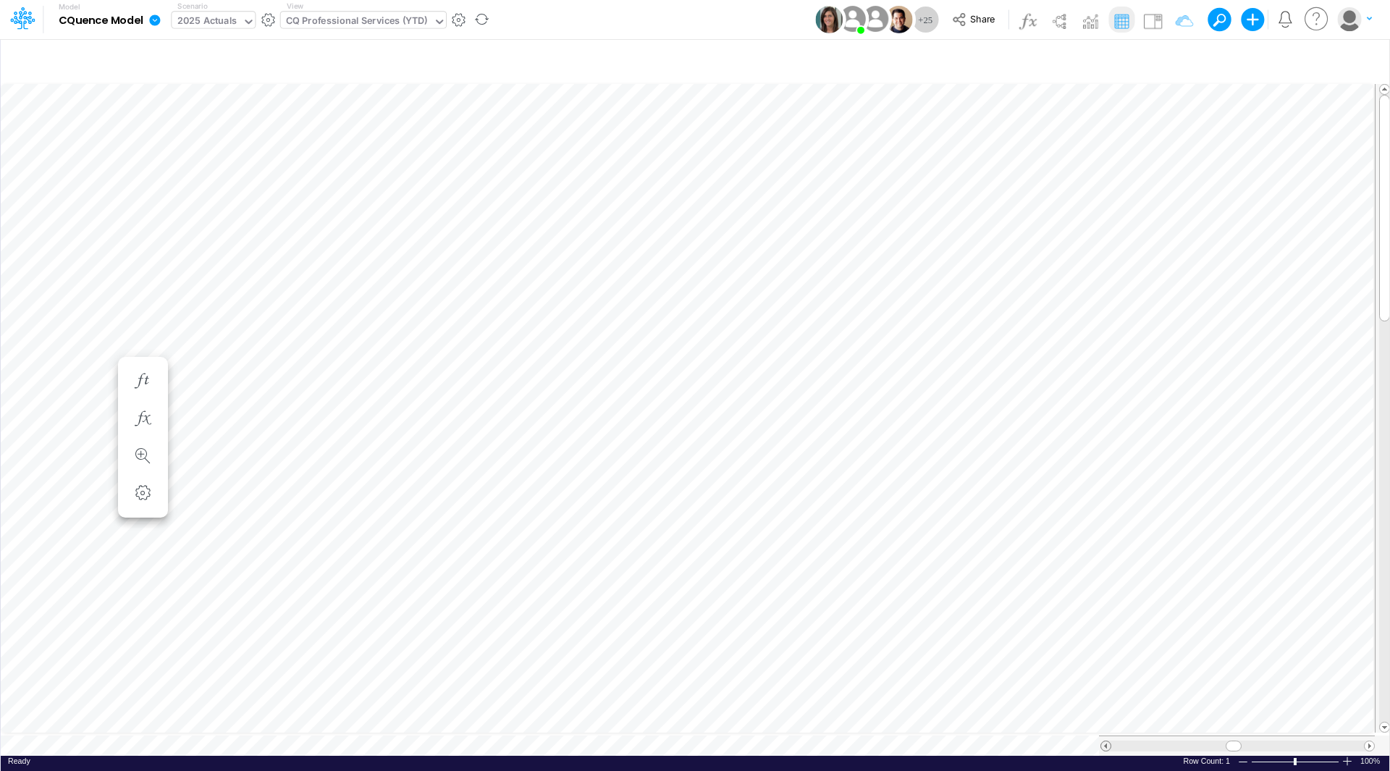
click at [1105, 743] on span at bounding box center [1105, 745] width 9 height 9
click at [1102, 741] on span at bounding box center [1105, 745] width 9 height 9
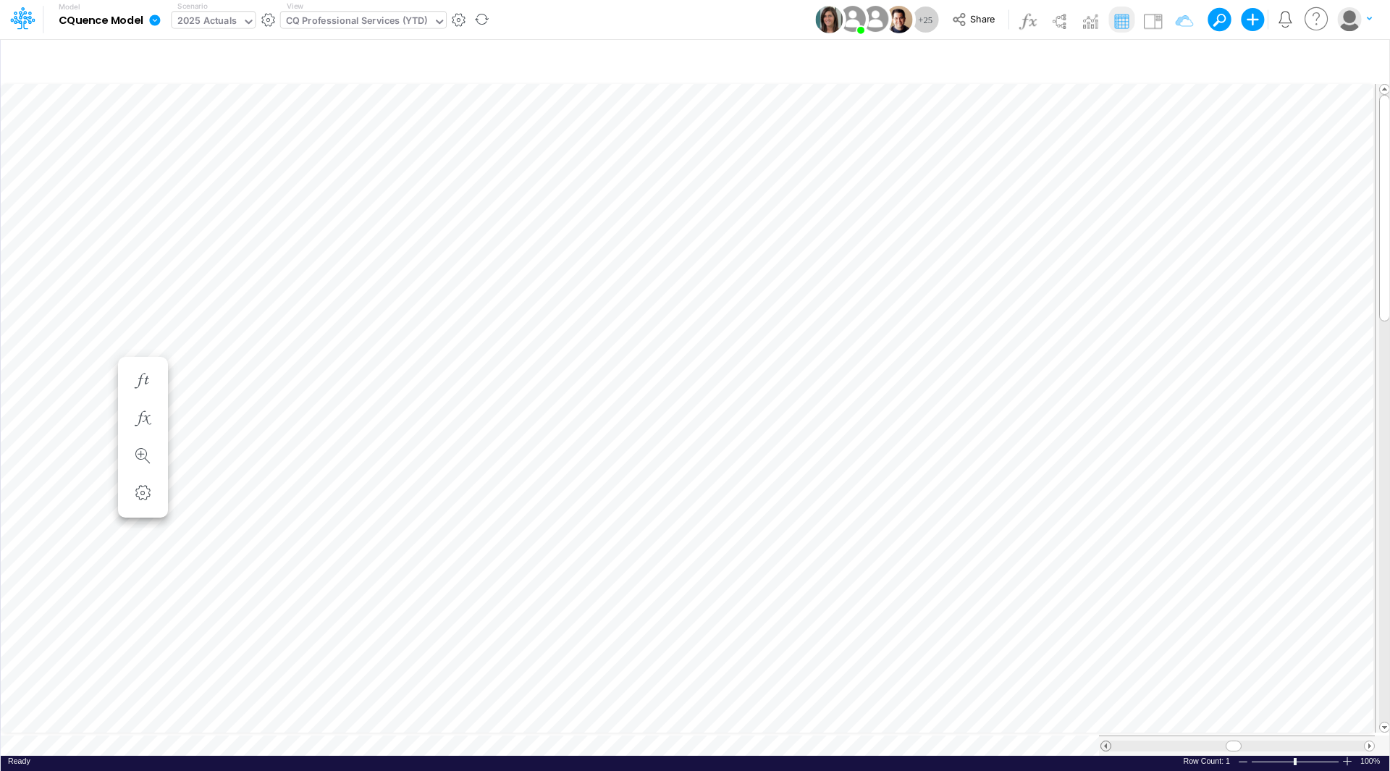
click at [1102, 741] on span at bounding box center [1105, 745] width 9 height 9
click at [1369, 741] on span at bounding box center [1368, 745] width 9 height 9
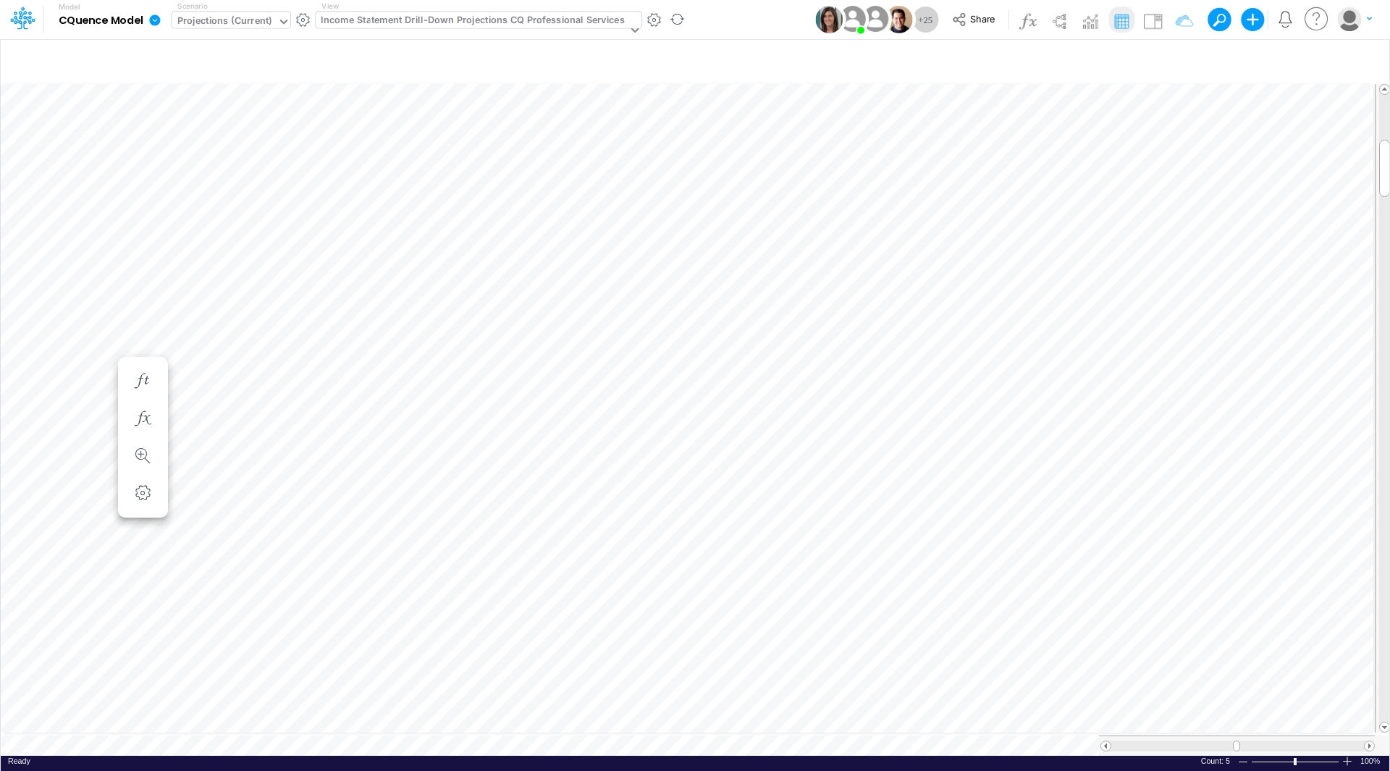
scroll to position [7, 1]
click at [1368, 741] on span at bounding box center [1368, 745] width 9 height 9
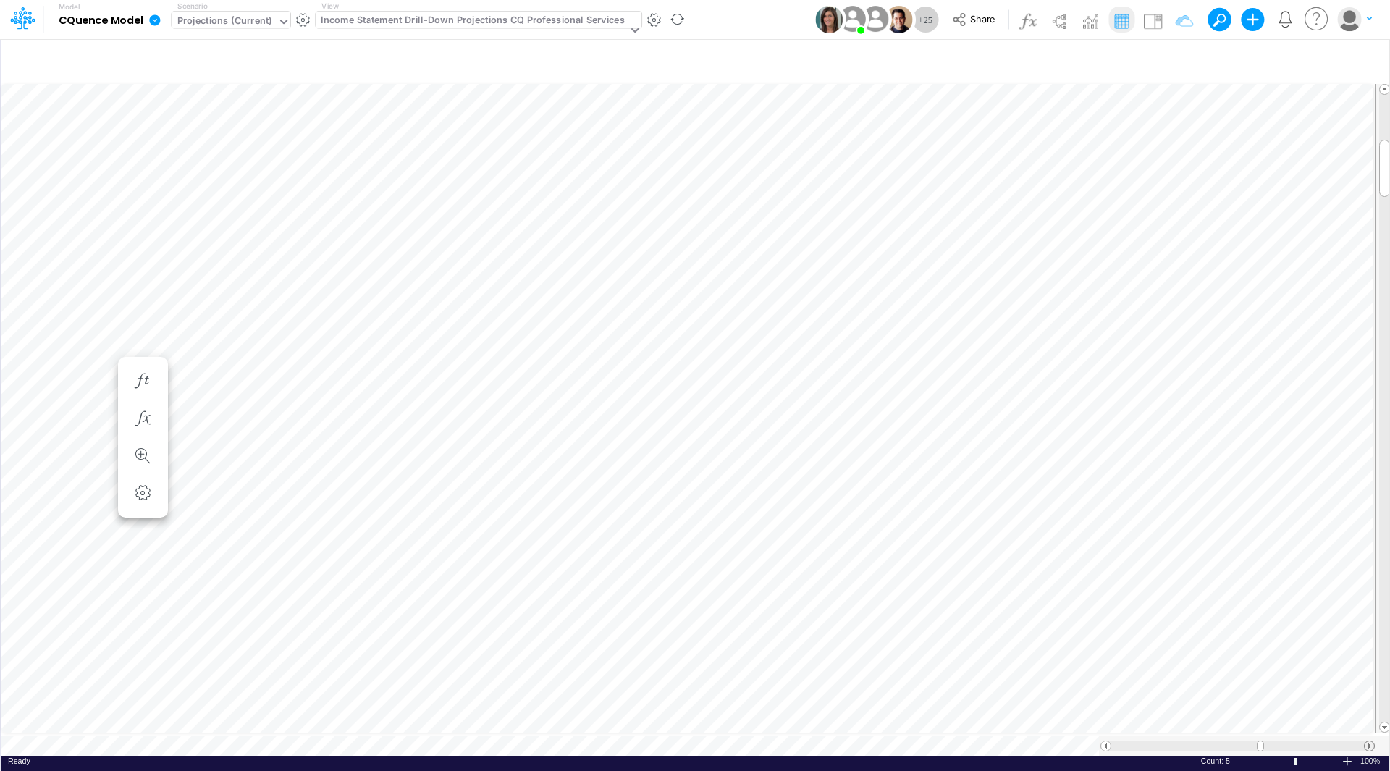
click at [1368, 741] on span at bounding box center [1368, 745] width 9 height 9
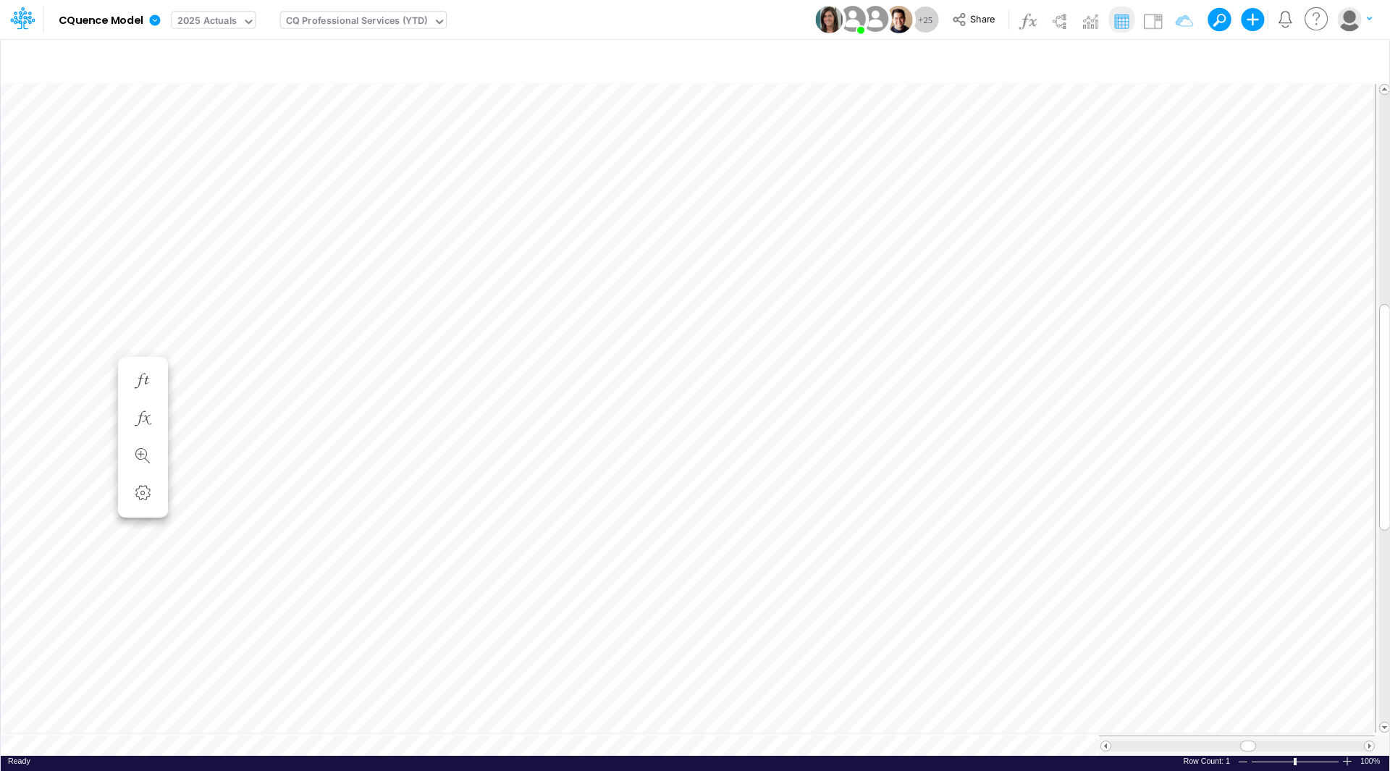
scroll to position [7, 1]
